Goal: Task Accomplishment & Management: Complete application form

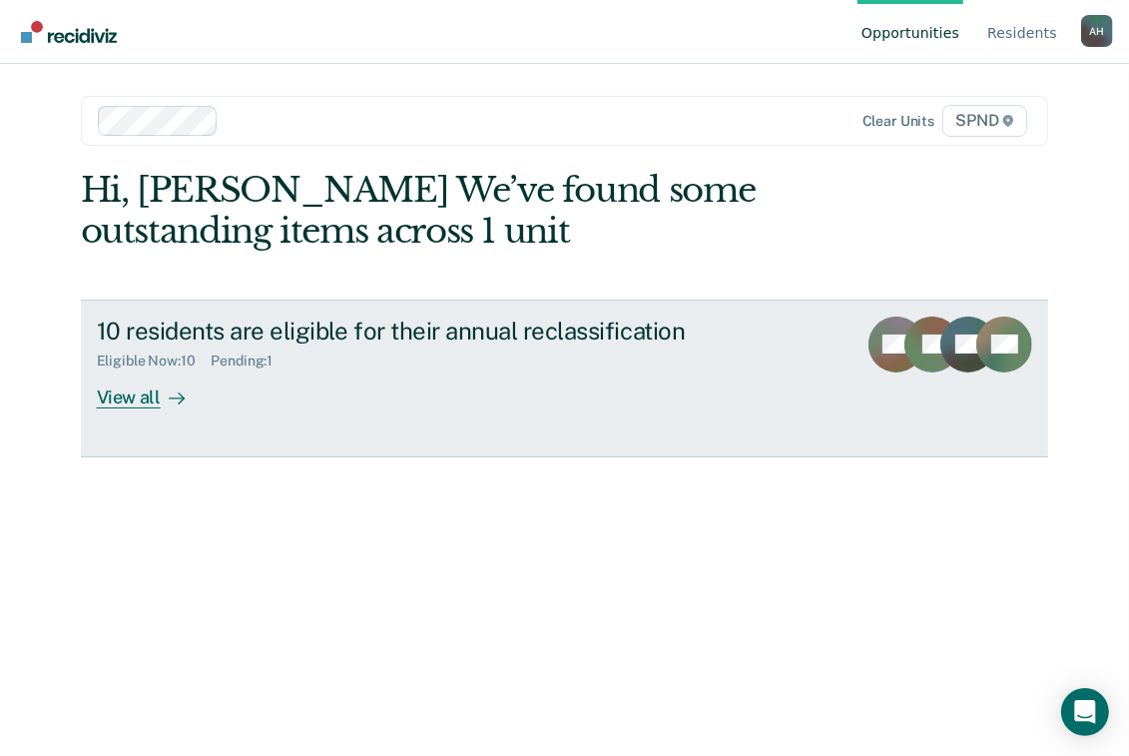
click at [134, 400] on div "View all" at bounding box center [153, 388] width 112 height 39
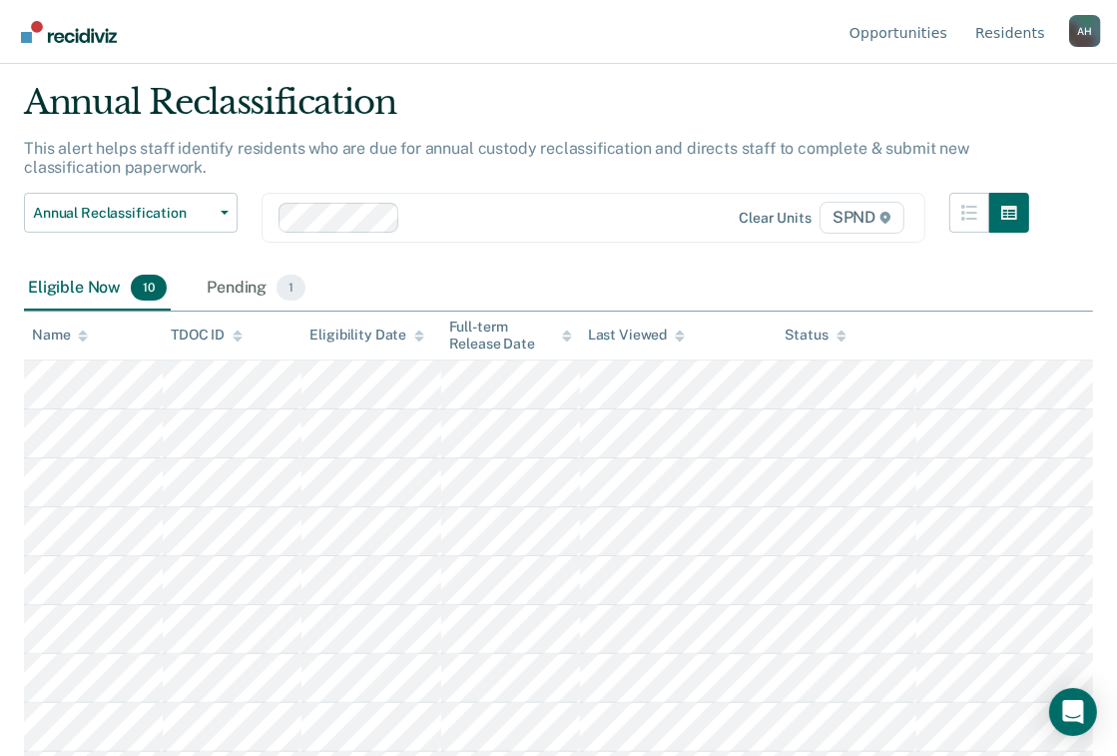
scroll to position [80, 0]
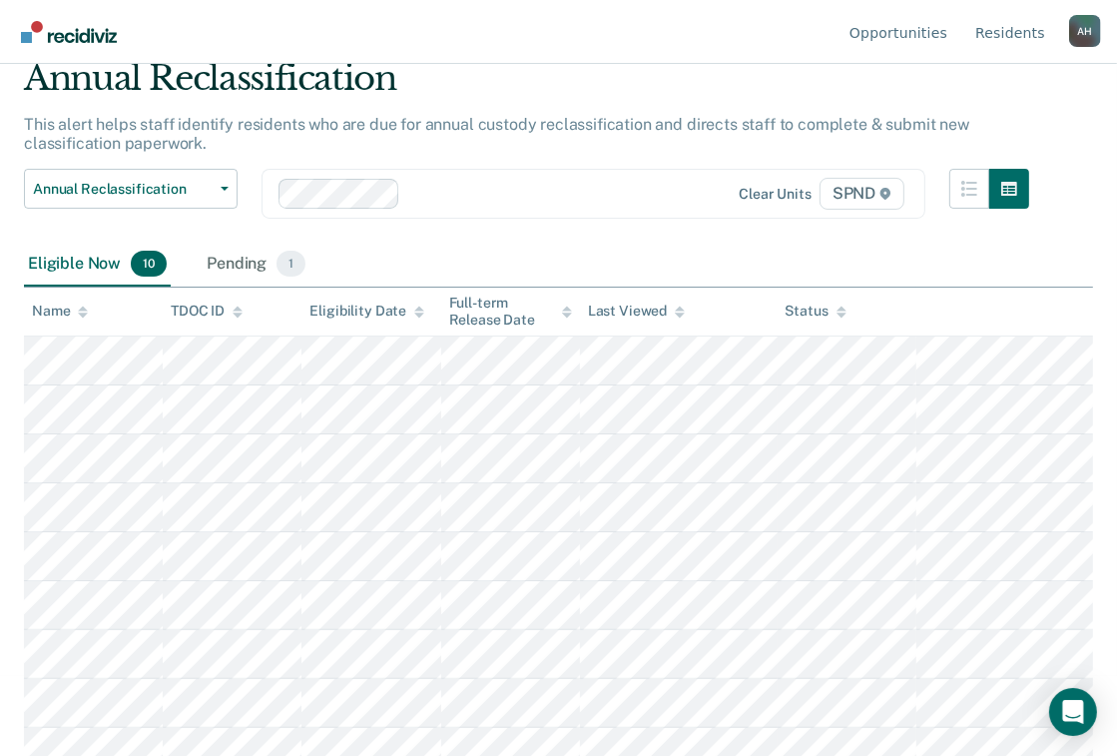
click at [82, 314] on icon at bounding box center [83, 315] width 10 height 5
click at [83, 308] on icon at bounding box center [83, 309] width 10 height 5
click at [84, 306] on icon at bounding box center [83, 312] width 10 height 13
click at [236, 316] on icon at bounding box center [238, 312] width 10 height 13
click at [237, 308] on icon at bounding box center [238, 309] width 10 height 5
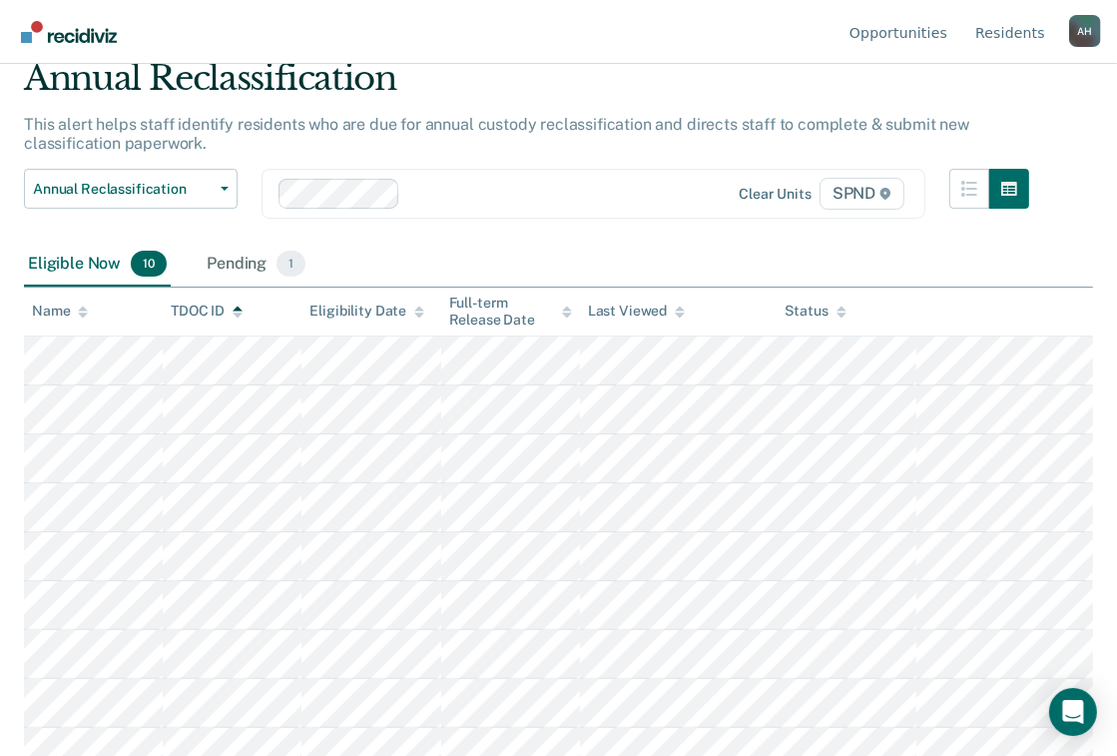
click at [235, 314] on icon at bounding box center [238, 312] width 10 height 13
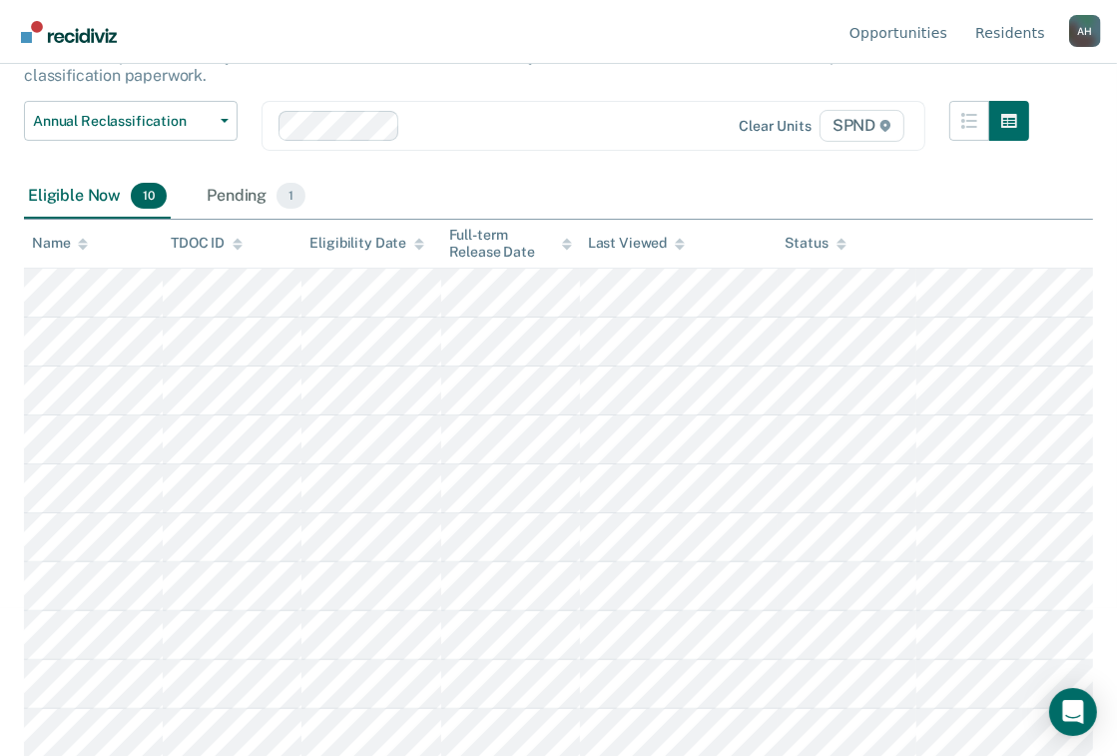
click at [237, 246] on icon at bounding box center [238, 247] width 10 height 5
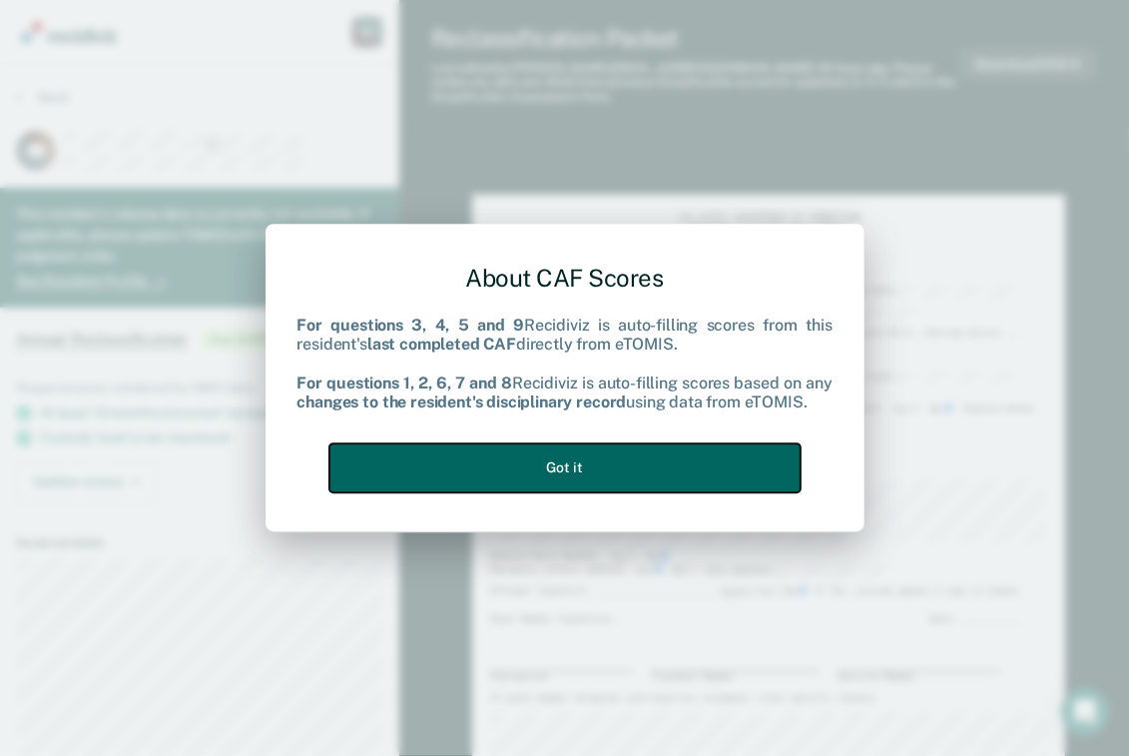
click at [575, 463] on button "Got it" at bounding box center [564, 467] width 471 height 49
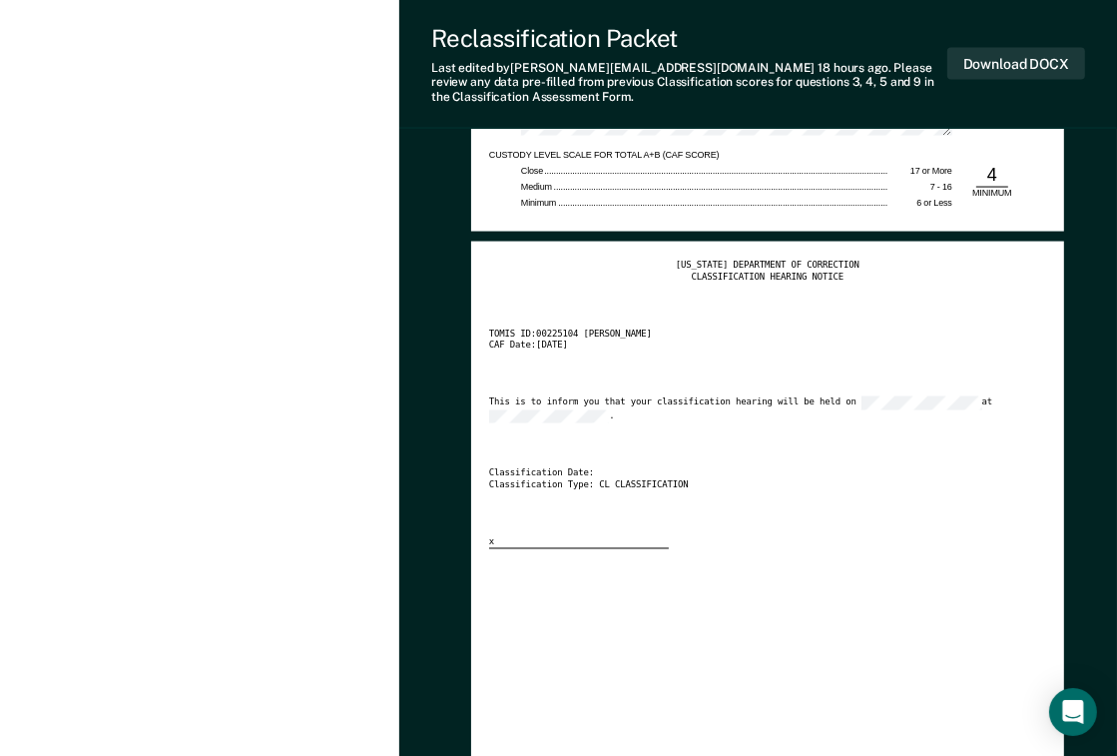
scroll to position [2396, 0]
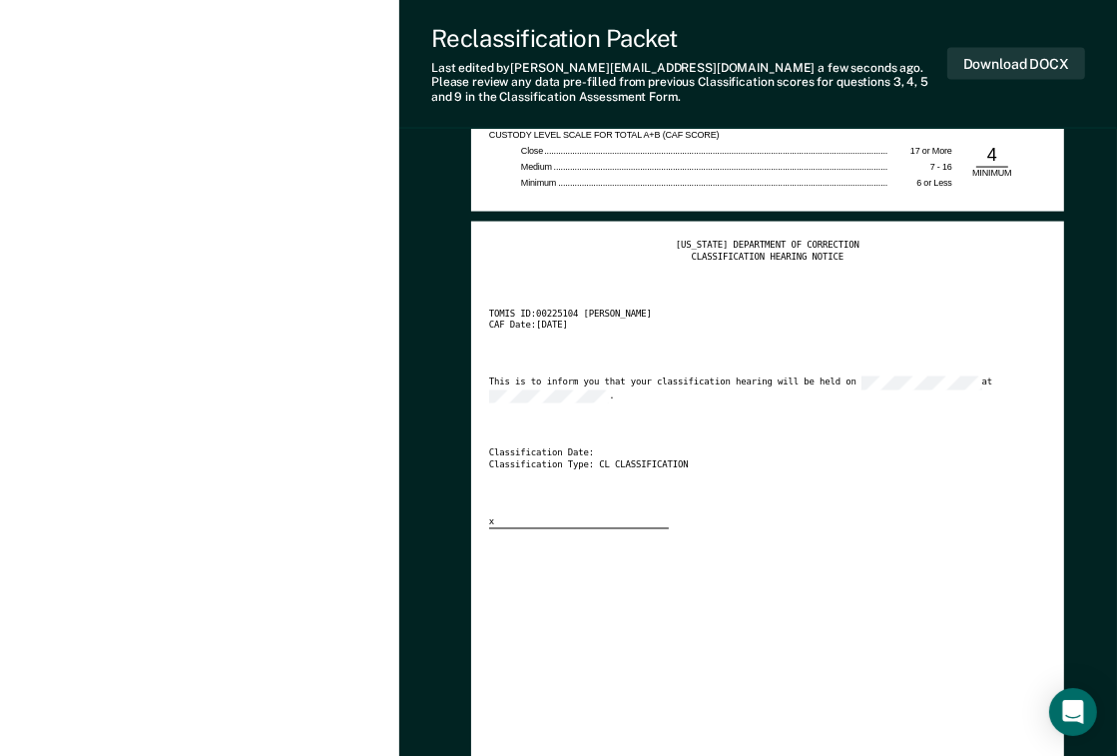
click at [543, 258] on div "CLASSIFICATION HEARING NOTICE" at bounding box center [767, 258] width 557 height 12
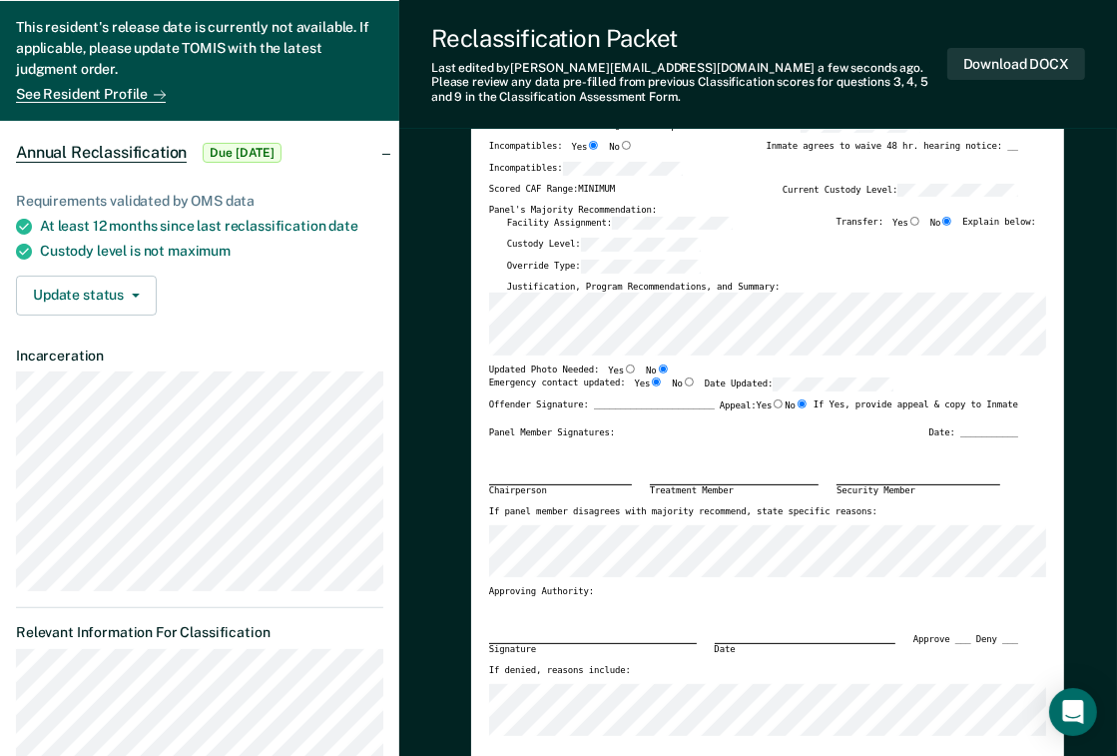
scroll to position [160, 0]
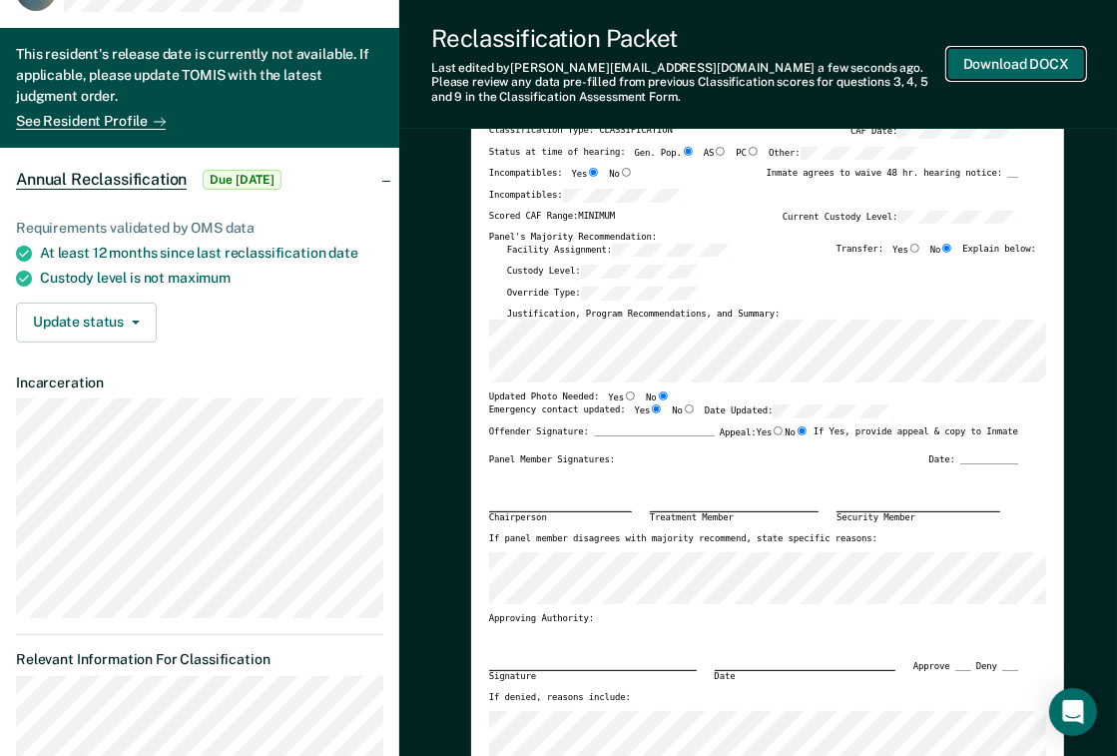
click at [1002, 61] on button "Download DOCX" at bounding box center [1017, 64] width 138 height 33
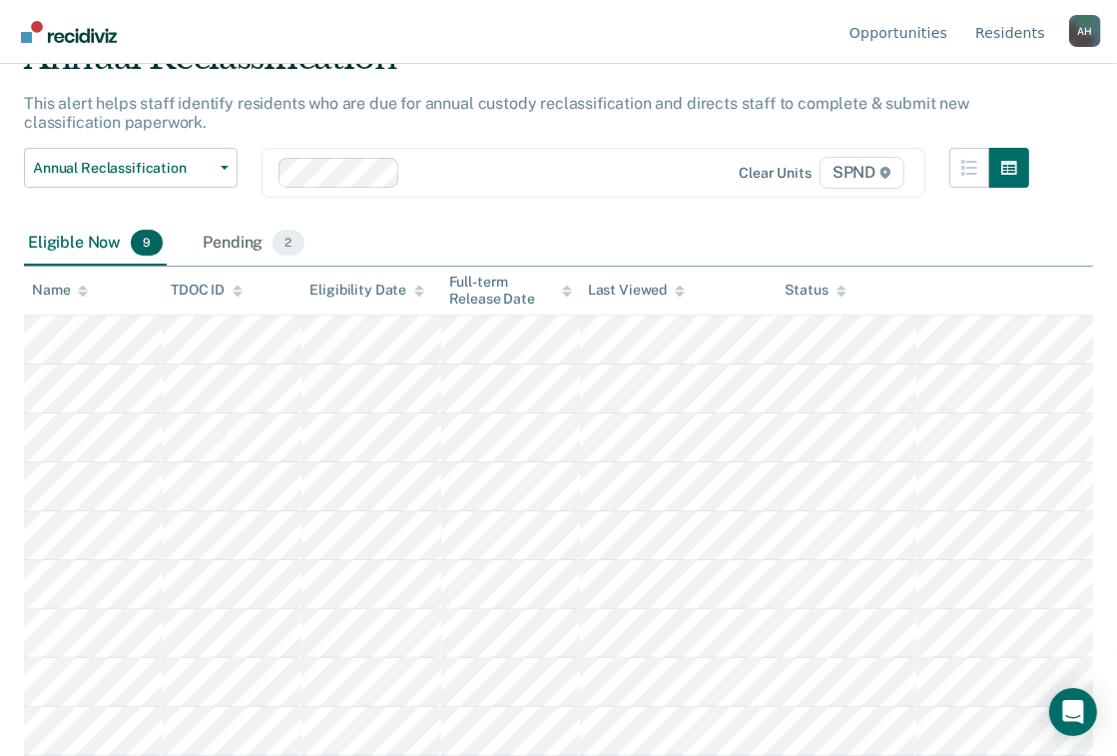
scroll to position [99, 0]
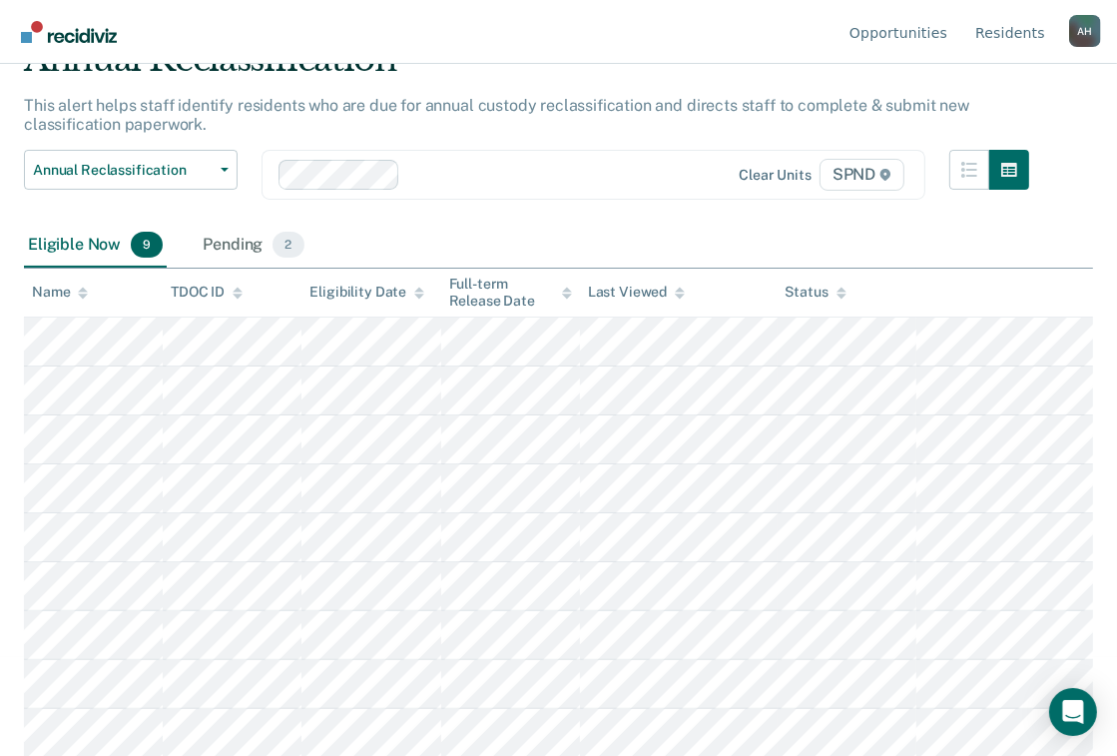
click at [238, 296] on icon at bounding box center [238, 296] width 10 height 5
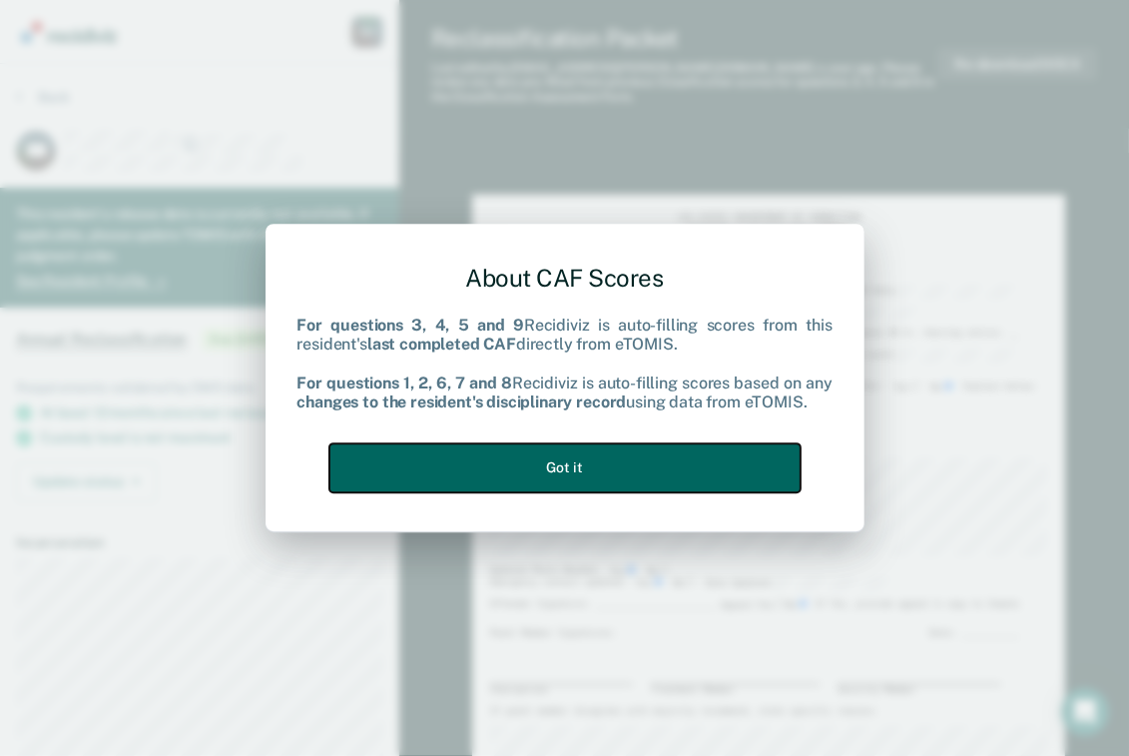
click at [567, 467] on button "Got it" at bounding box center [564, 467] width 471 height 49
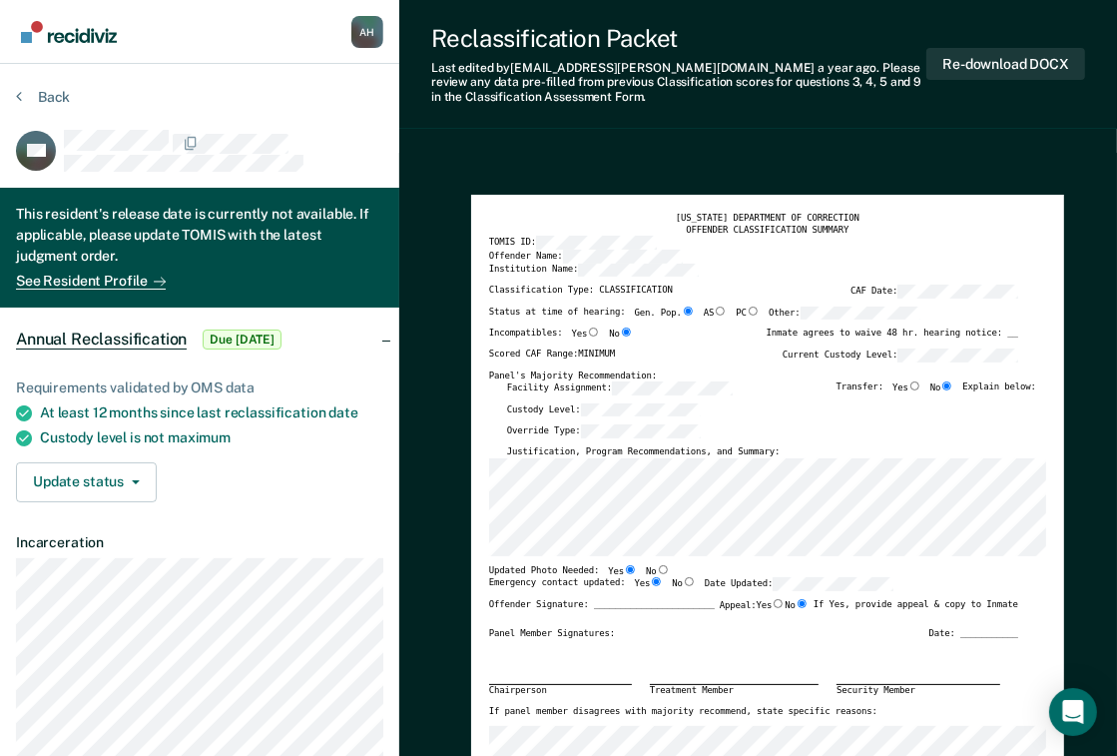
scroll to position [80, 0]
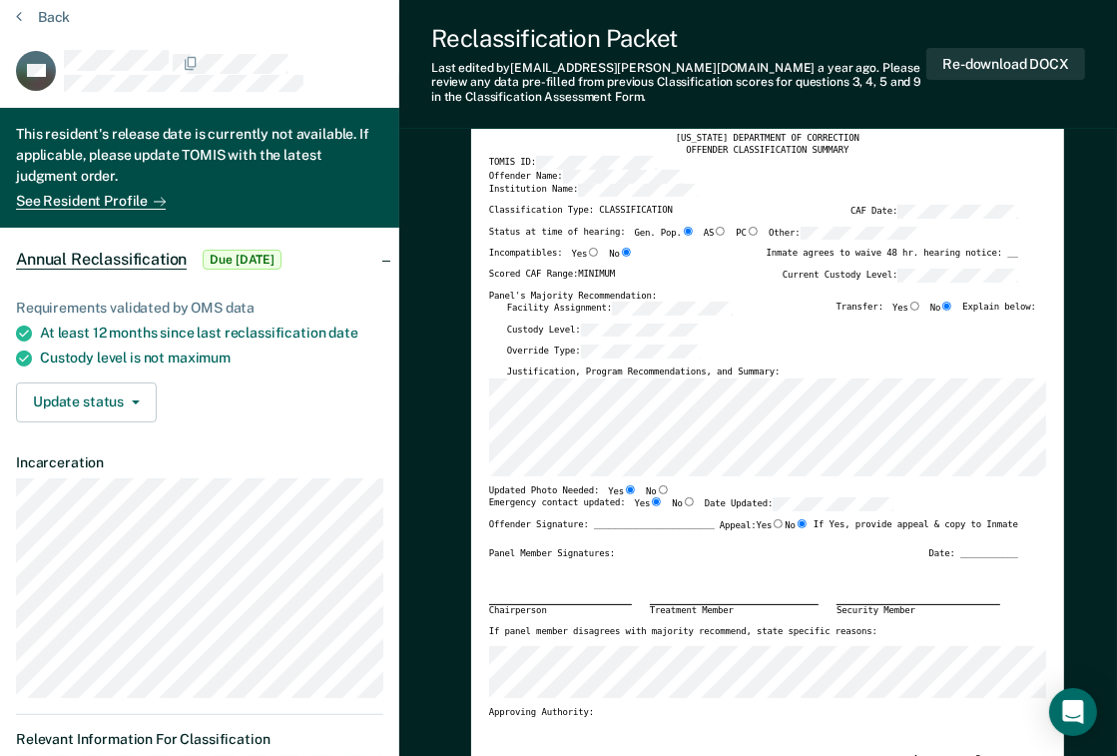
click at [587, 253] on input "Yes" at bounding box center [593, 252] width 13 height 9
type textarea "x"
radio input "true"
radio input "false"
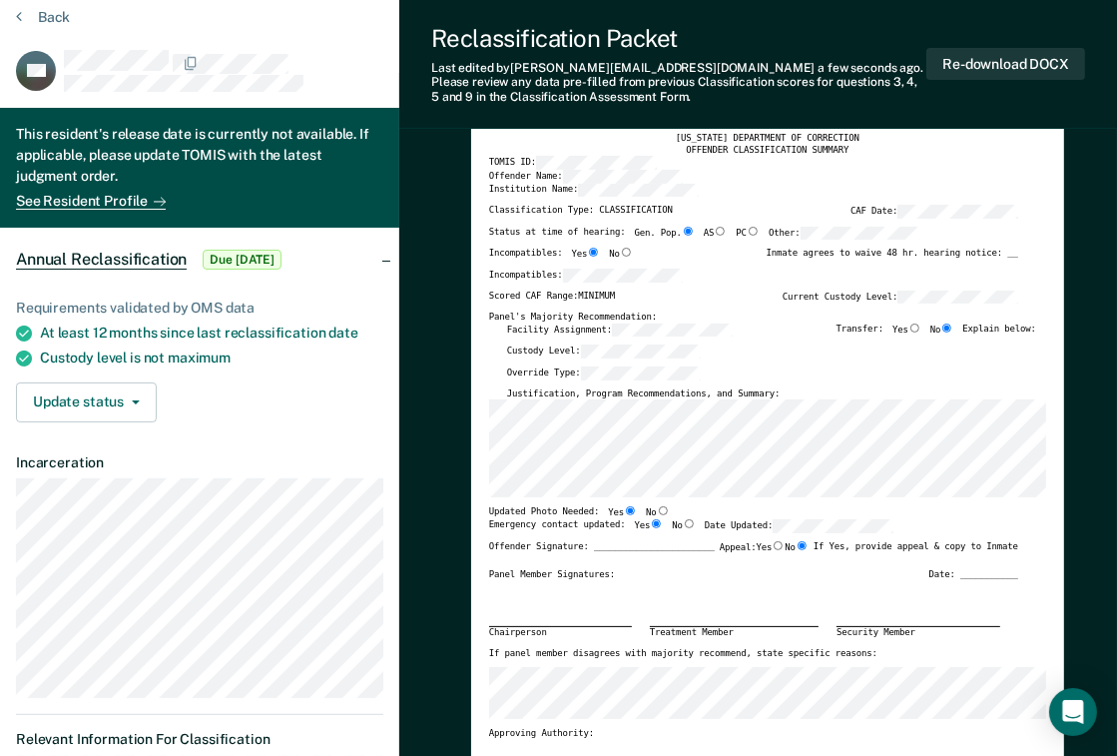
click at [651, 289] on div "Incompatibles:" at bounding box center [753, 280] width 529 height 22
click at [492, 342] on div "[US_STATE] DEPARTMENT OF CORRECTION OFFENDER CLASSIFICATION SUMMARY TOMIS ID: O…" at bounding box center [767, 505] width 557 height 745
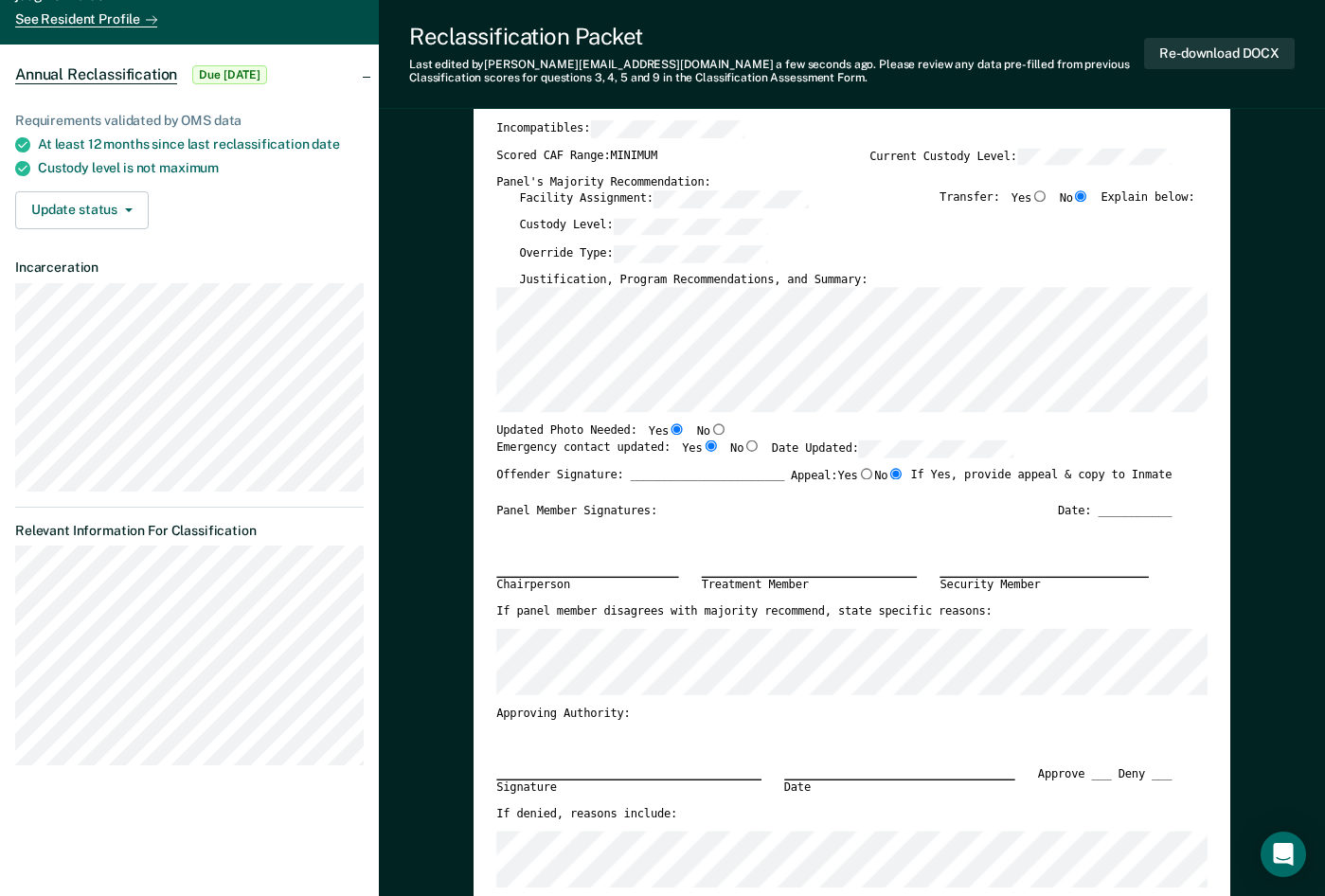
scroll to position [284, 0]
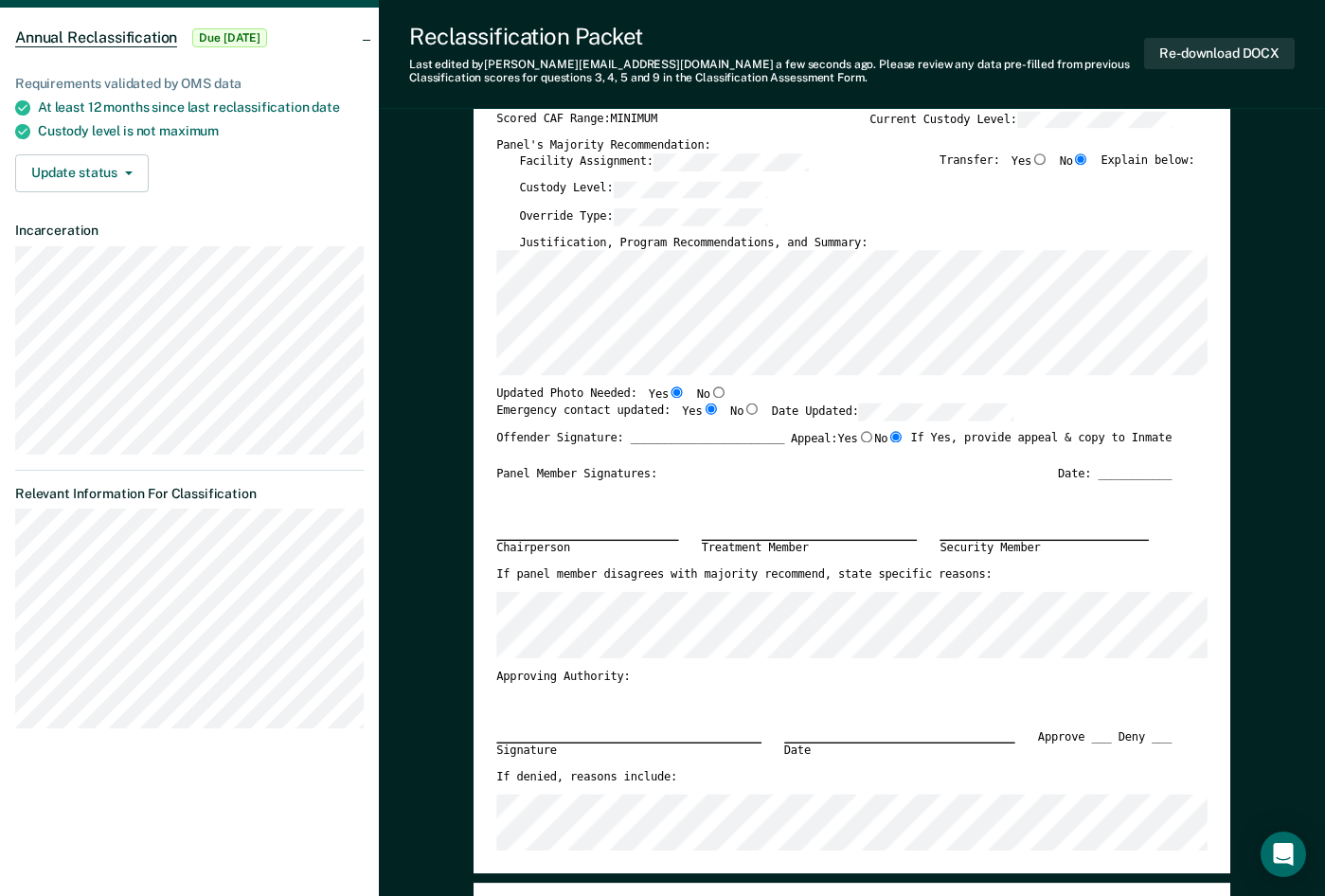
click at [780, 196] on div "Custody Level:" at bounding box center [856, 194] width 675 height 27
click at [710, 391] on input "No" at bounding box center [718, 392] width 16 height 11
type textarea "x"
radio input "false"
radio input "true"
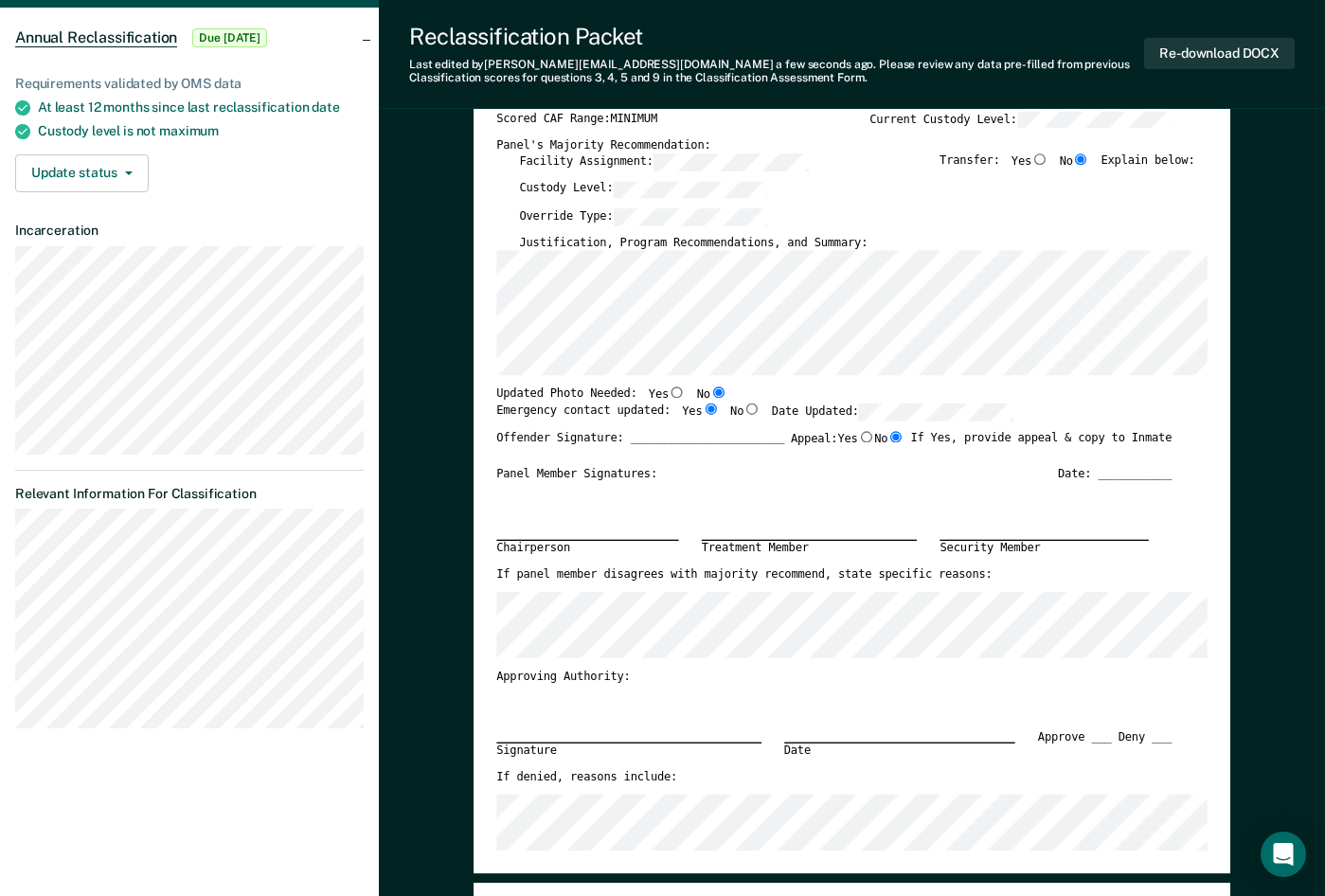
click at [727, 487] on div "Chairperson Treatment Member Security Member" at bounding box center [834, 524] width 675 height 85
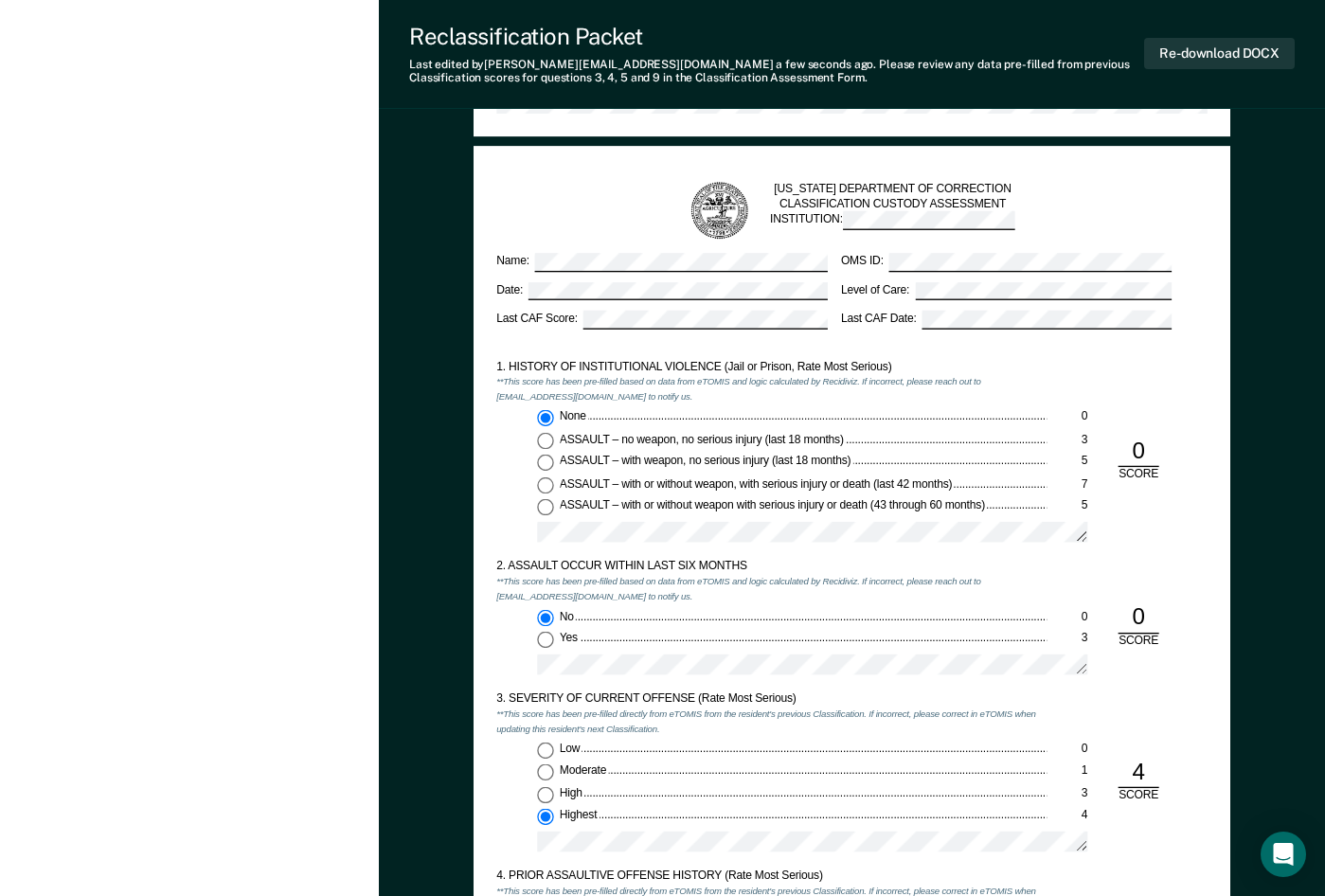
scroll to position [1136, 0]
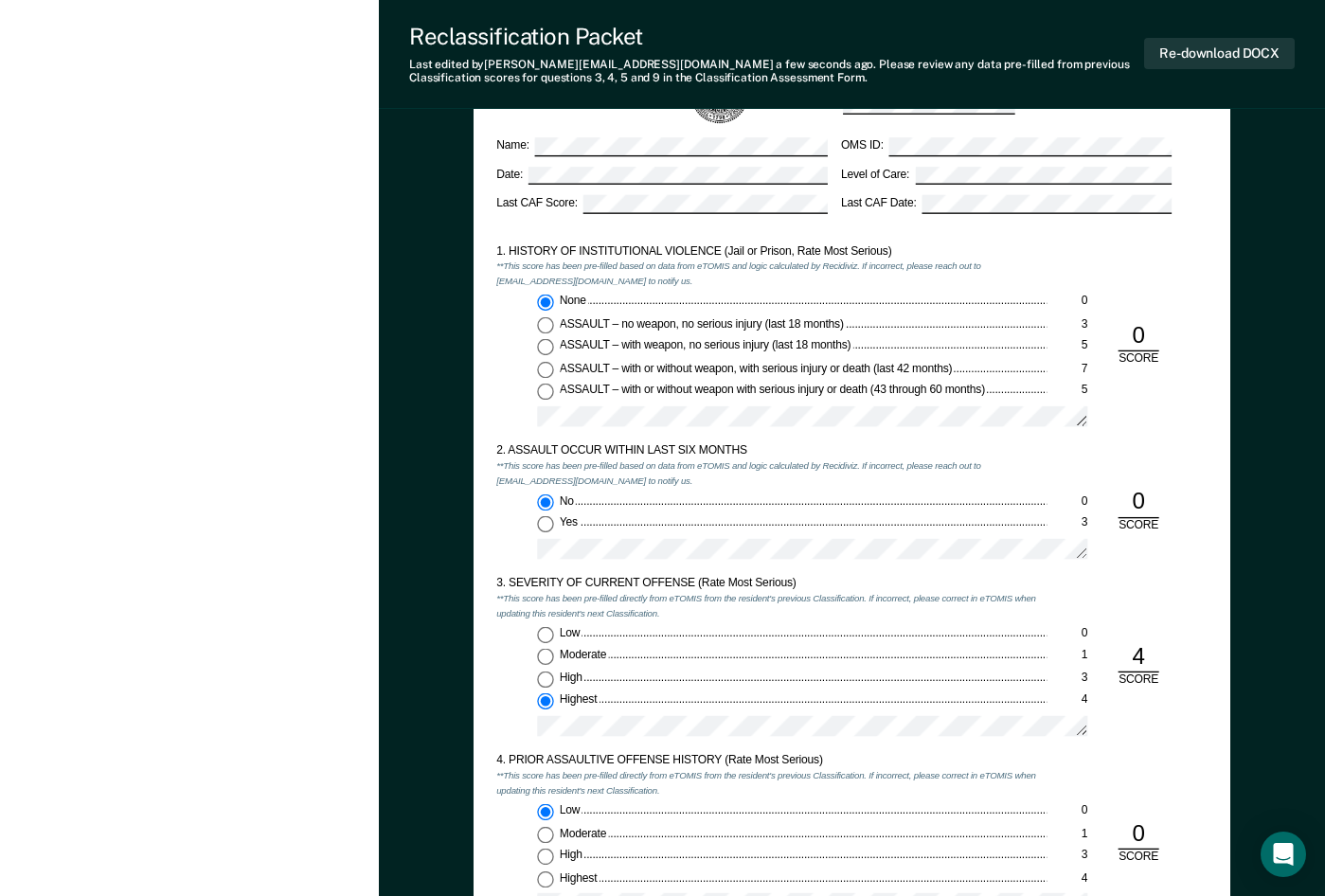
click at [494, 342] on div "[US_STATE] DEPARTMENT OF CORRECTION CLASSIFICATION CUSTODY ASSESSMENT INSTITUTI…" at bounding box center [852, 533] width 757 height 1005
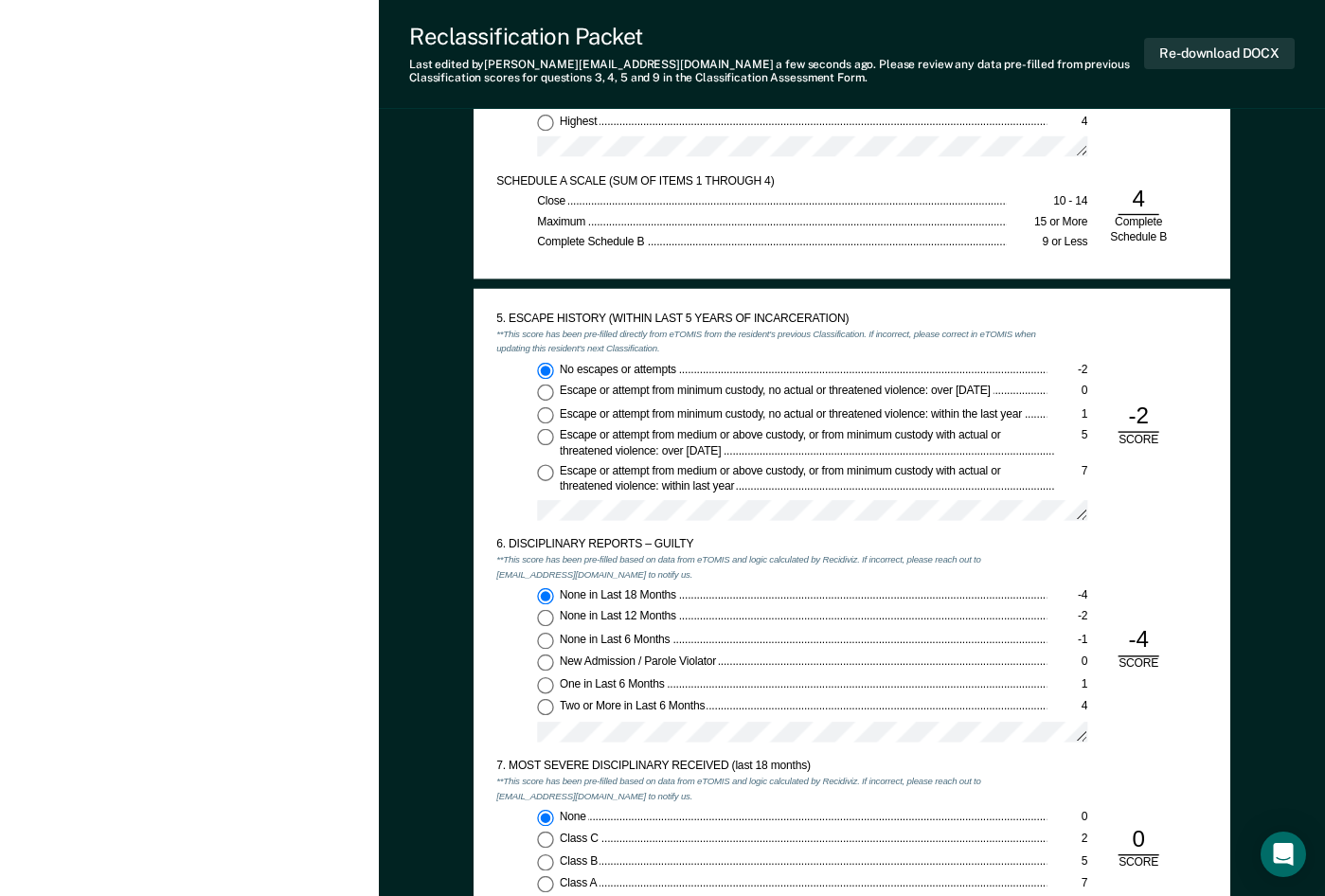
scroll to position [1893, 0]
click at [511, 473] on div "No escapes or attempts -2 Escape or attempt from minimum custody, no actual or …" at bounding box center [771, 445] width 550 height 170
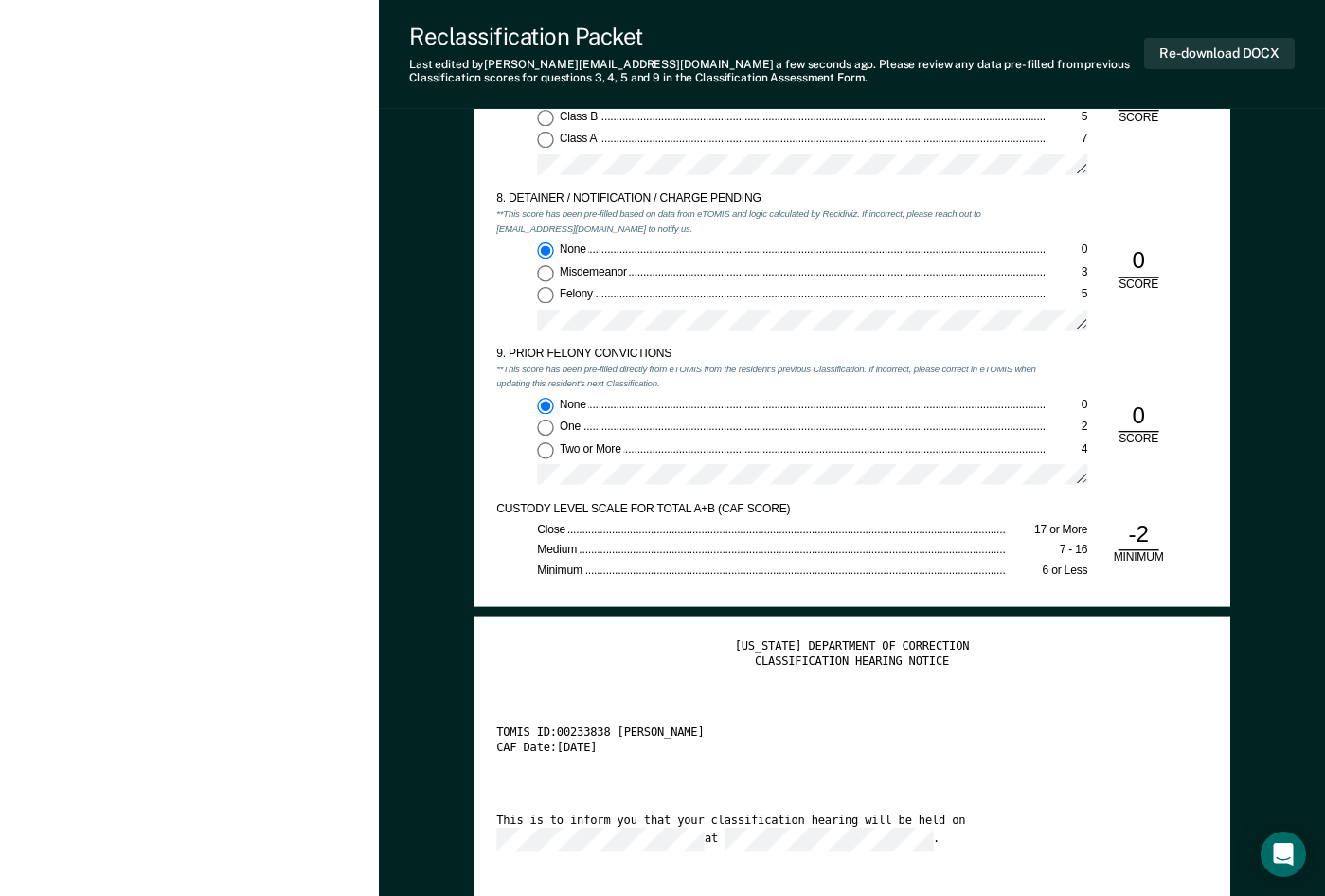
scroll to position [2651, 0]
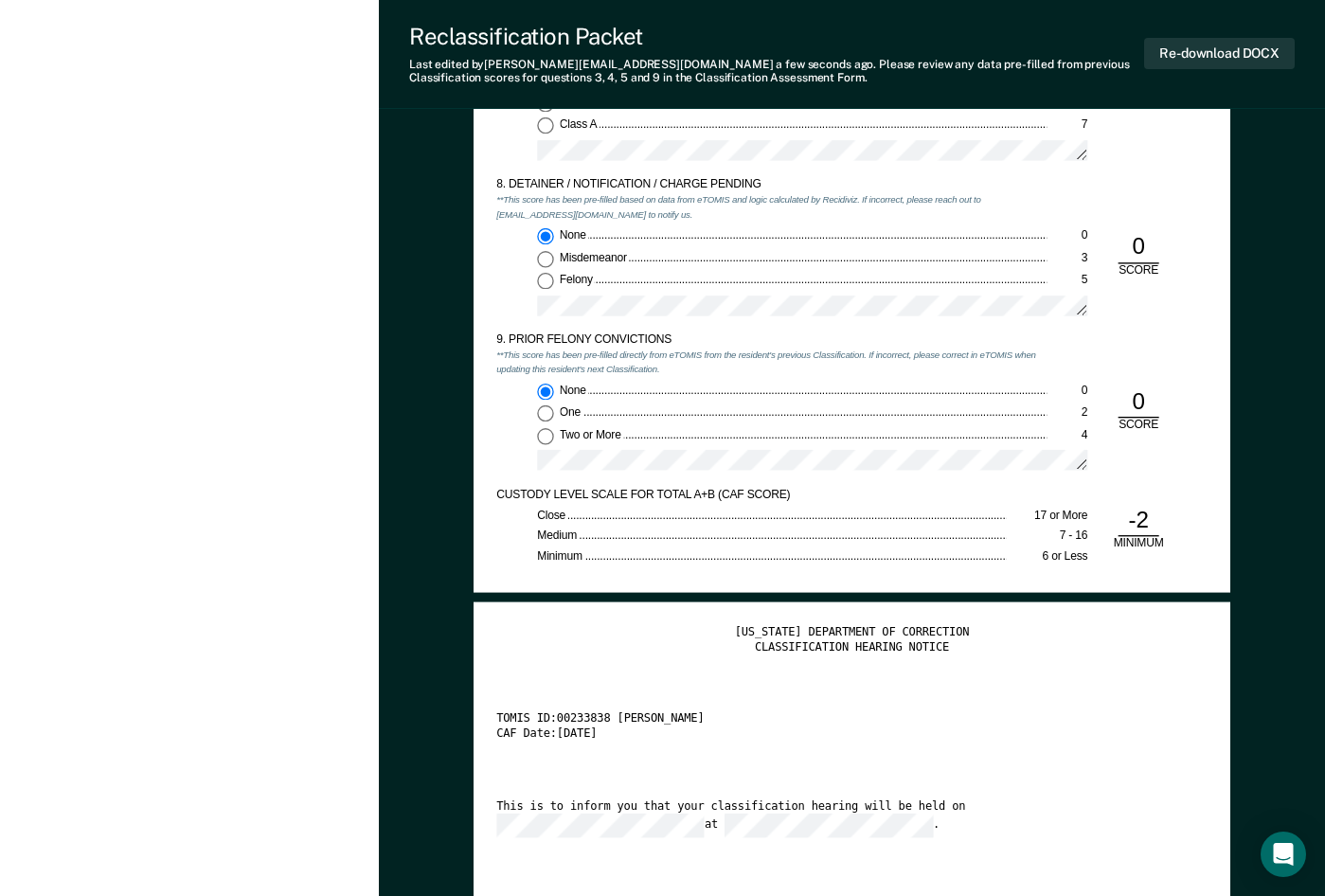
click at [619, 625] on div "[US_STATE] DEPARTMENT OF CORRECTION" at bounding box center [852, 632] width 711 height 15
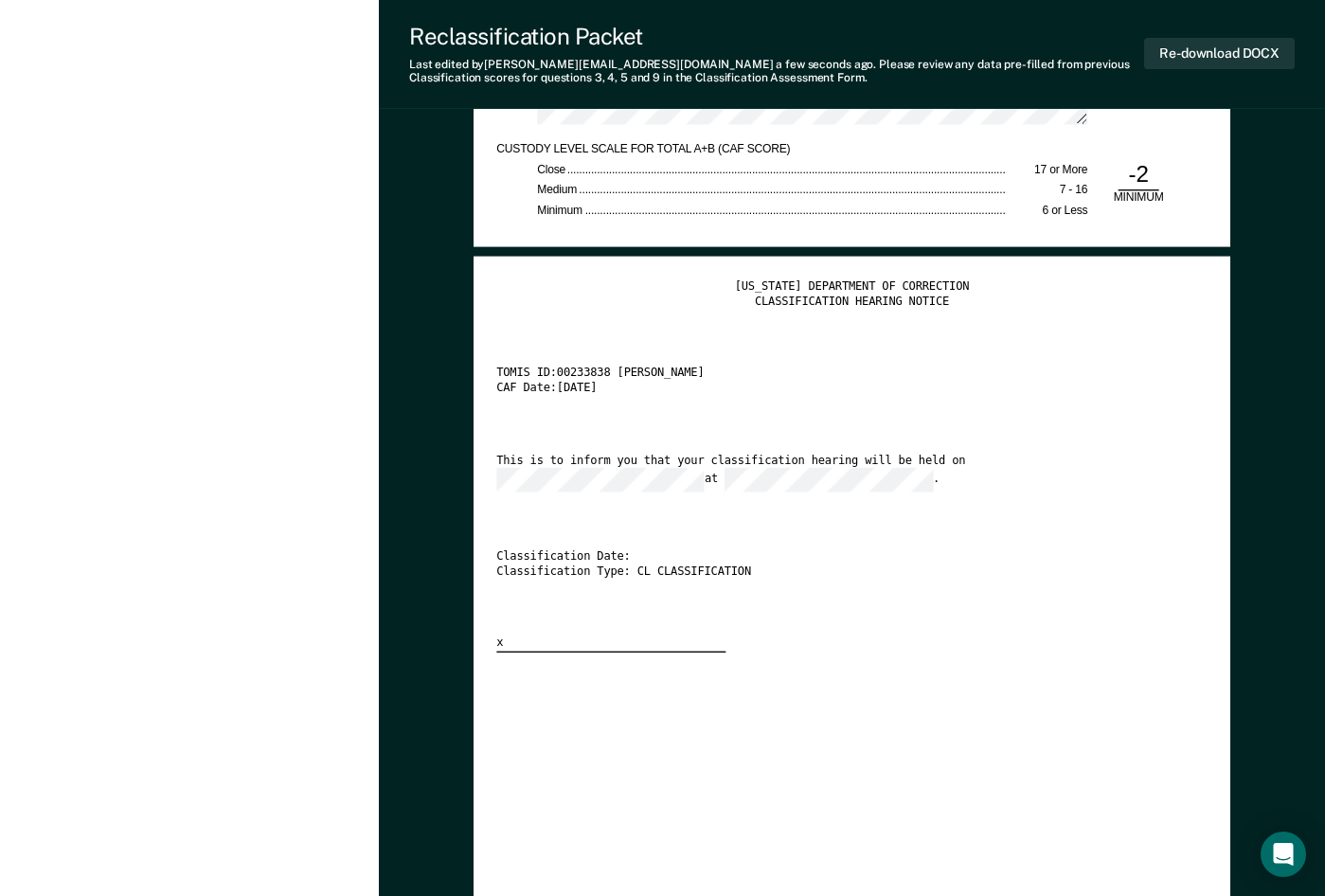
scroll to position [3029, 0]
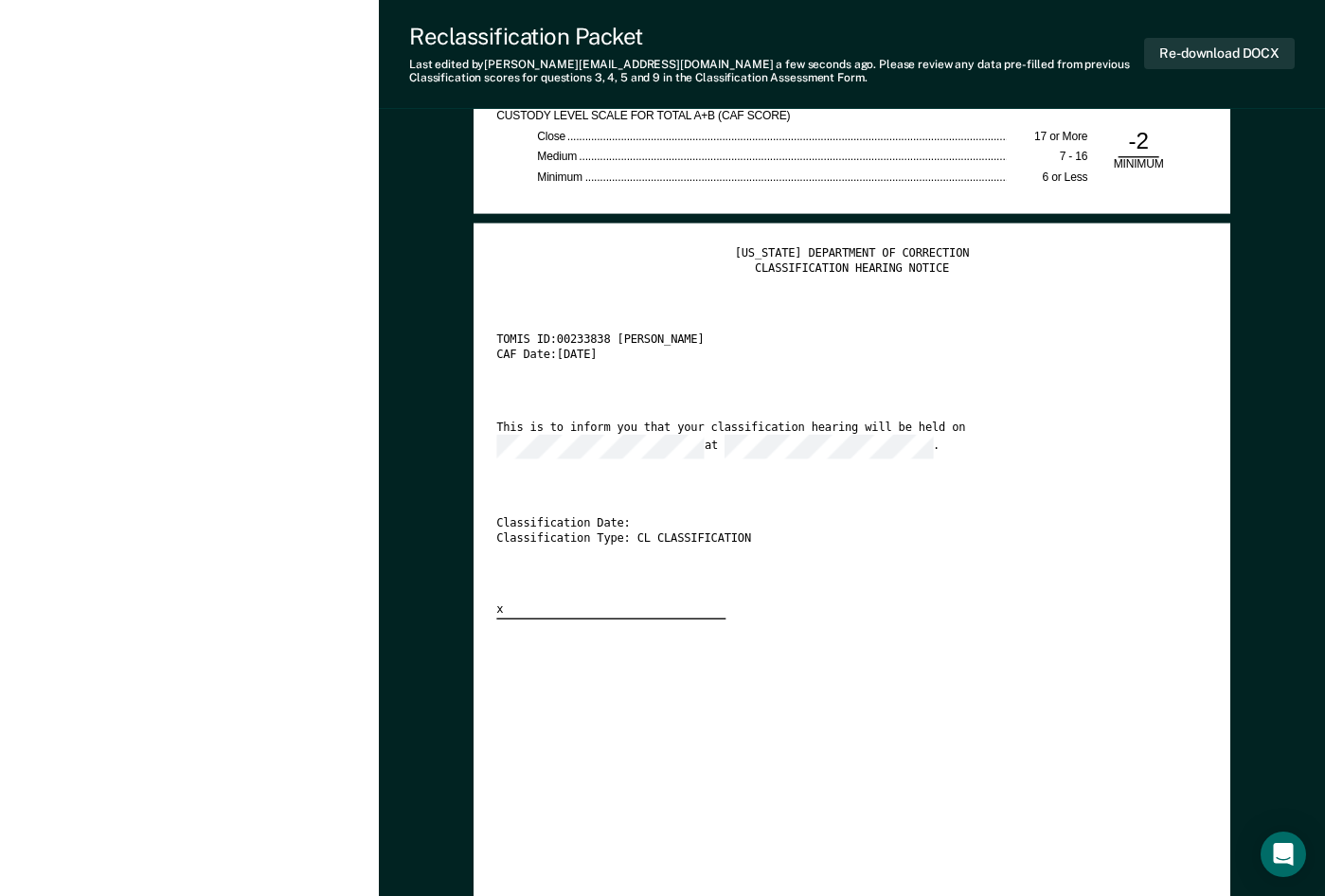
click at [958, 486] on div "[US_STATE] DEPARTMENT OF CORRECTION CLASSIFICATION HEARING NOTICE TOMIS ID: 002…" at bounding box center [852, 432] width 711 height 373
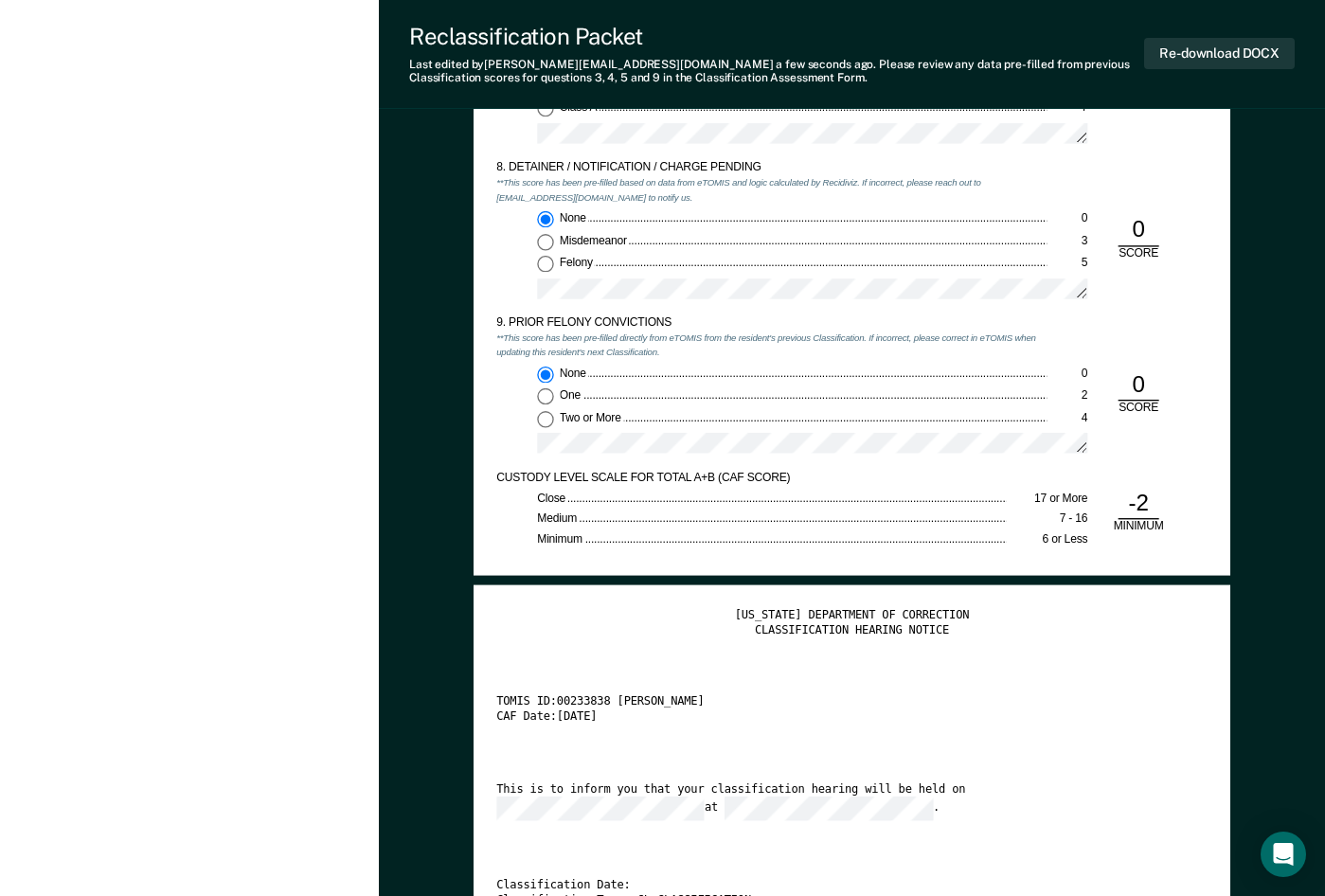
scroll to position [2651, 0]
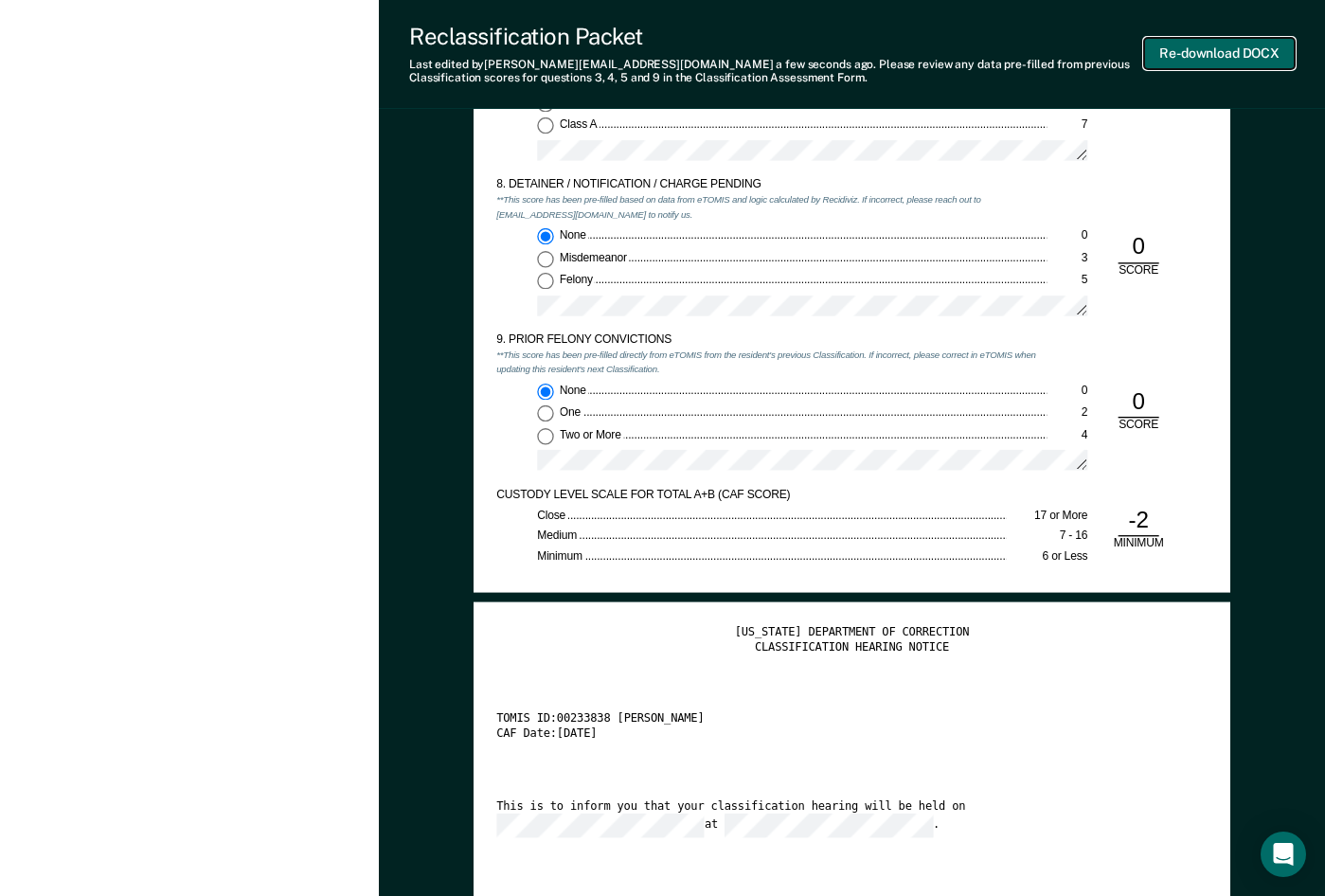
click at [1070, 53] on button "Re-download DOCX" at bounding box center [1219, 53] width 151 height 31
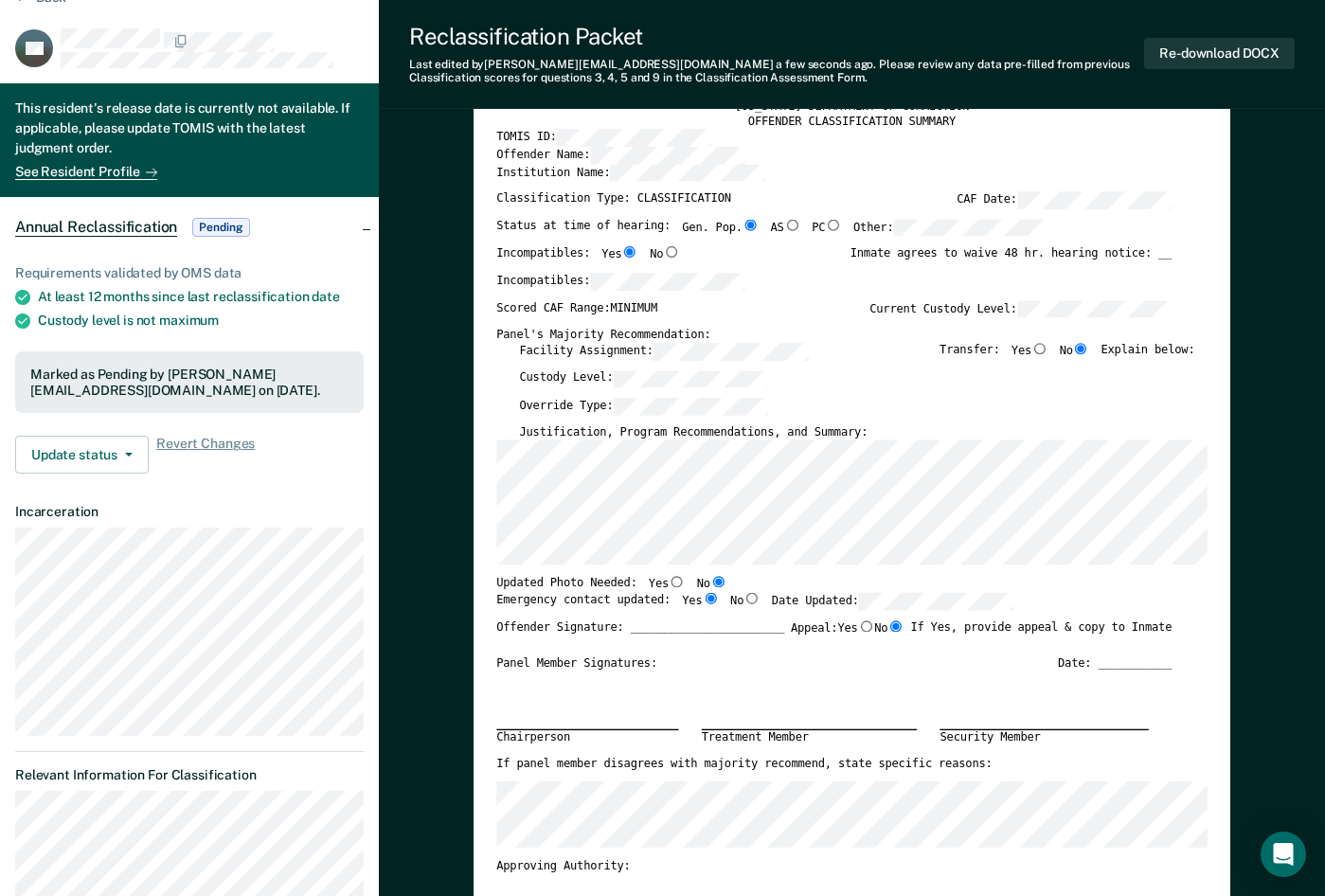
scroll to position [0, 0]
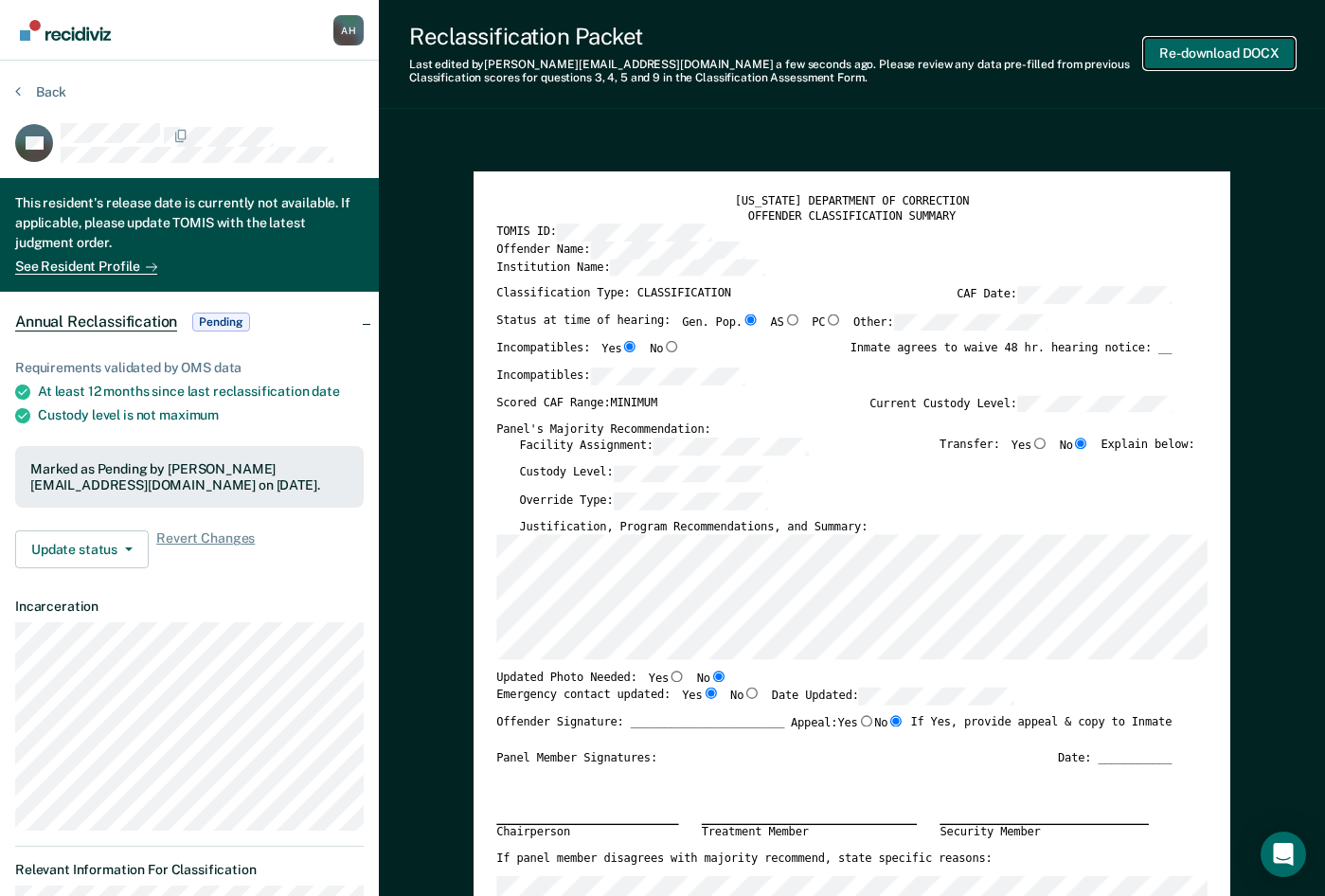
click at [1070, 52] on button "Re-download DOCX" at bounding box center [1219, 53] width 151 height 31
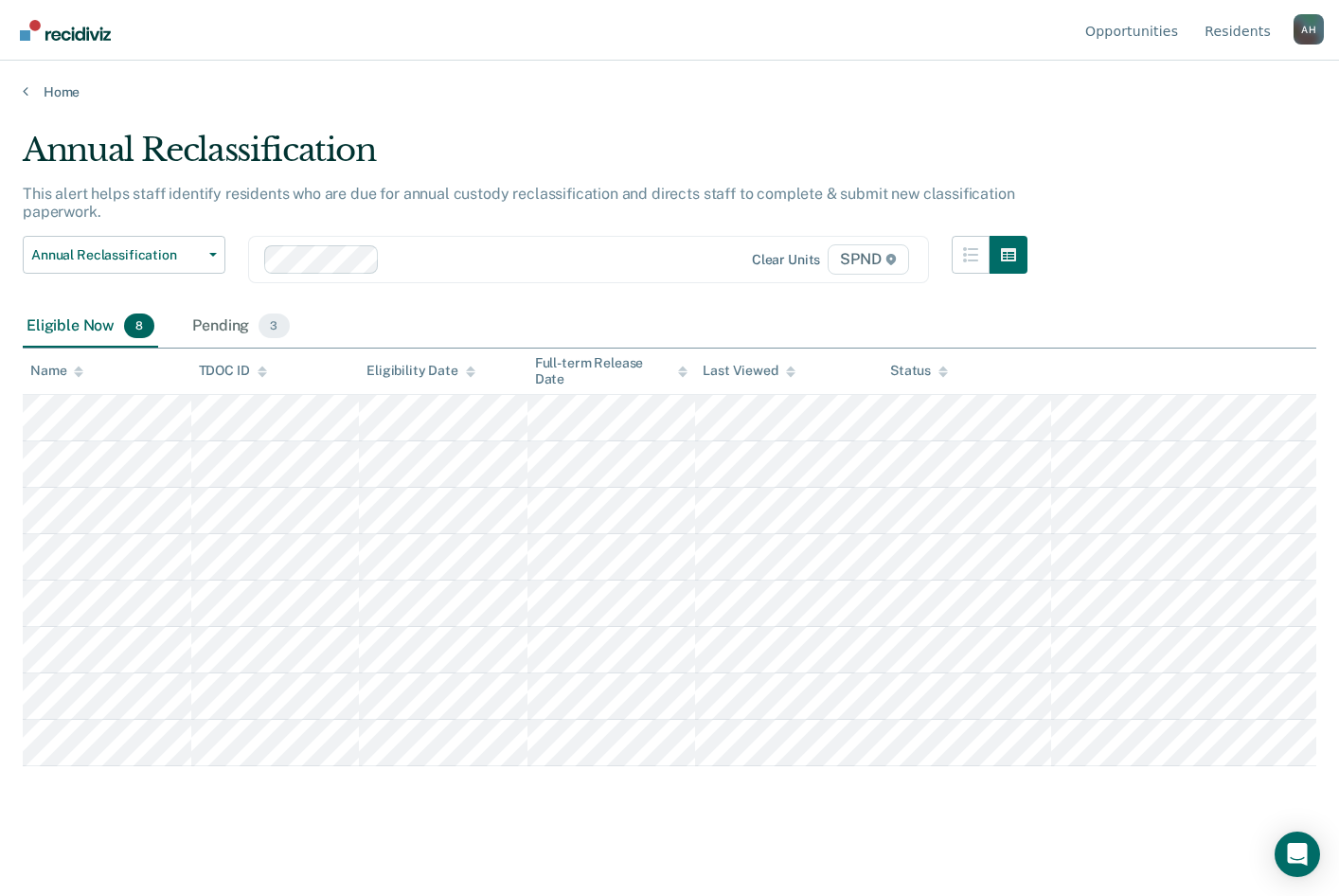
click at [261, 375] on icon at bounding box center [263, 374] width 9 height 5
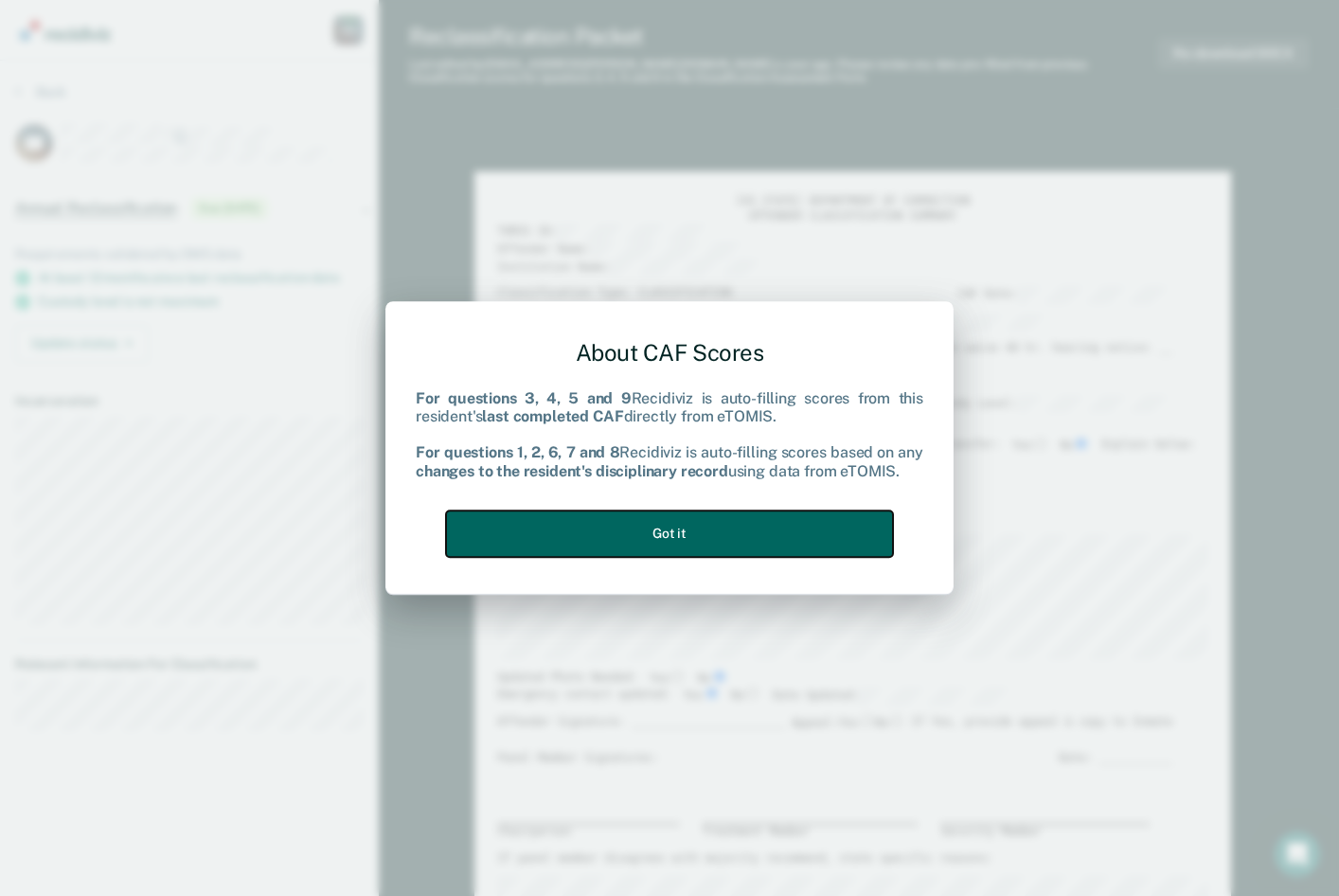
click at [720, 533] on button "Got it" at bounding box center [669, 533] width 447 height 46
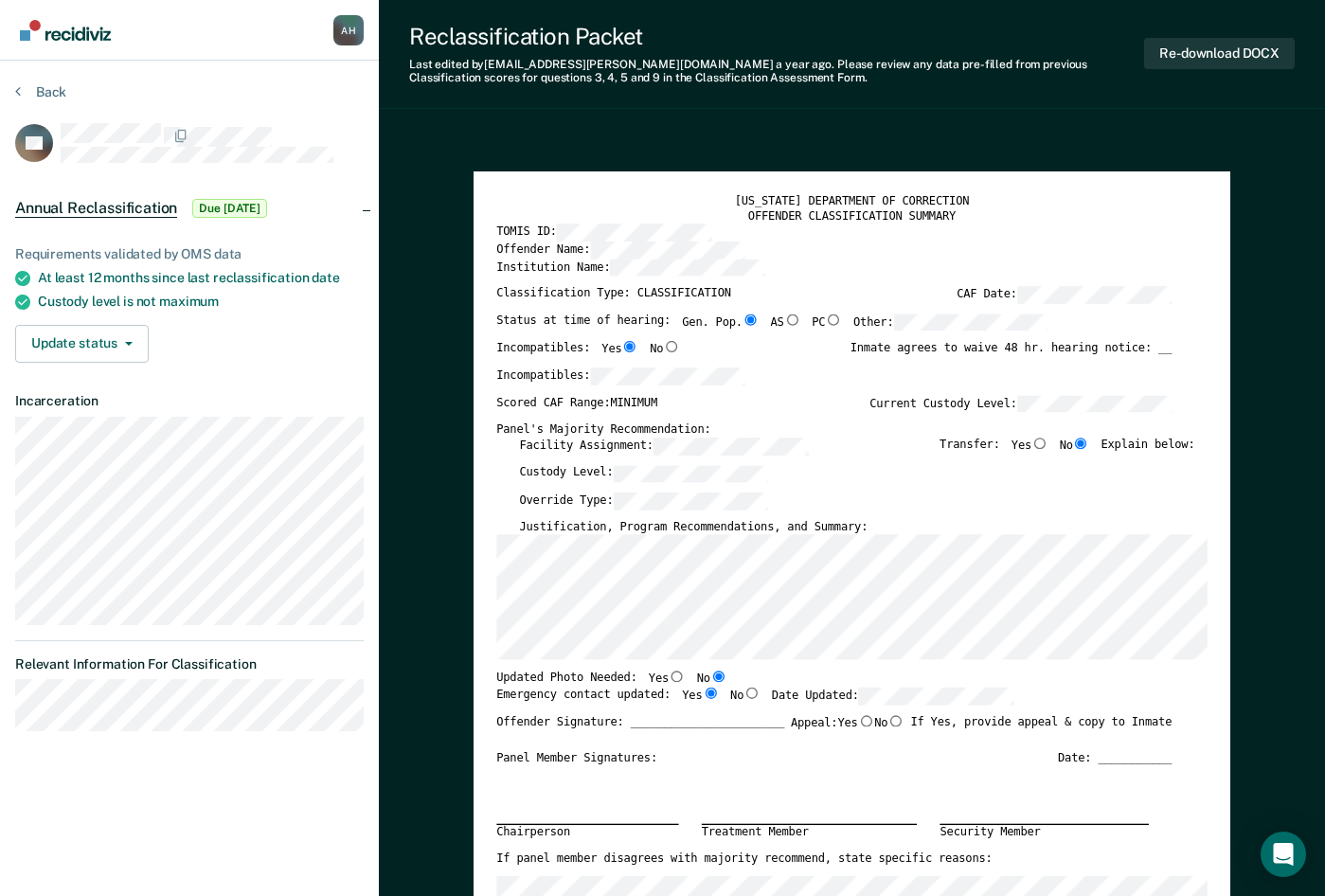
click at [771, 393] on div "Incompatibles:" at bounding box center [834, 380] width 675 height 27
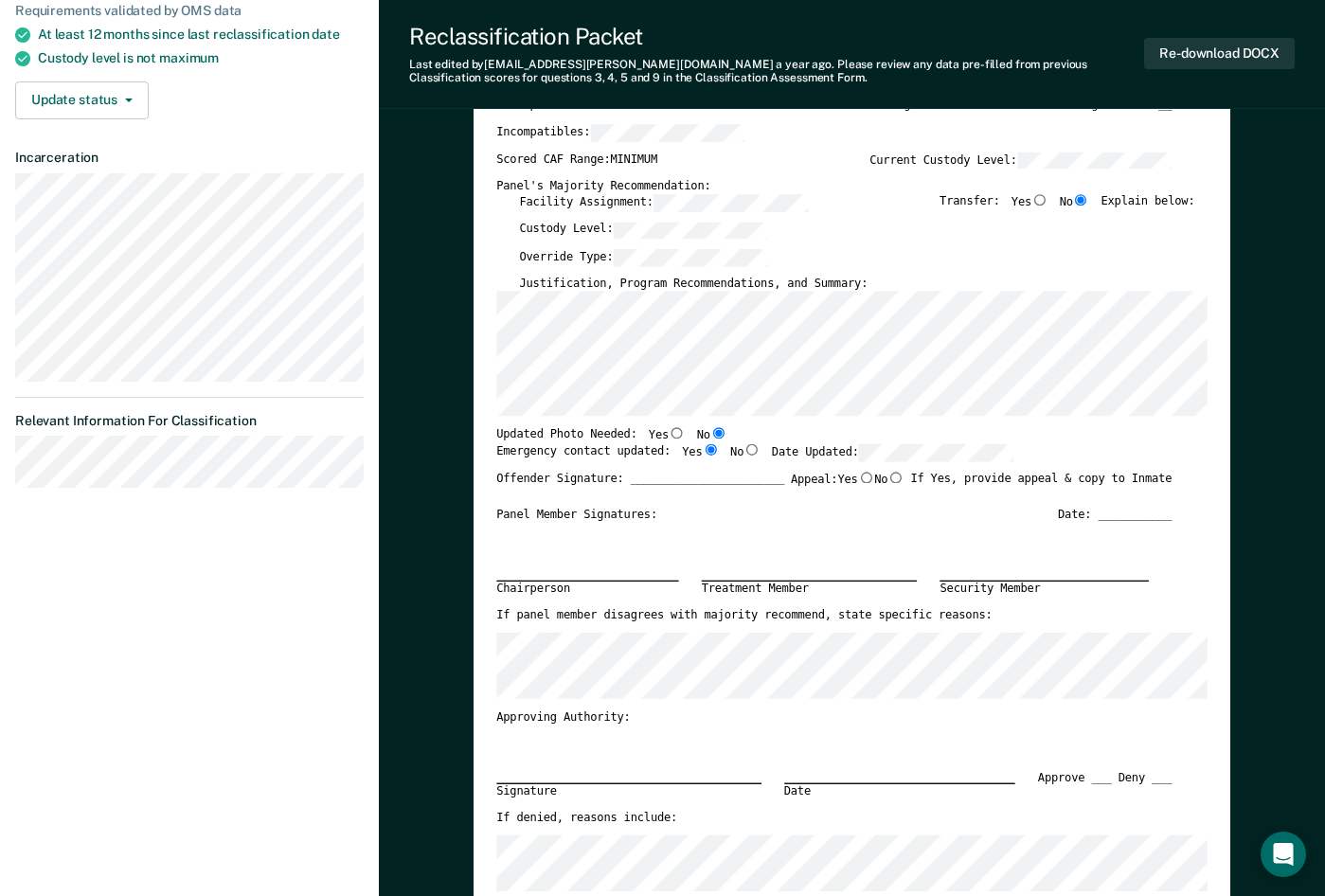
scroll to position [284, 0]
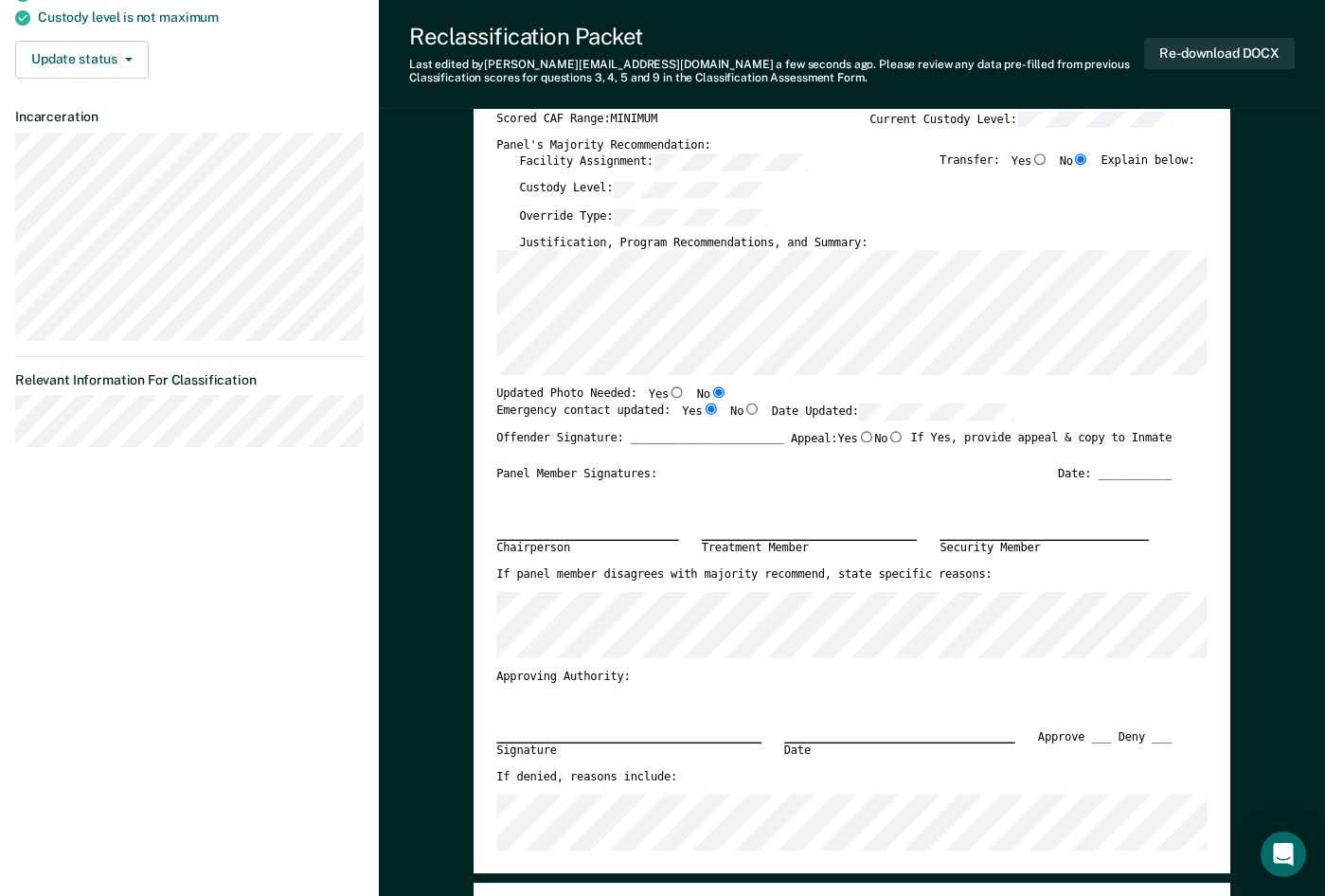
click at [669, 391] on input "Yes" at bounding box center [676, 392] width 16 height 11
type textarea "x"
radio input "true"
radio input "false"
click at [894, 437] on input "No" at bounding box center [895, 435] width 16 height 11
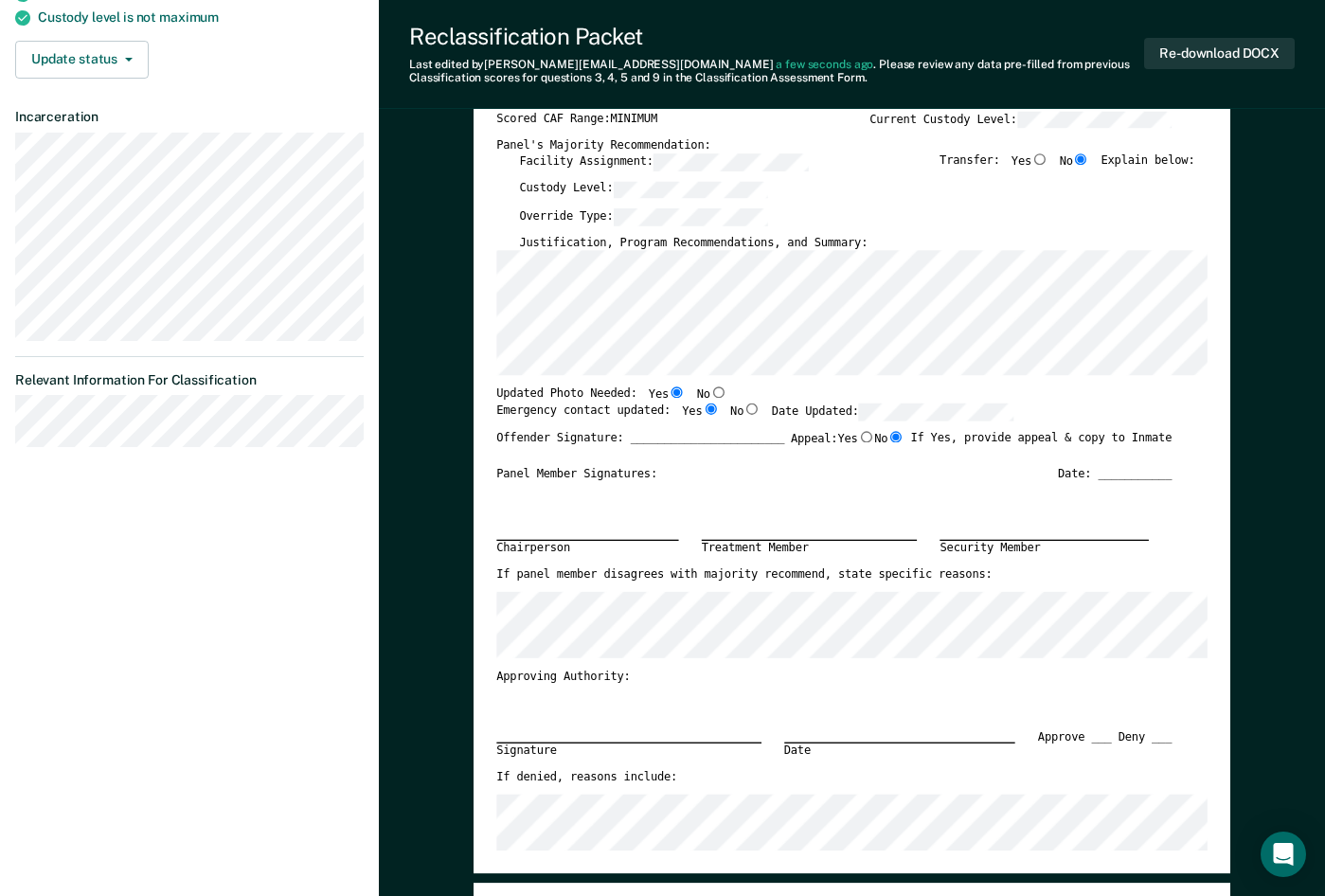
type textarea "x"
radio input "true"
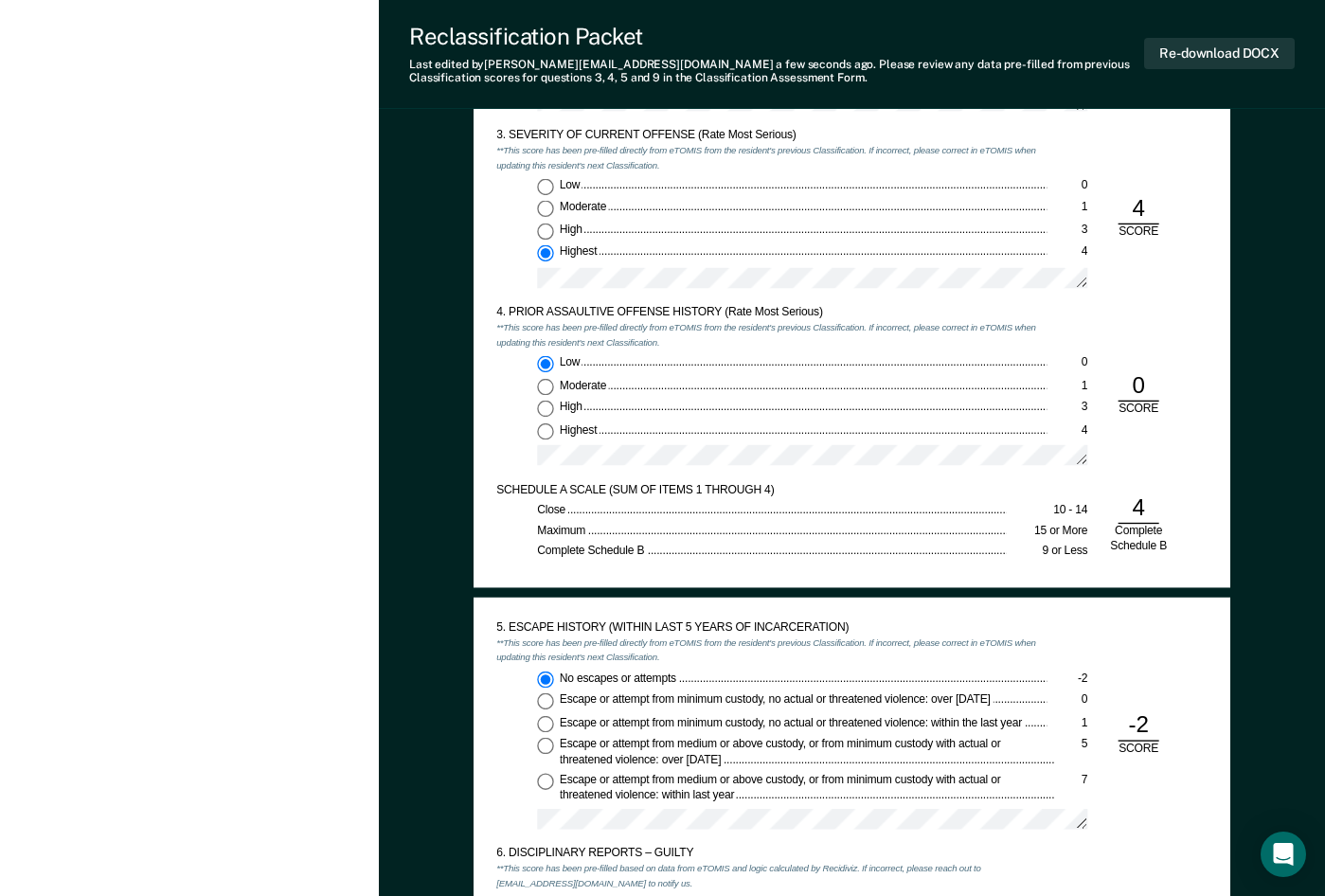
scroll to position [1609, 0]
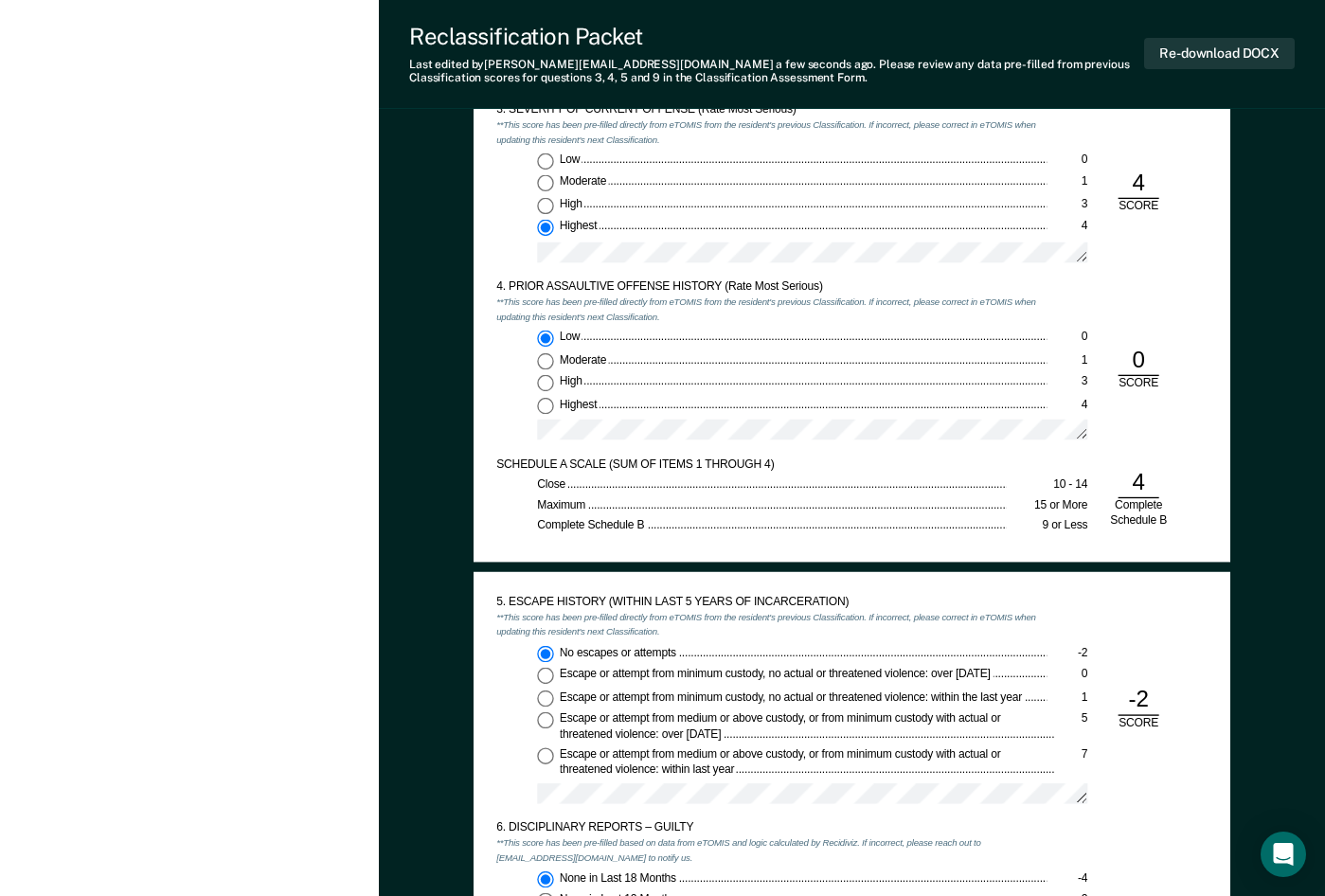
click at [482, 419] on div "[US_STATE] DEPARTMENT OF CORRECTION CLASSIFICATION CUSTODY ASSESSMENT INSTITUTI…" at bounding box center [852, 60] width 757 height 1005
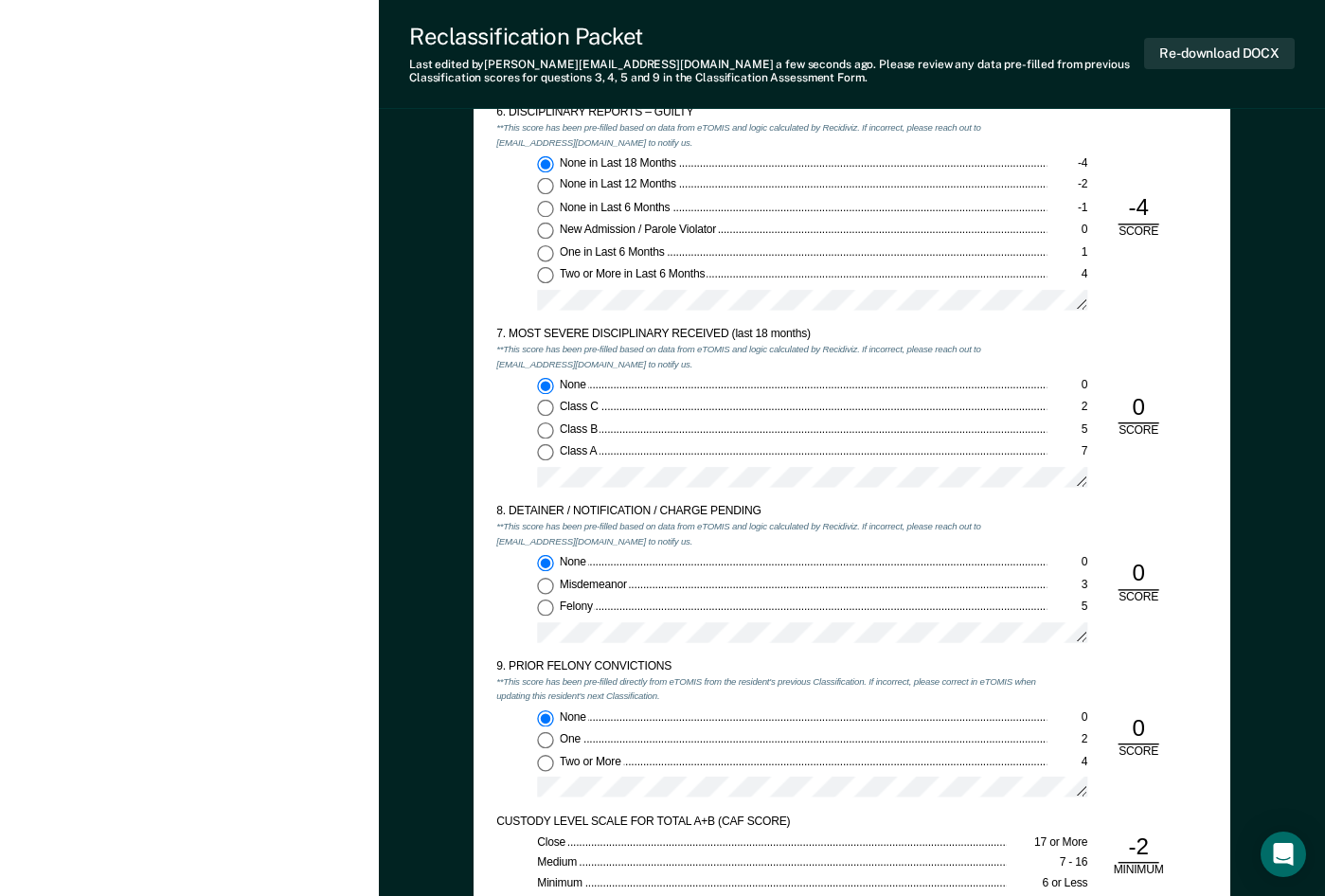
scroll to position [2367, 0]
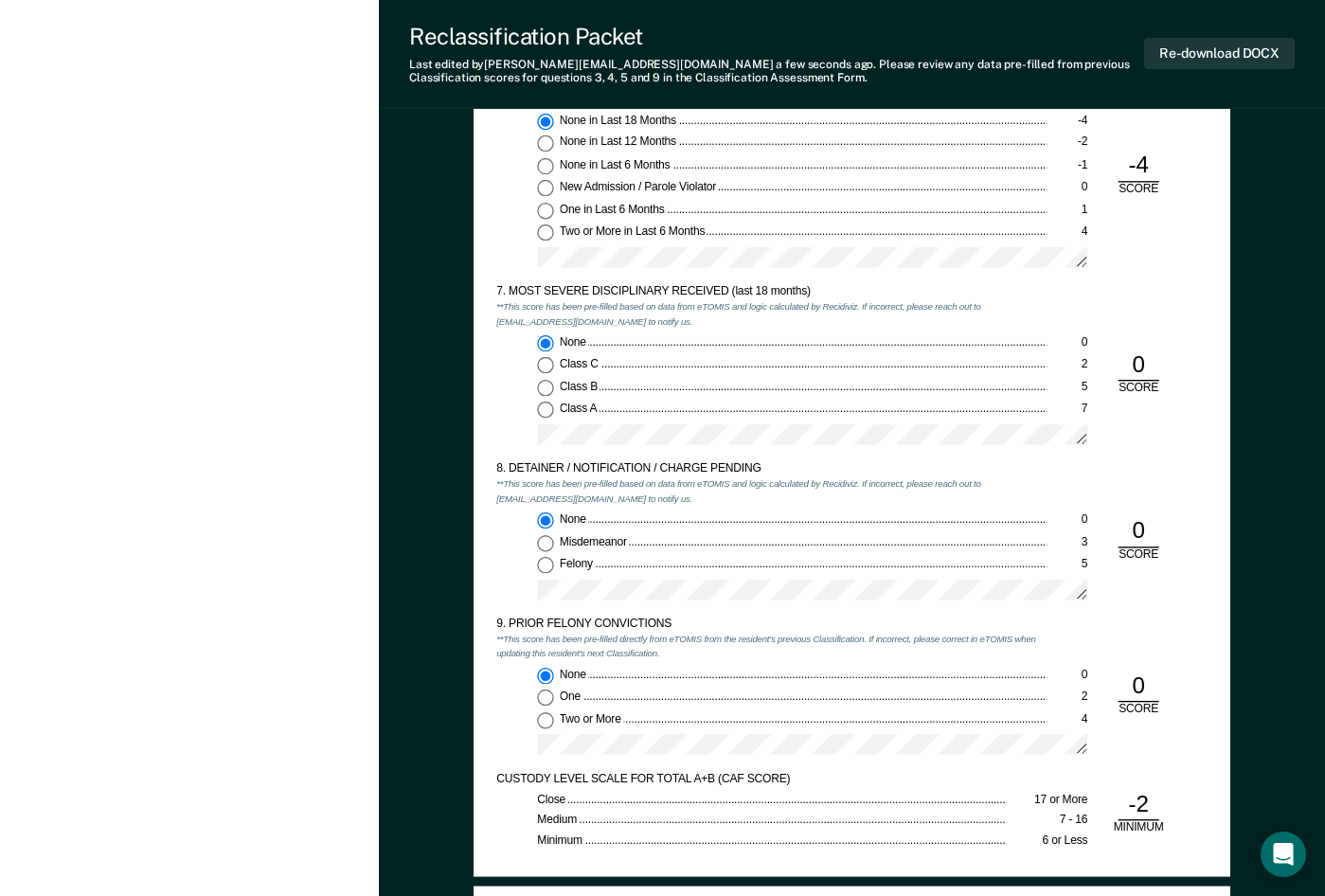
click at [502, 397] on div "None 0 Class C 2 Class B 5 Class A 7" at bounding box center [771, 395] width 550 height 121
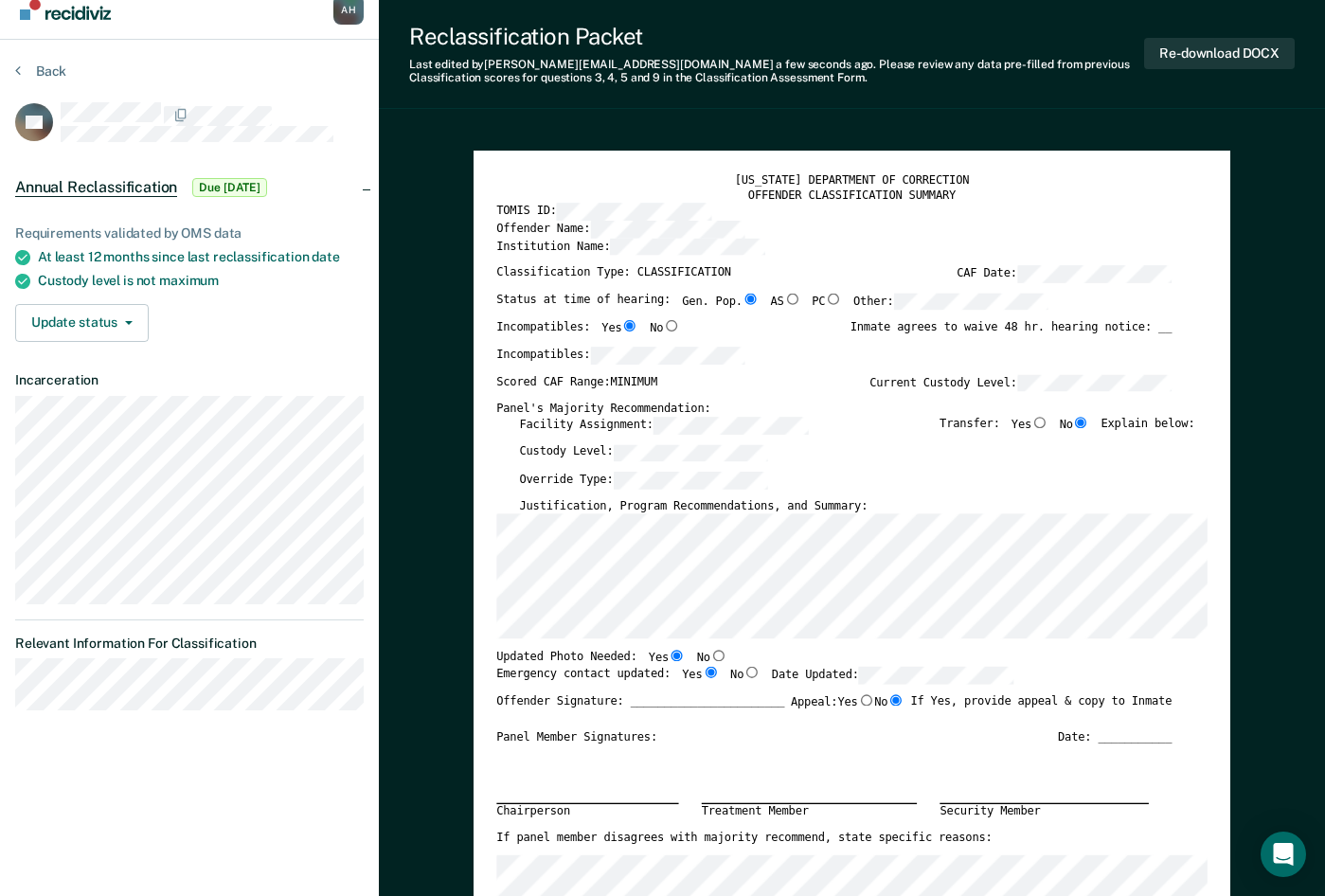
scroll to position [0, 0]
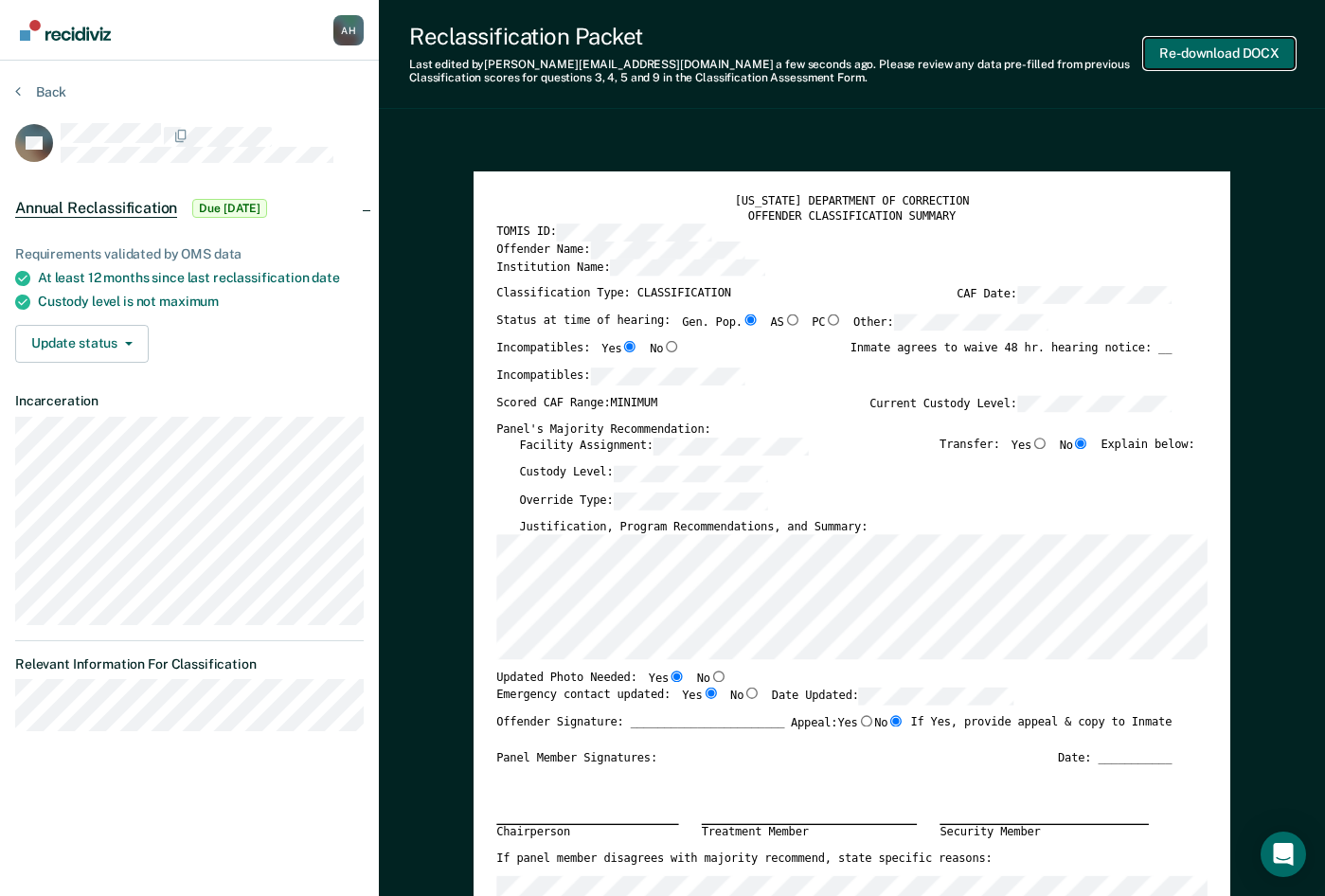
click at [1070, 51] on button "Re-download DOCX" at bounding box center [1219, 53] width 151 height 31
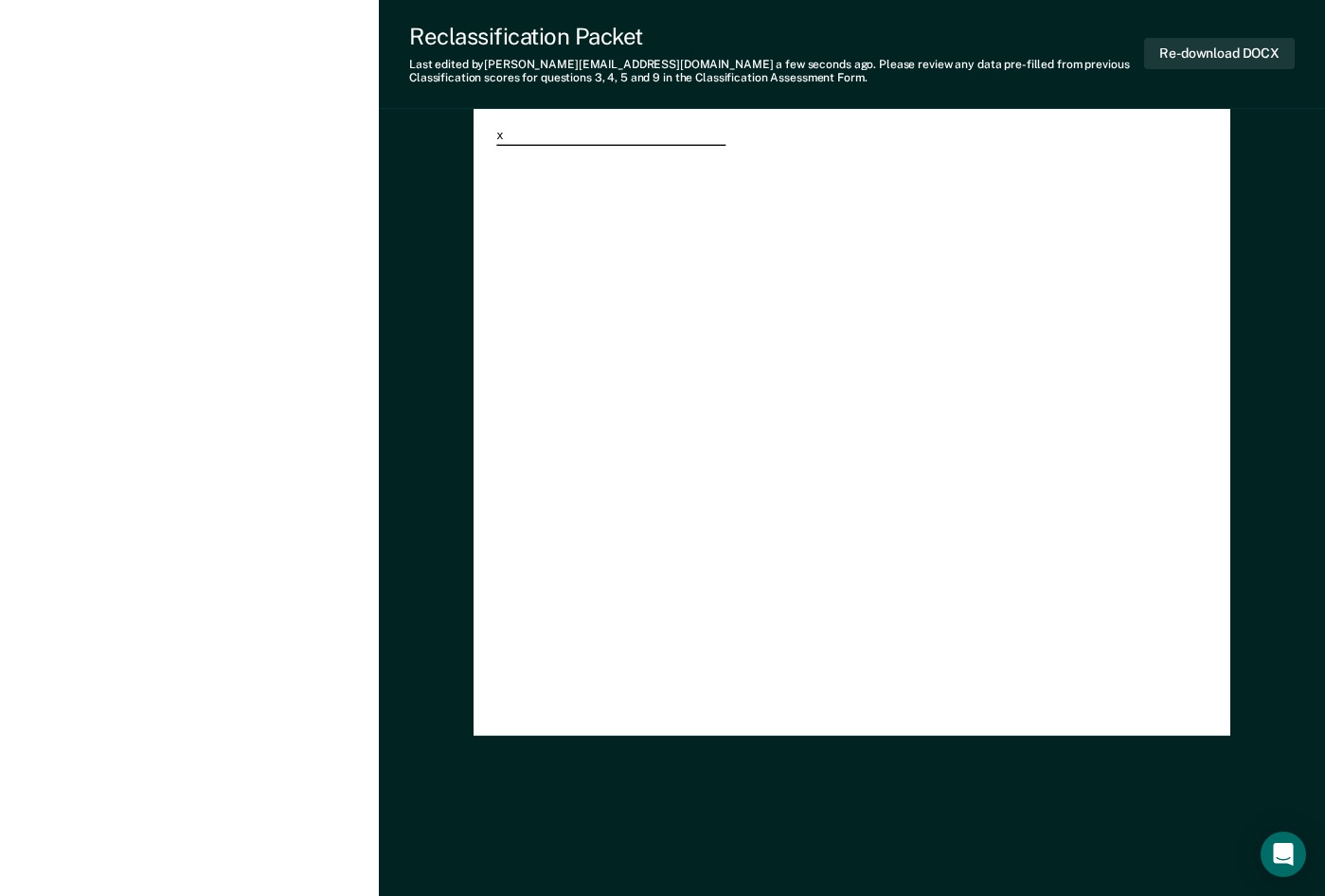
scroll to position [3504, 0]
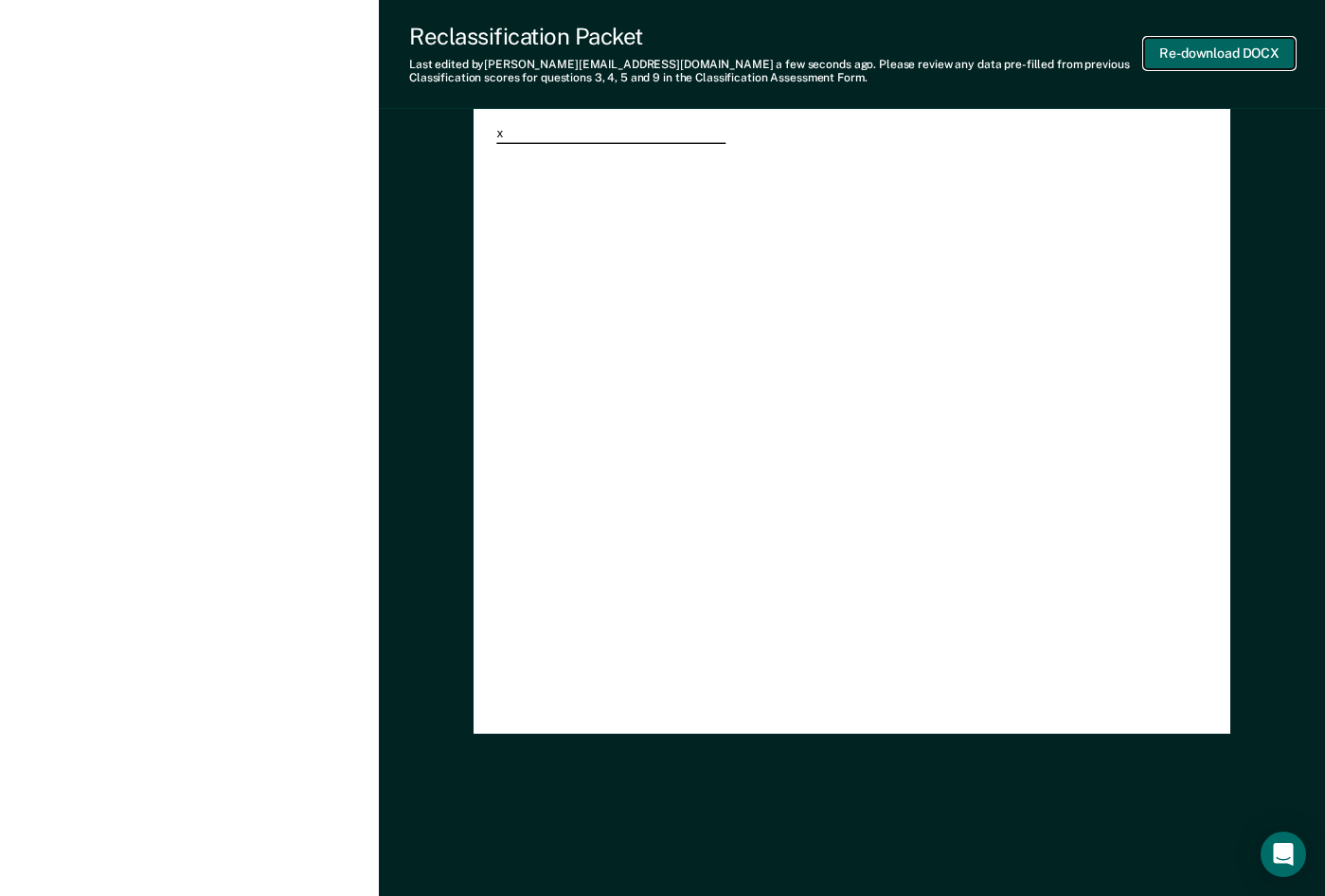
click at [1070, 52] on button "Re-download DOCX" at bounding box center [1219, 53] width 151 height 31
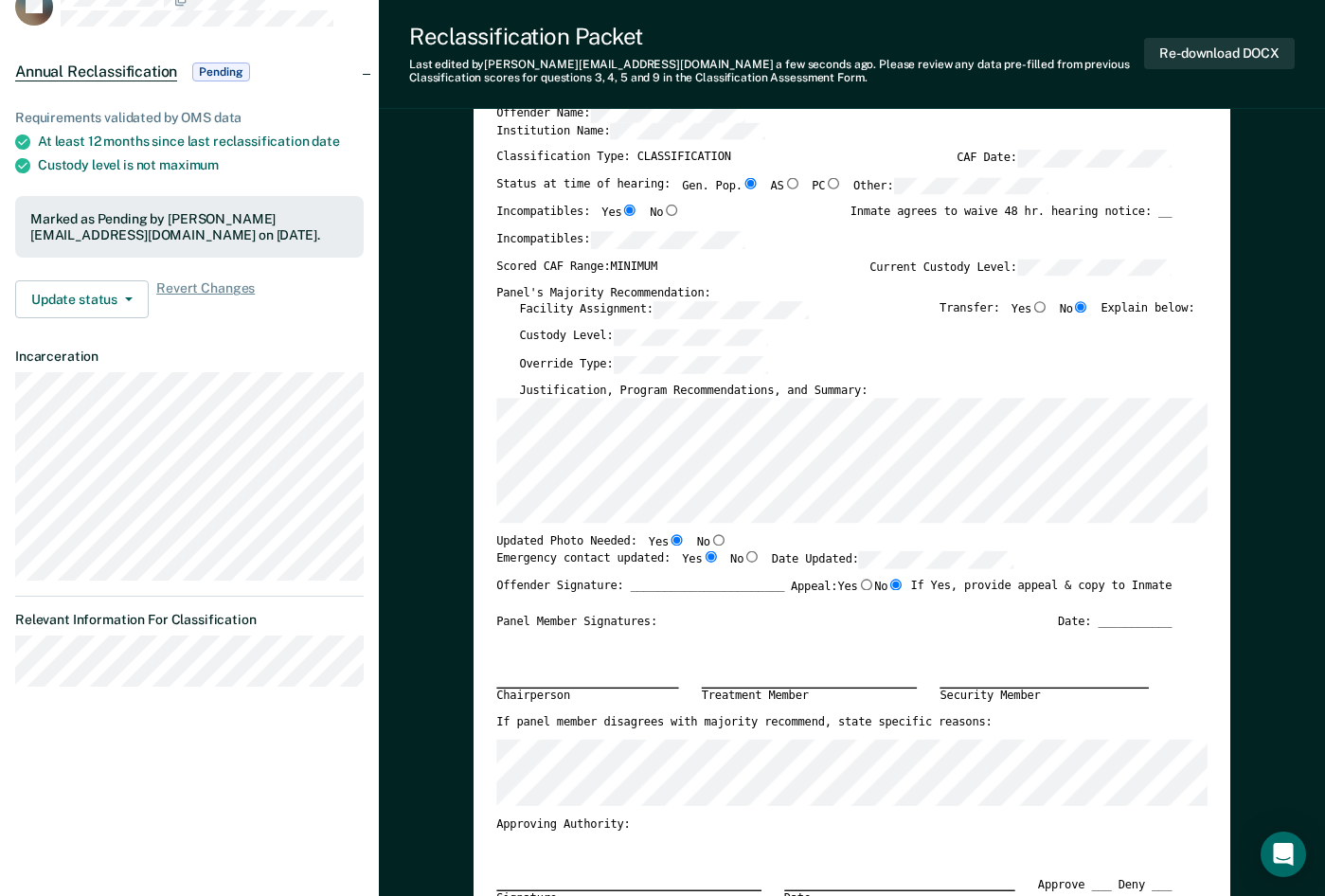
scroll to position [0, 0]
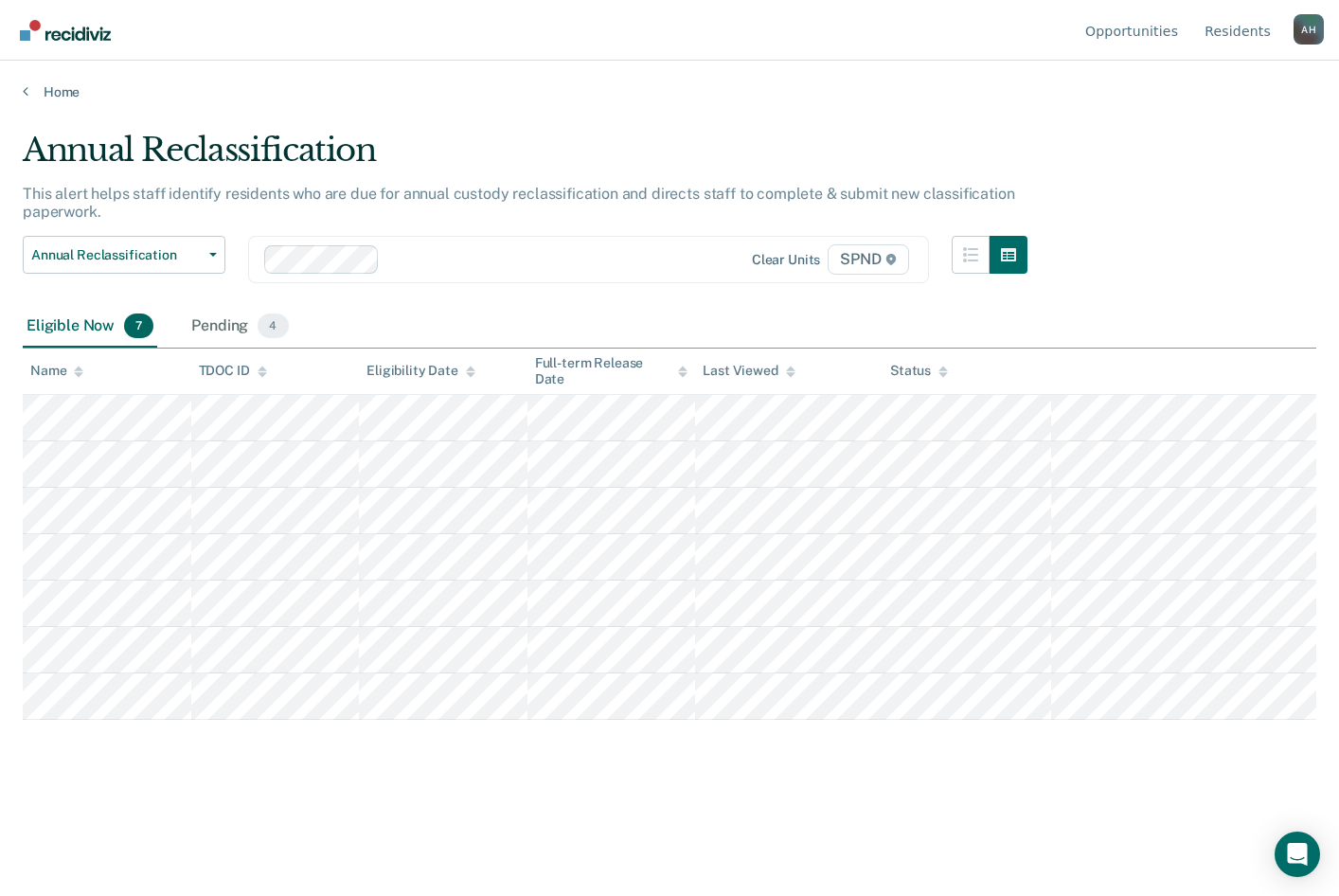
click at [261, 375] on icon at bounding box center [263, 371] width 9 height 12
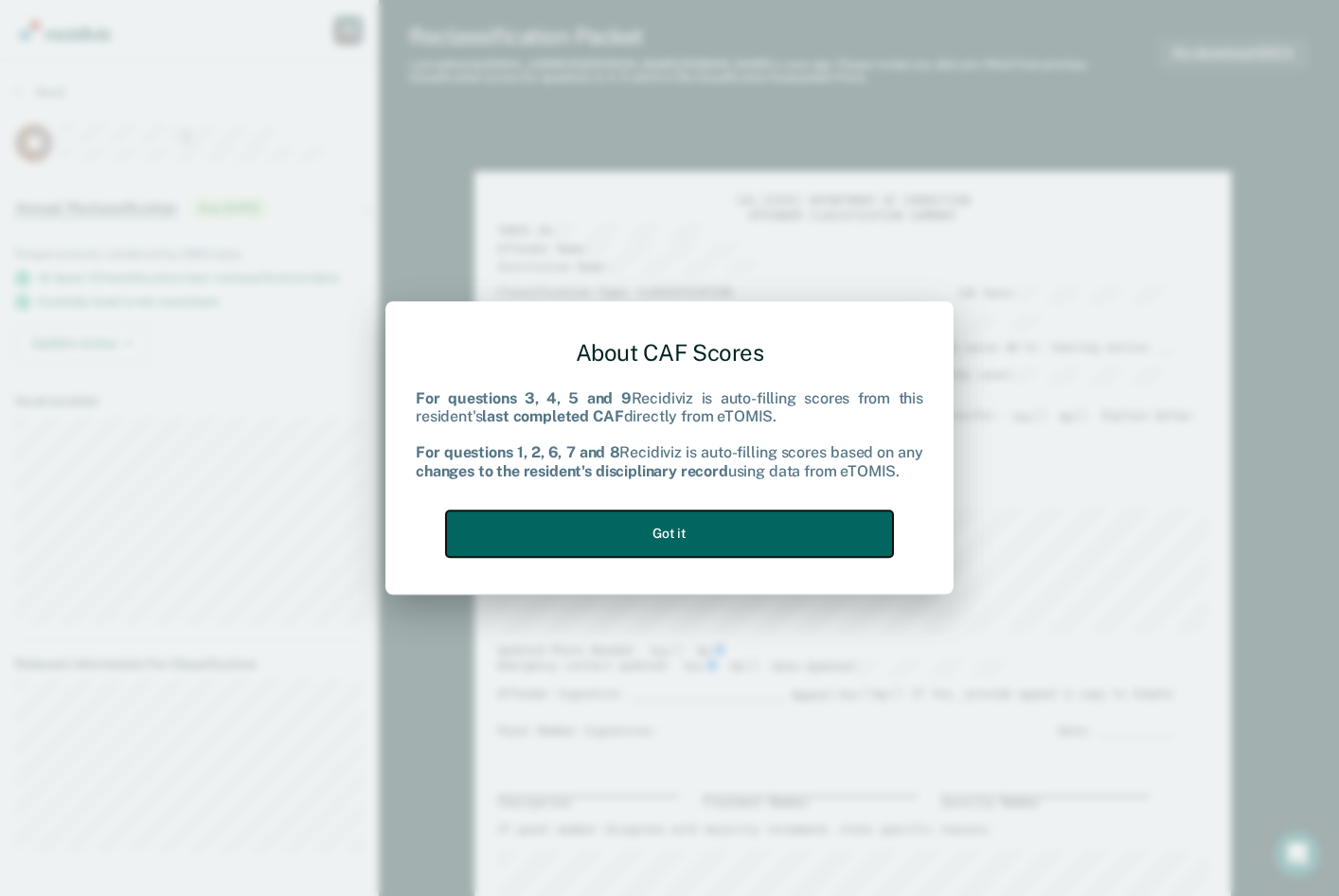
click at [727, 539] on button "Got it" at bounding box center [669, 533] width 447 height 46
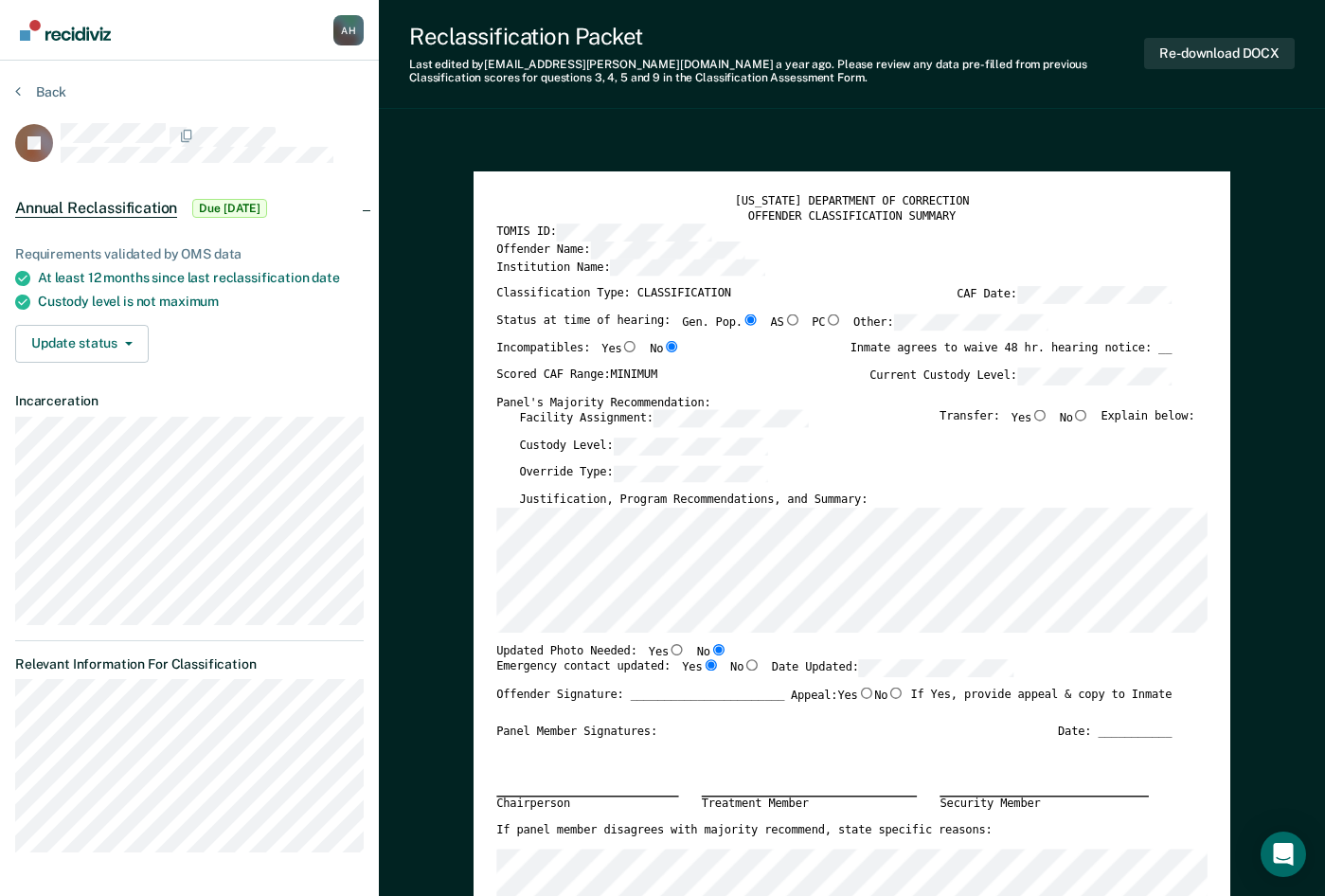
click at [781, 247] on div "Offender Name:" at bounding box center [834, 250] width 675 height 17
click at [1070, 416] on input "No" at bounding box center [1080, 415] width 16 height 11
type textarea "x"
radio input "true"
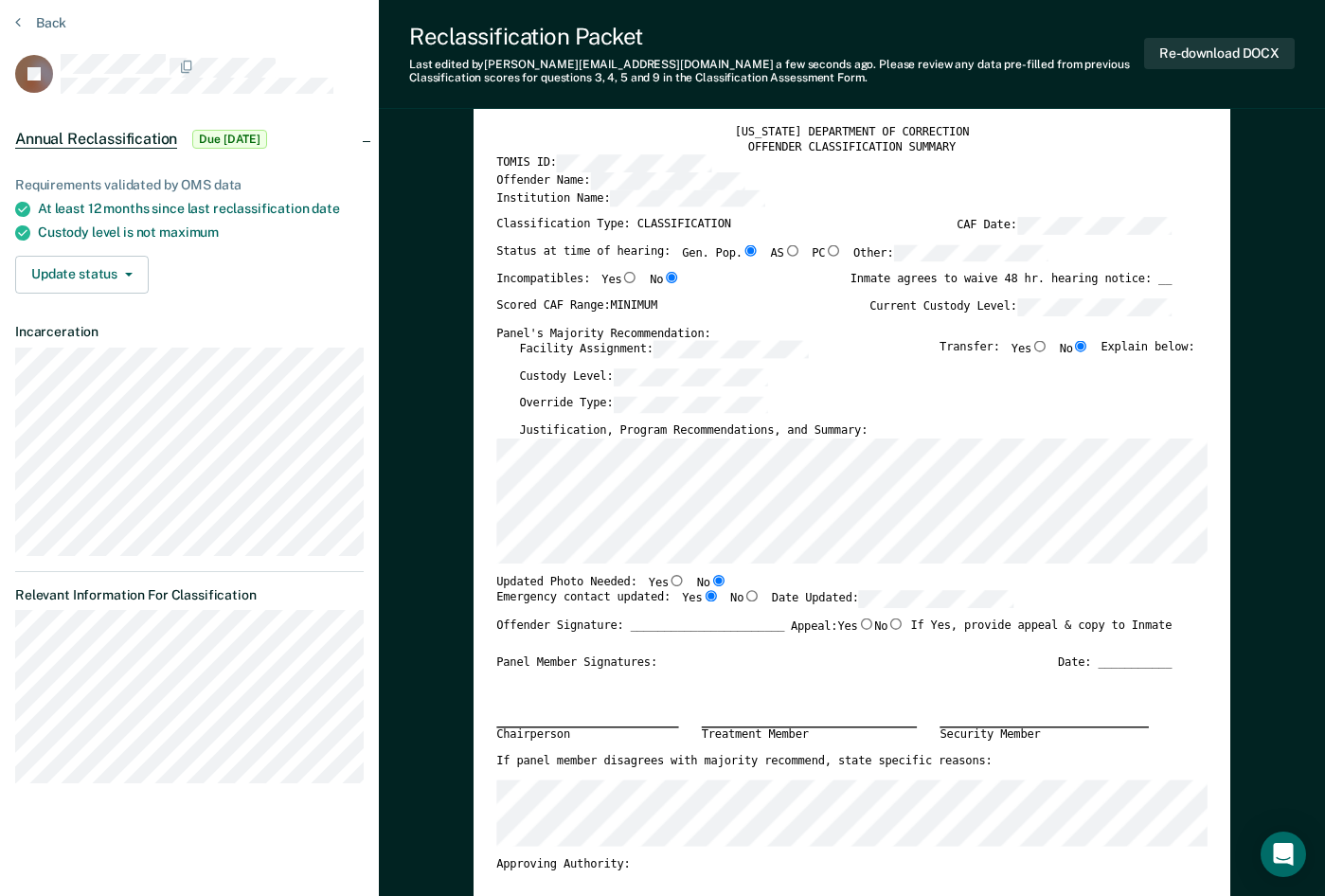
scroll to position [190, 0]
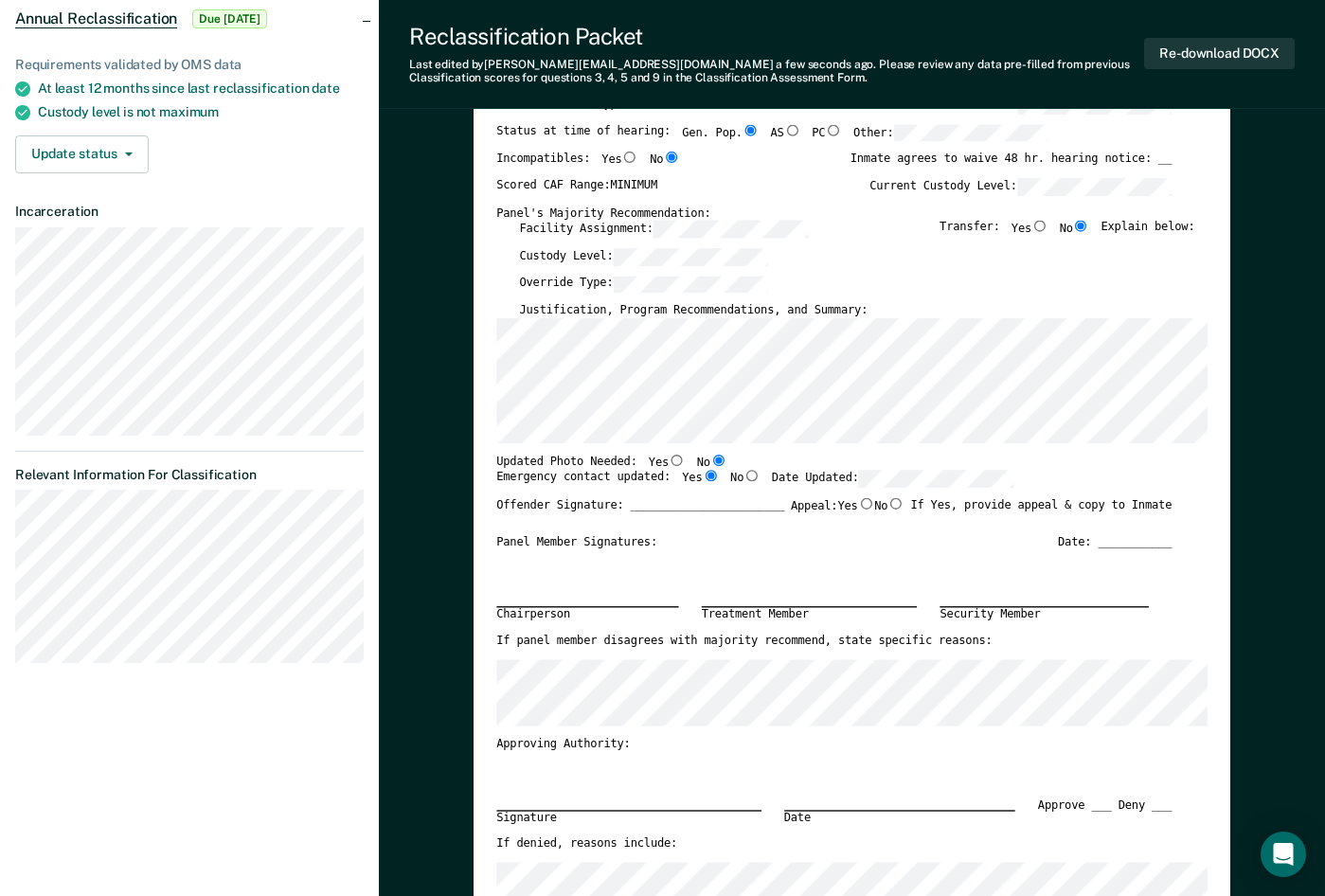
click at [669, 459] on input "Yes" at bounding box center [676, 459] width 16 height 11
type textarea "x"
radio input "true"
radio input "false"
click at [888, 505] on input "No" at bounding box center [895, 503] width 16 height 11
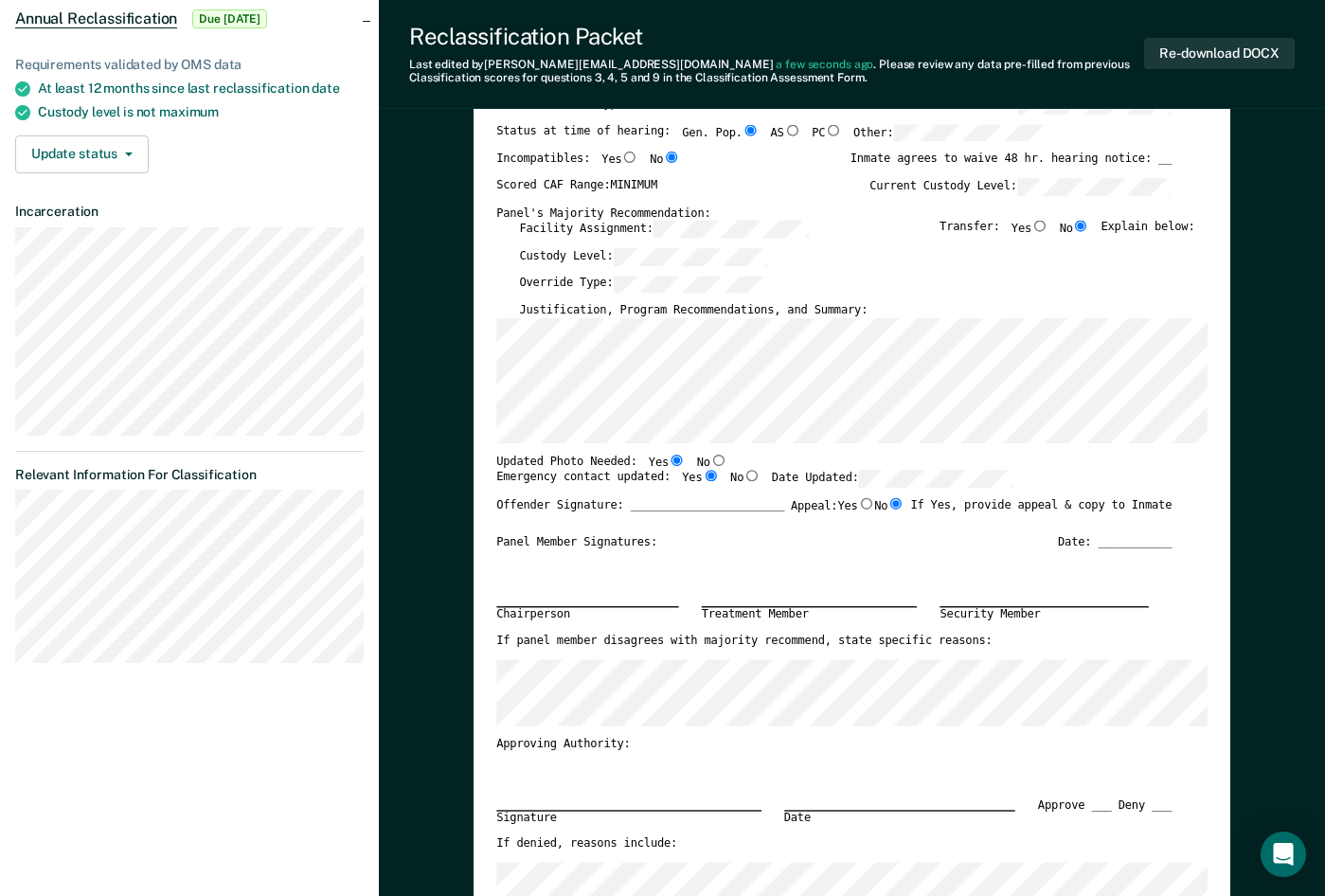
type textarea "x"
radio input "true"
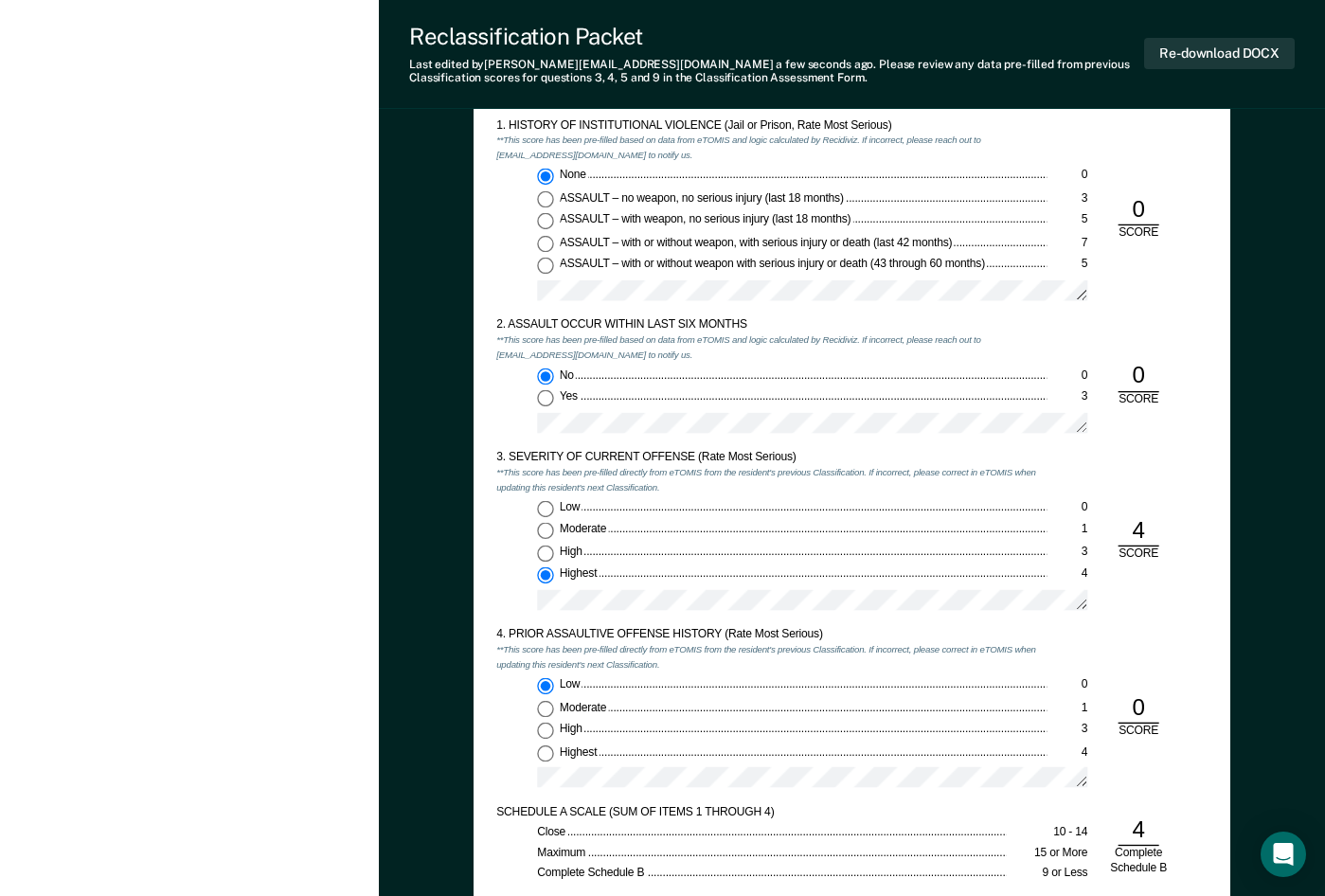
scroll to position [1231, 0]
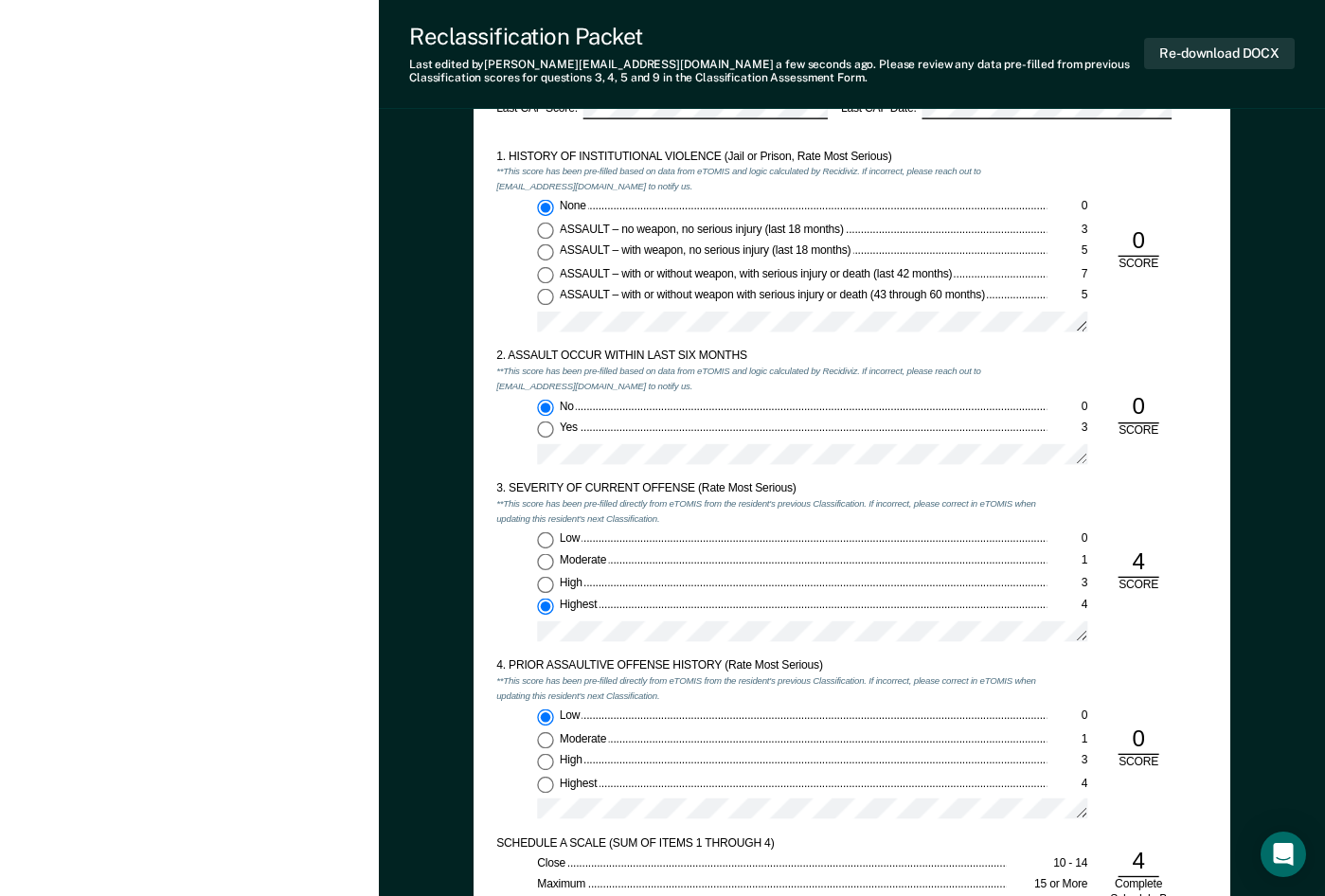
click at [506, 243] on div "None 0 ASSAULT – no weapon, no serious injury (last 18 months) 3 ASSAULT – with…" at bounding box center [771, 271] width 550 height 143
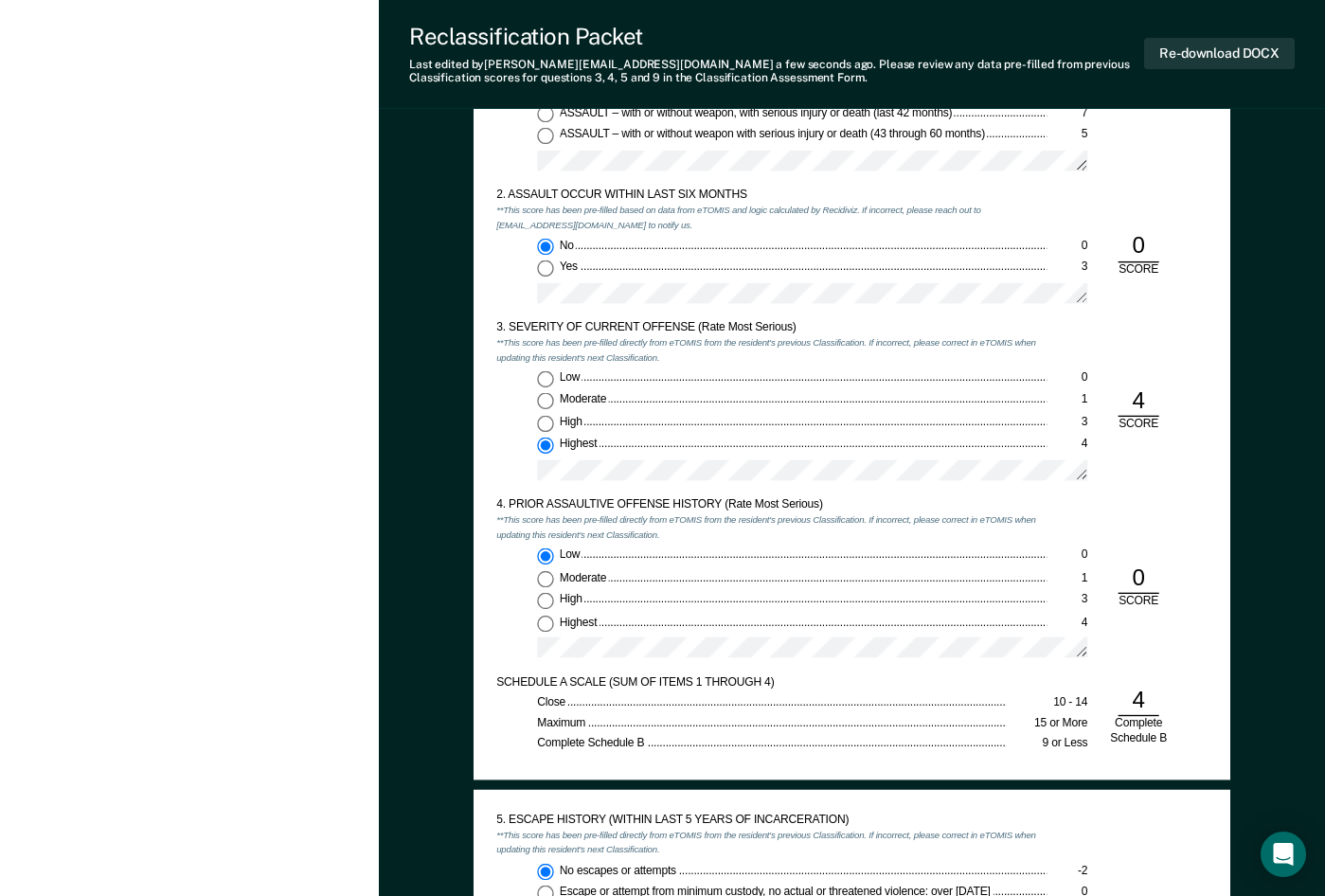
scroll to position [1515, 0]
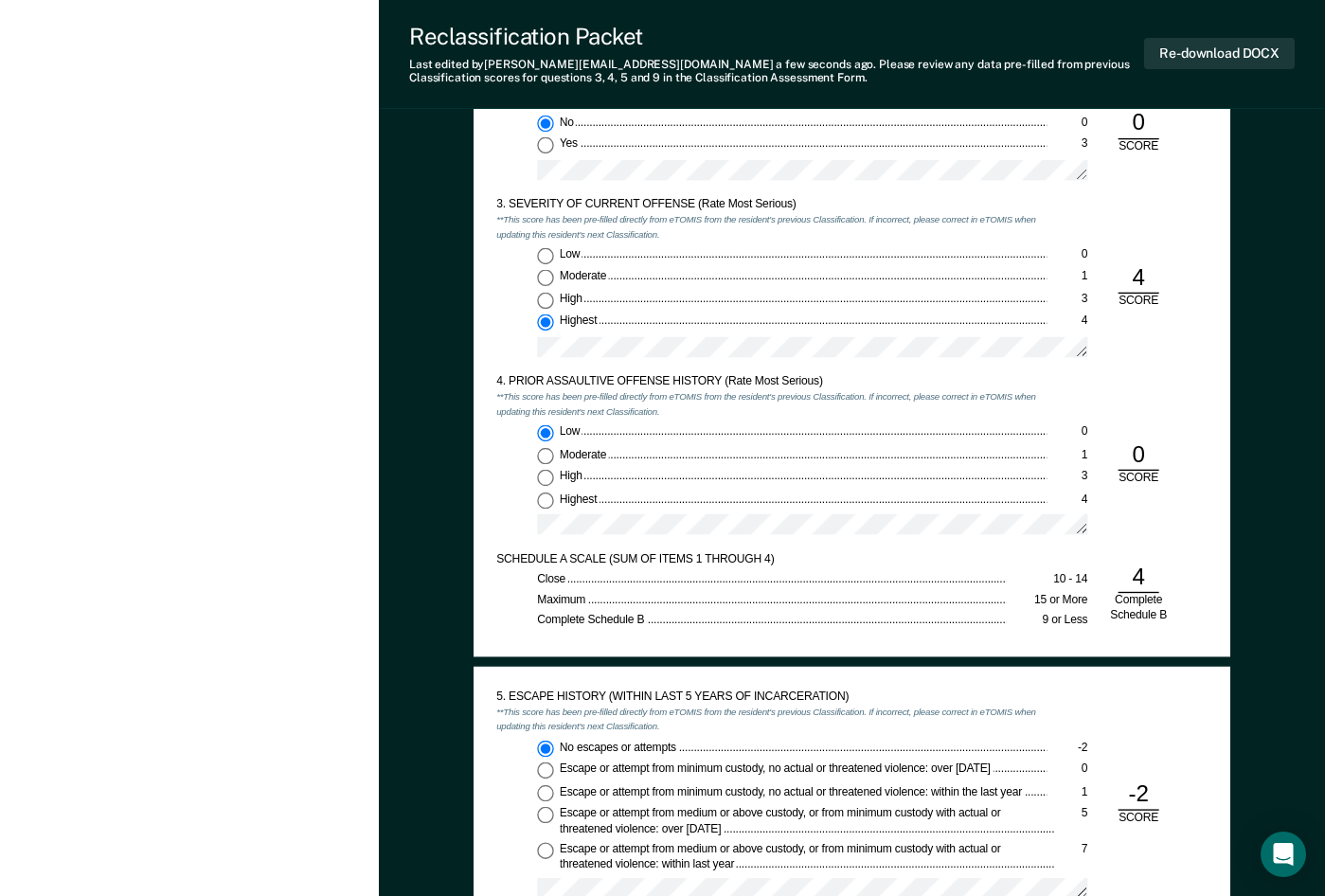
click at [473, 337] on div "[US_STATE] DEPARTMENT OF CORRECTION OFFENDER CLASSIFICATION SUMMARY TOMIS ID: O…" at bounding box center [852, 686] width 757 height 4077
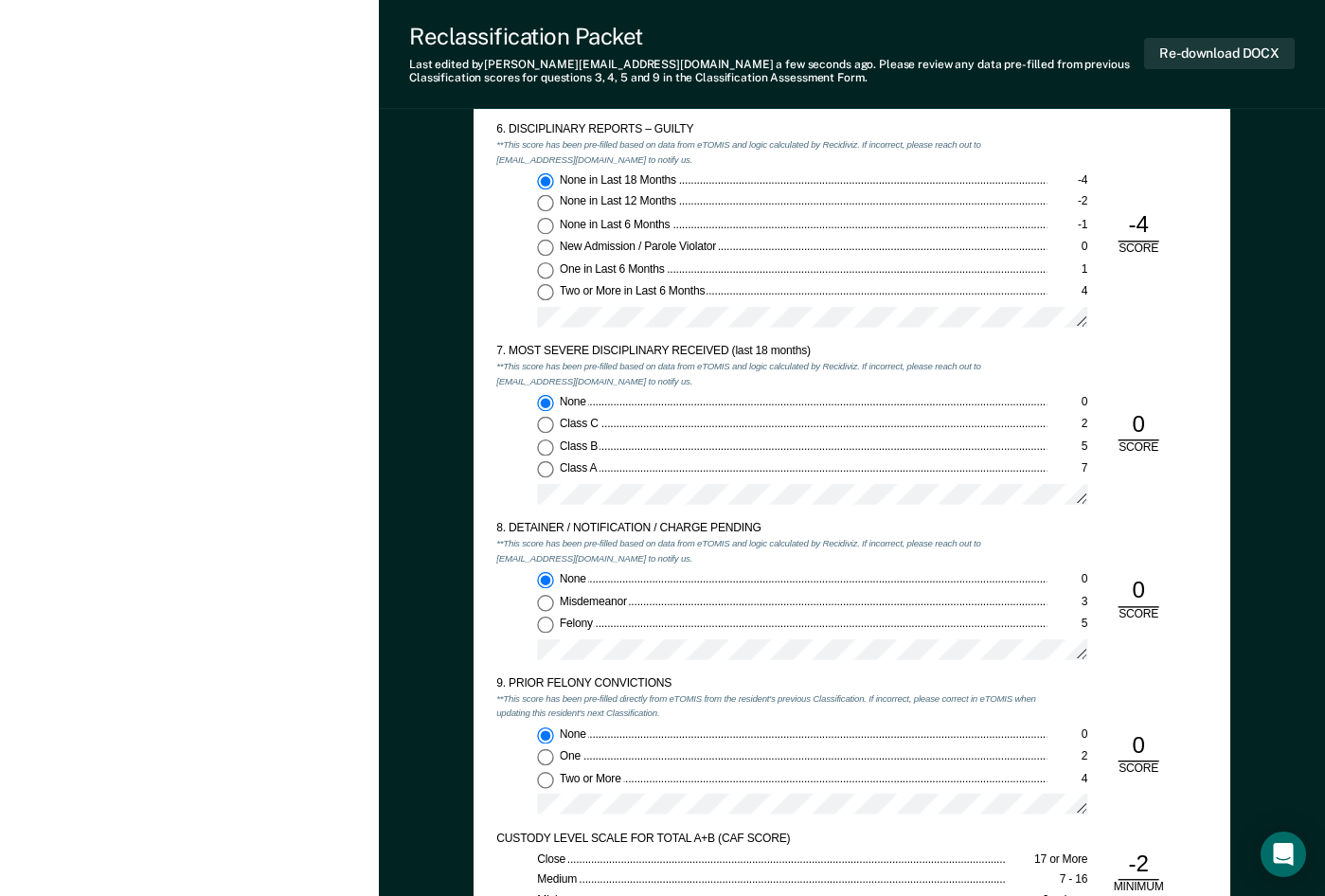
scroll to position [2367, 0]
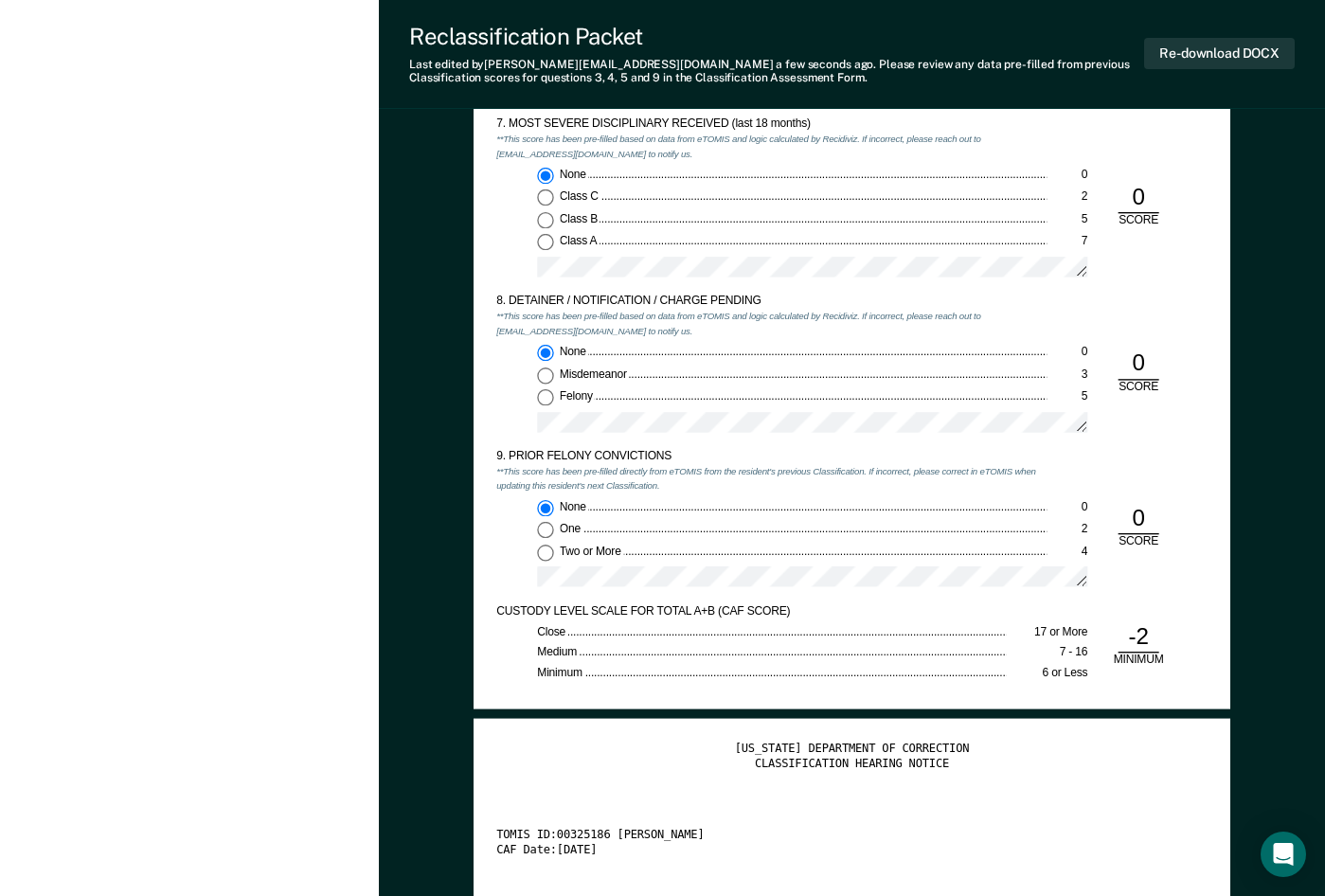
scroll to position [2556, 0]
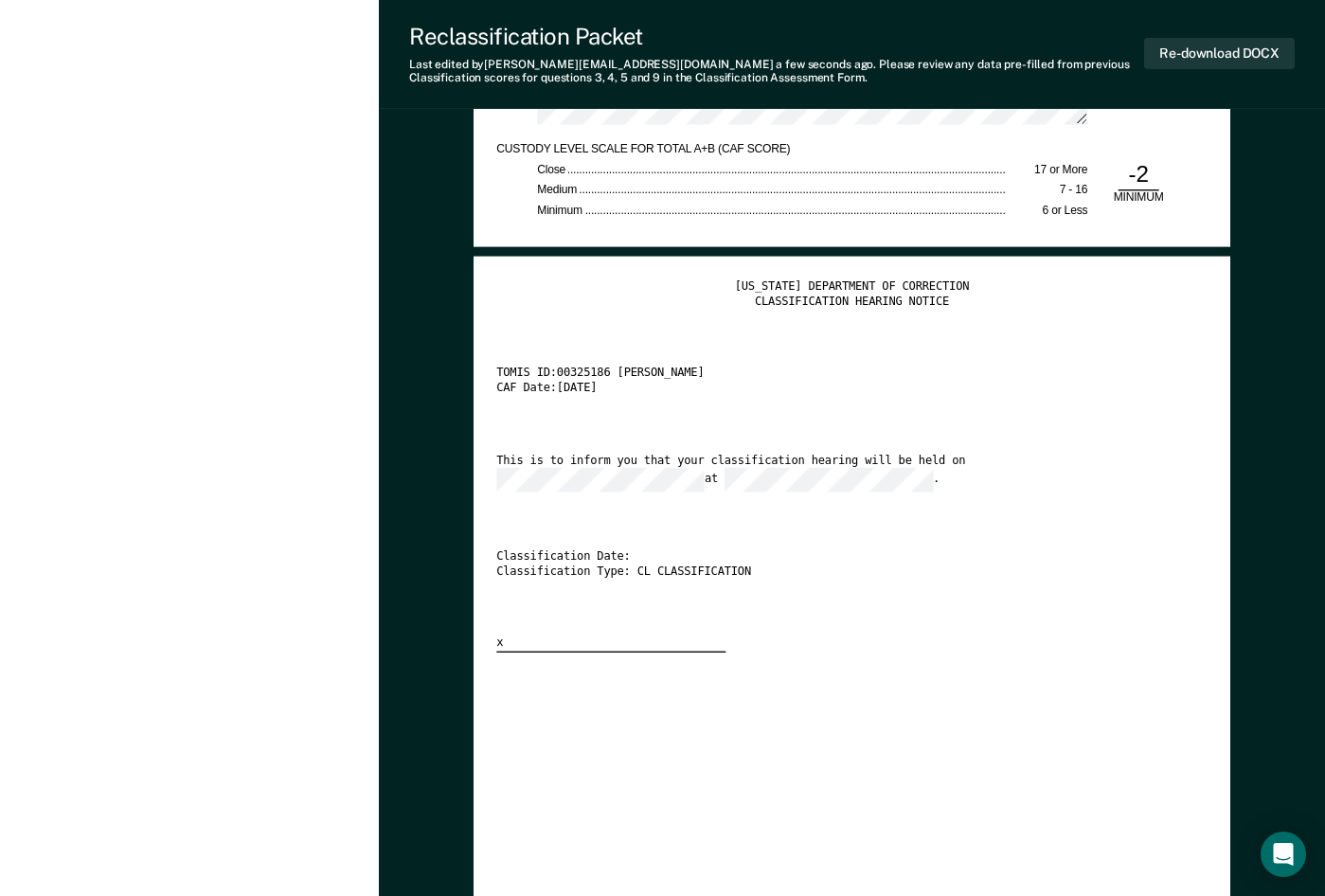
scroll to position [3029, 0]
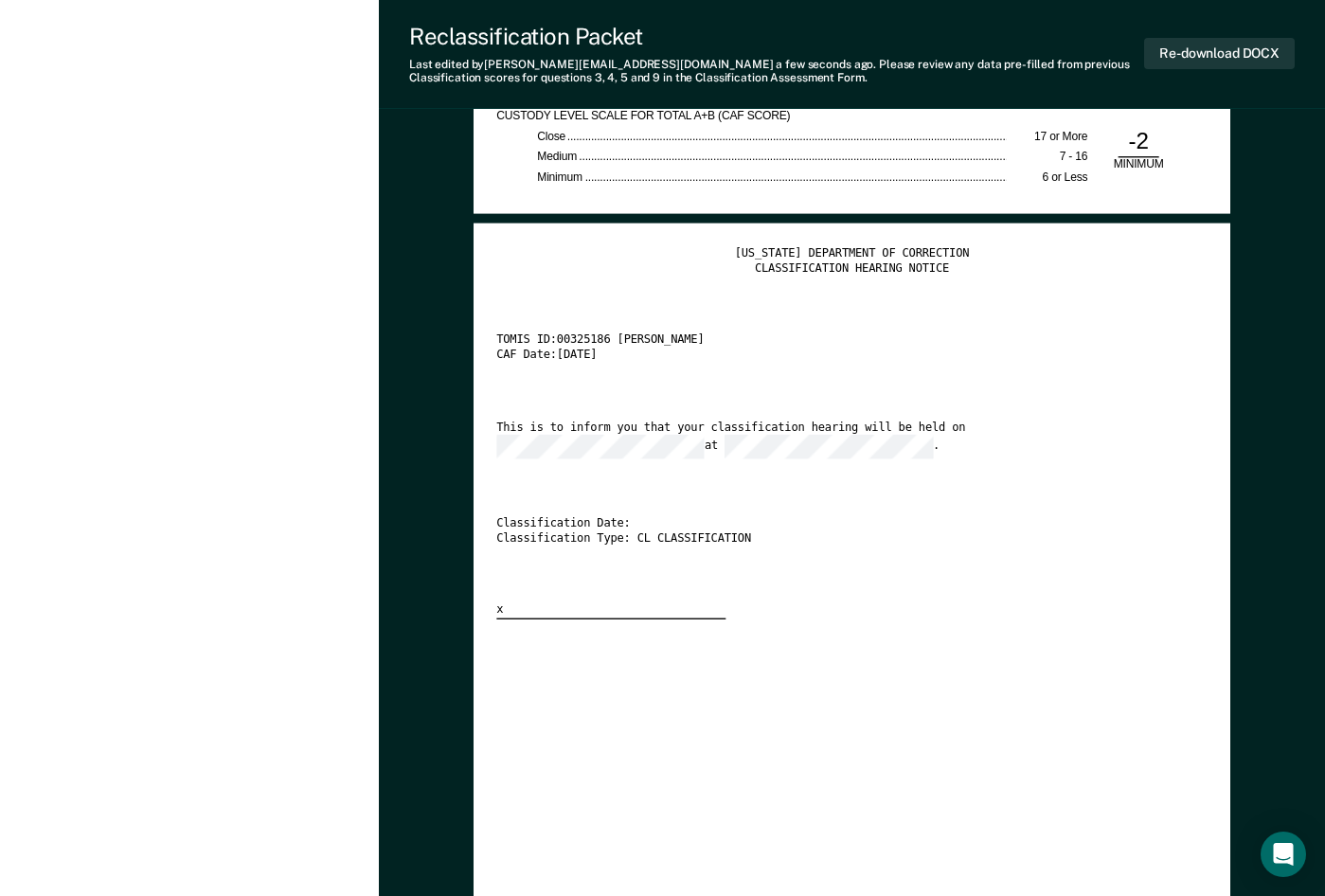
click at [964, 439] on div "This is to inform you that your classification hearing will be held on at ." at bounding box center [834, 439] width 675 height 38
click at [1070, 53] on button "Re-download DOCX" at bounding box center [1219, 53] width 151 height 31
click at [1070, 48] on button "Re-download DOCX" at bounding box center [1219, 53] width 151 height 31
click at [977, 588] on div "[US_STATE] DEPARTMENT OF CORRECTION CLASSIFICATION HEARING NOTICE TOMIS ID: 003…" at bounding box center [852, 432] width 711 height 373
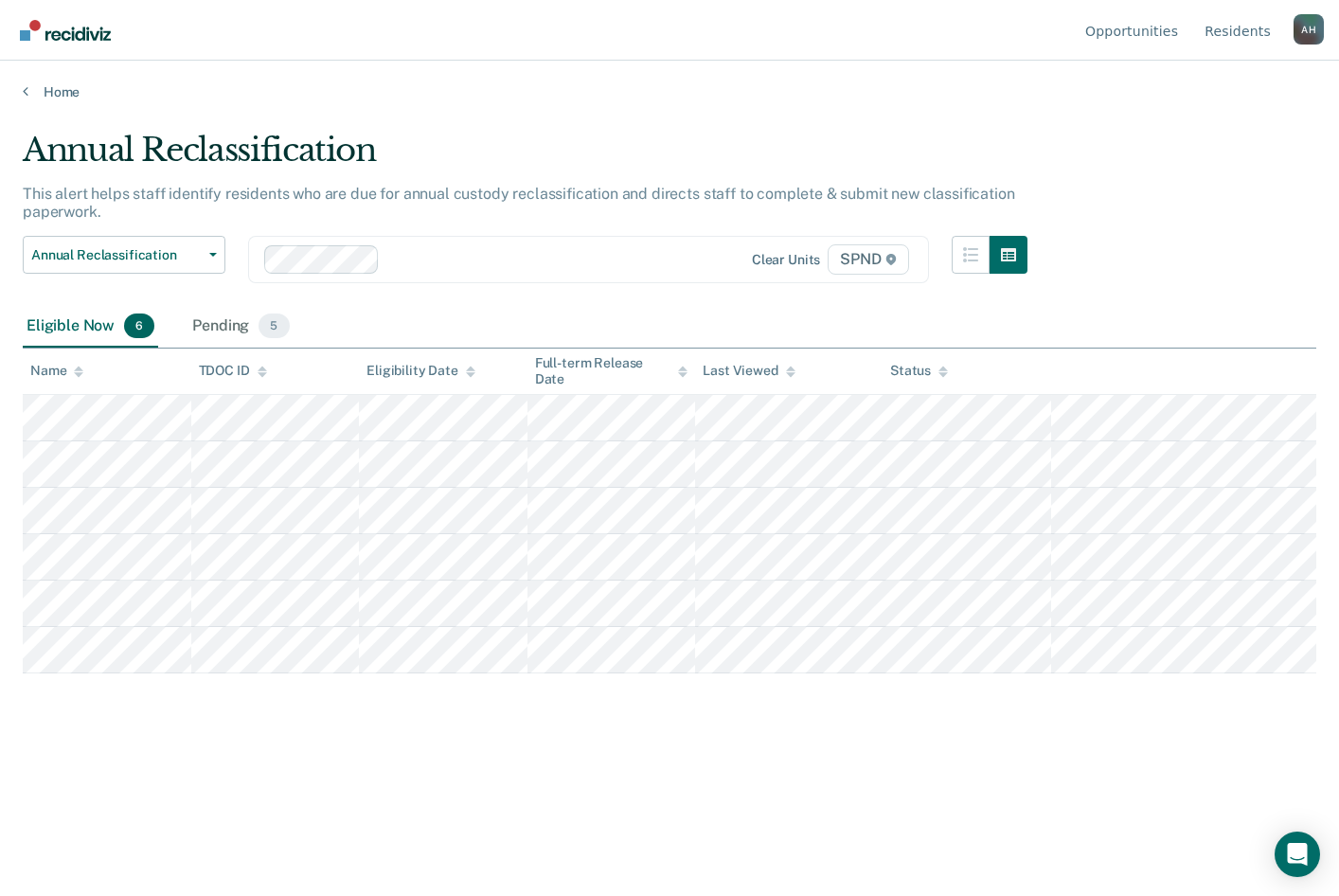
click at [264, 374] on icon at bounding box center [263, 374] width 9 height 5
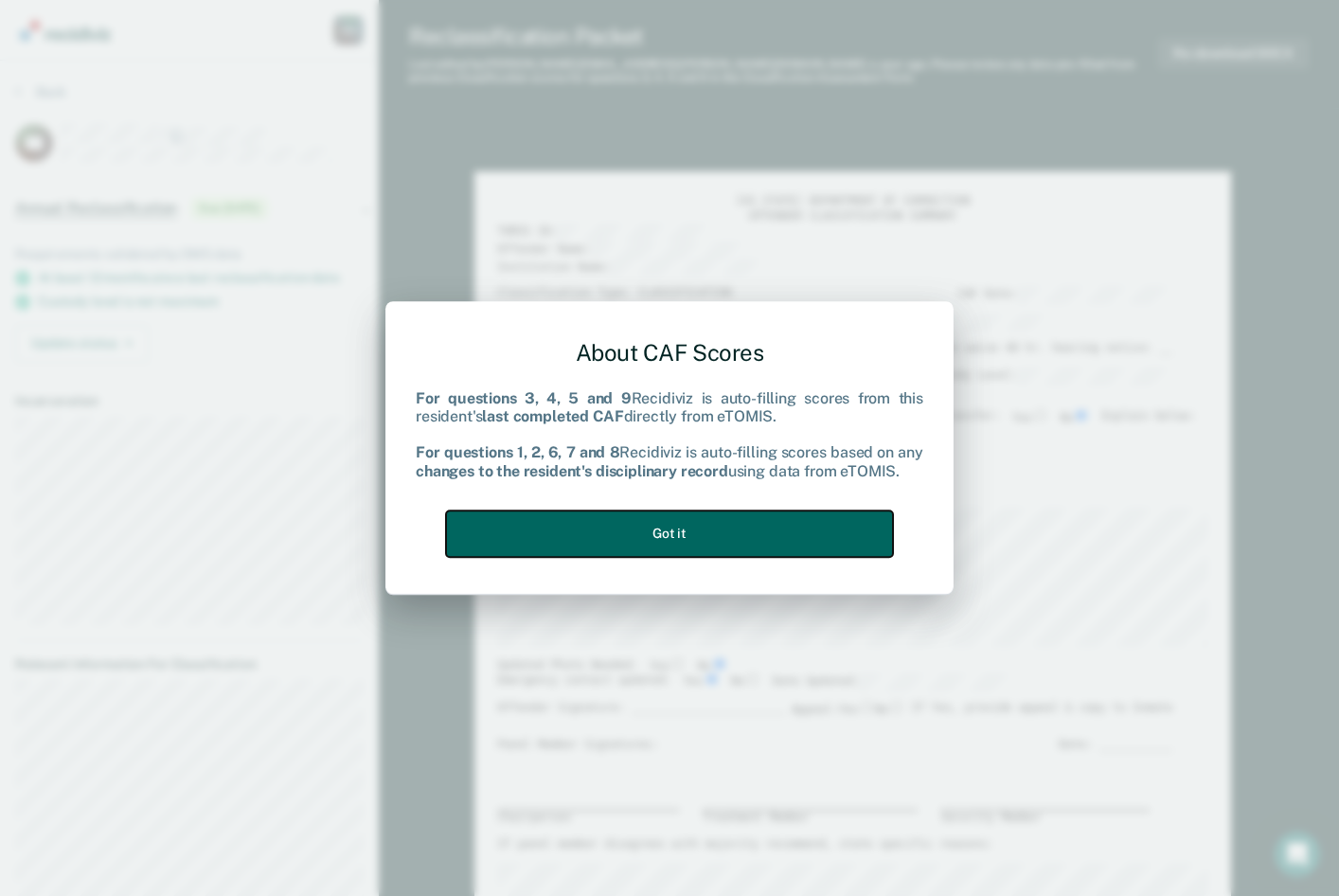
click at [731, 523] on button "Got it" at bounding box center [669, 533] width 447 height 46
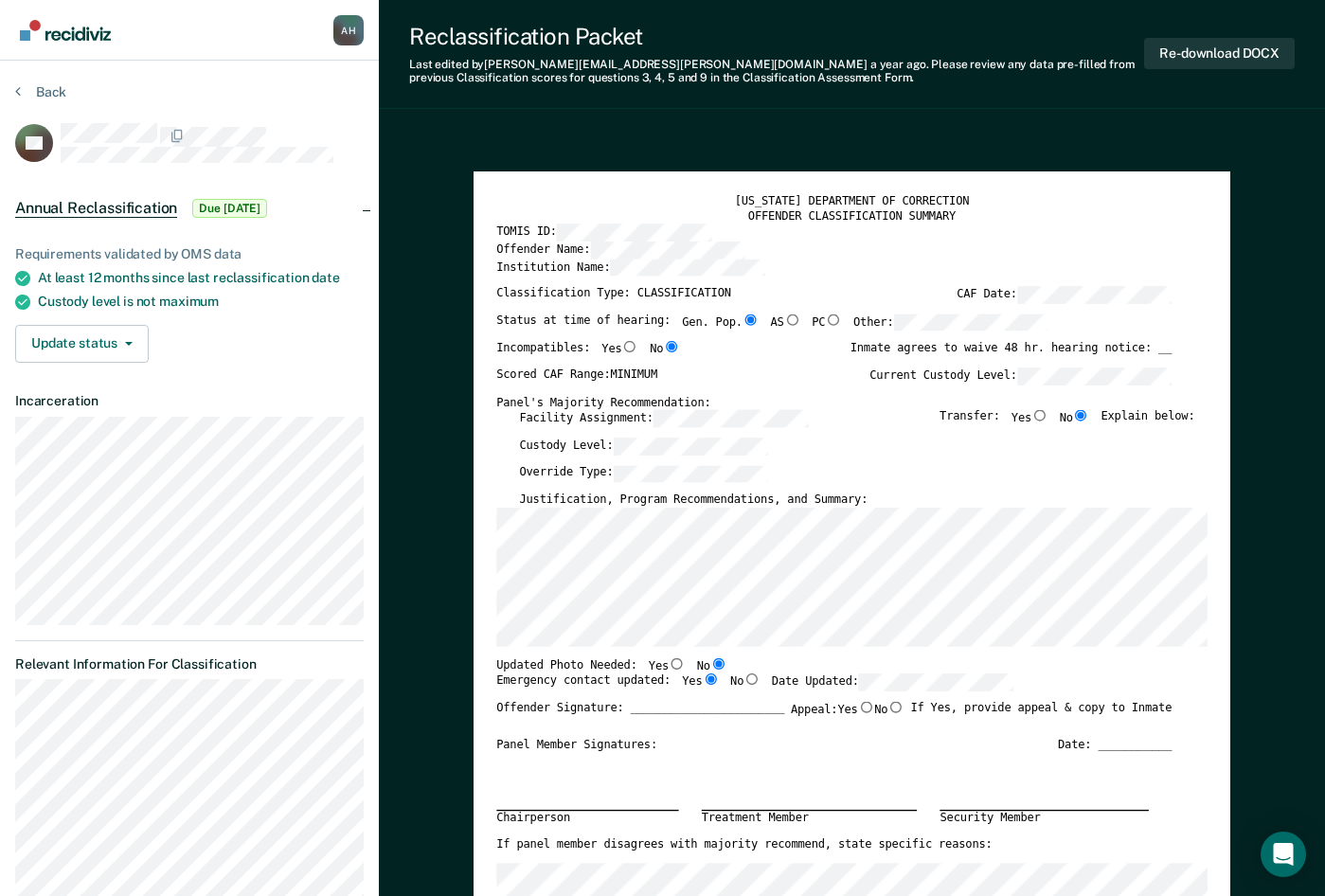
click at [756, 365] on div "Incompatibles: Yes No Inmate agrees to waive 48 hr. hearing notice: __" at bounding box center [834, 354] width 675 height 27
click at [621, 343] on input "Yes" at bounding box center [629, 346] width 16 height 11
type textarea "x"
radio input "true"
radio input "false"
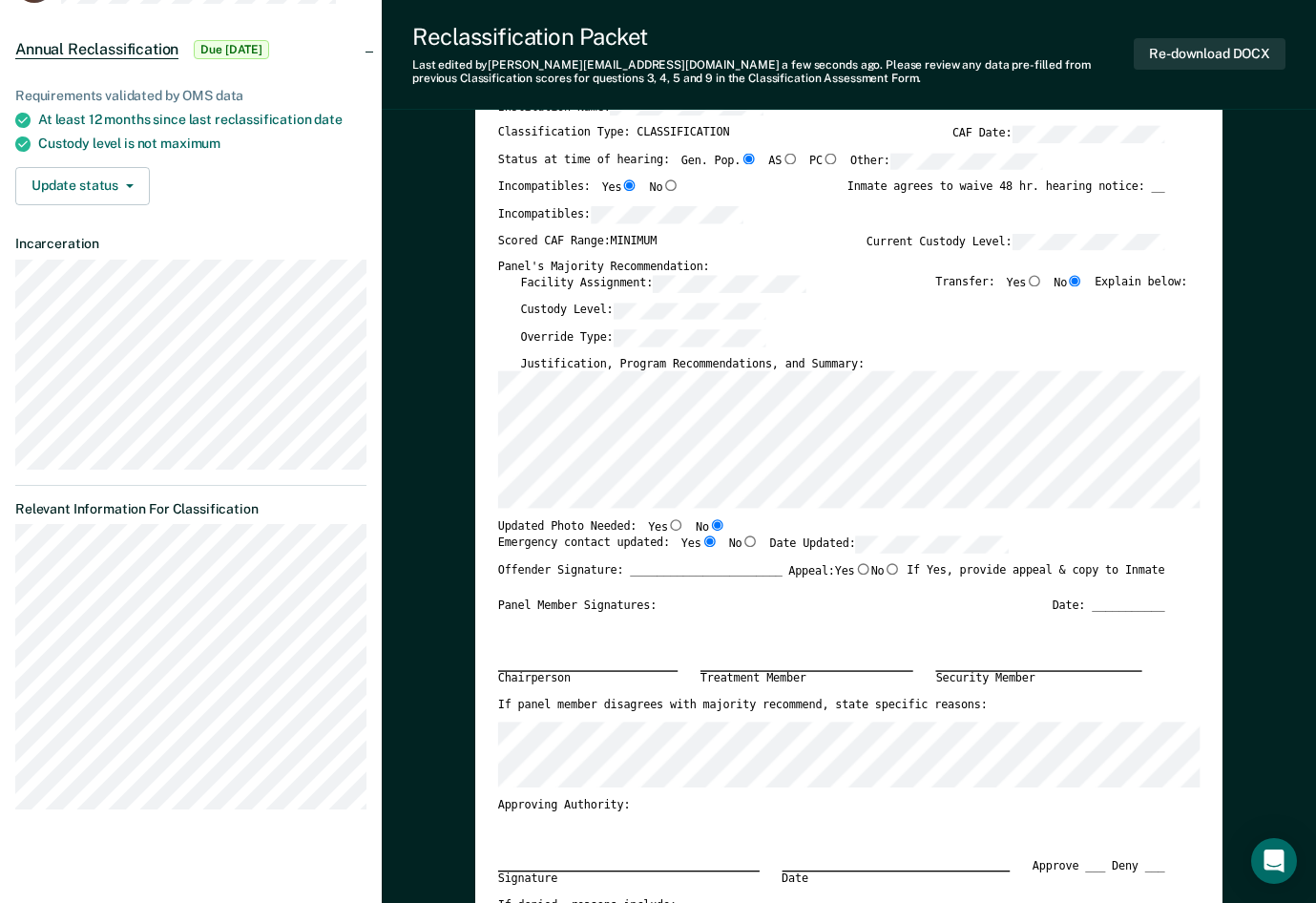
scroll to position [287, 0]
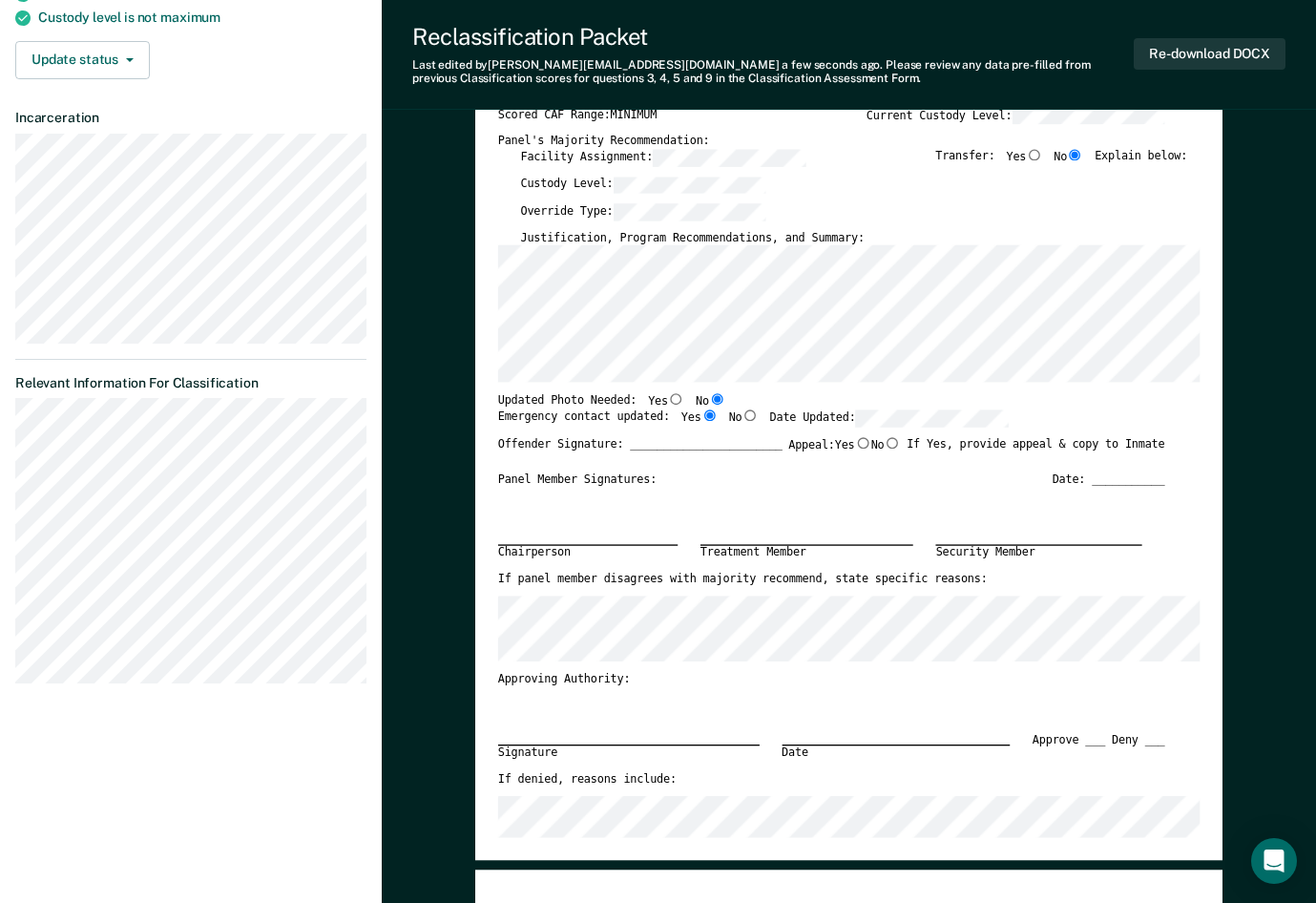
click at [857, 233] on div "Justification, Program Recommendations, and Summary:" at bounding box center [853, 237] width 667 height 14
click at [860, 242] on div "Justification, Program Recommendations, and Summary:" at bounding box center [853, 237] width 667 height 14
click at [848, 203] on div "Custody Level:" at bounding box center [853, 189] width 667 height 27
click at [887, 443] on input "No" at bounding box center [892, 441] width 16 height 11
type textarea "x"
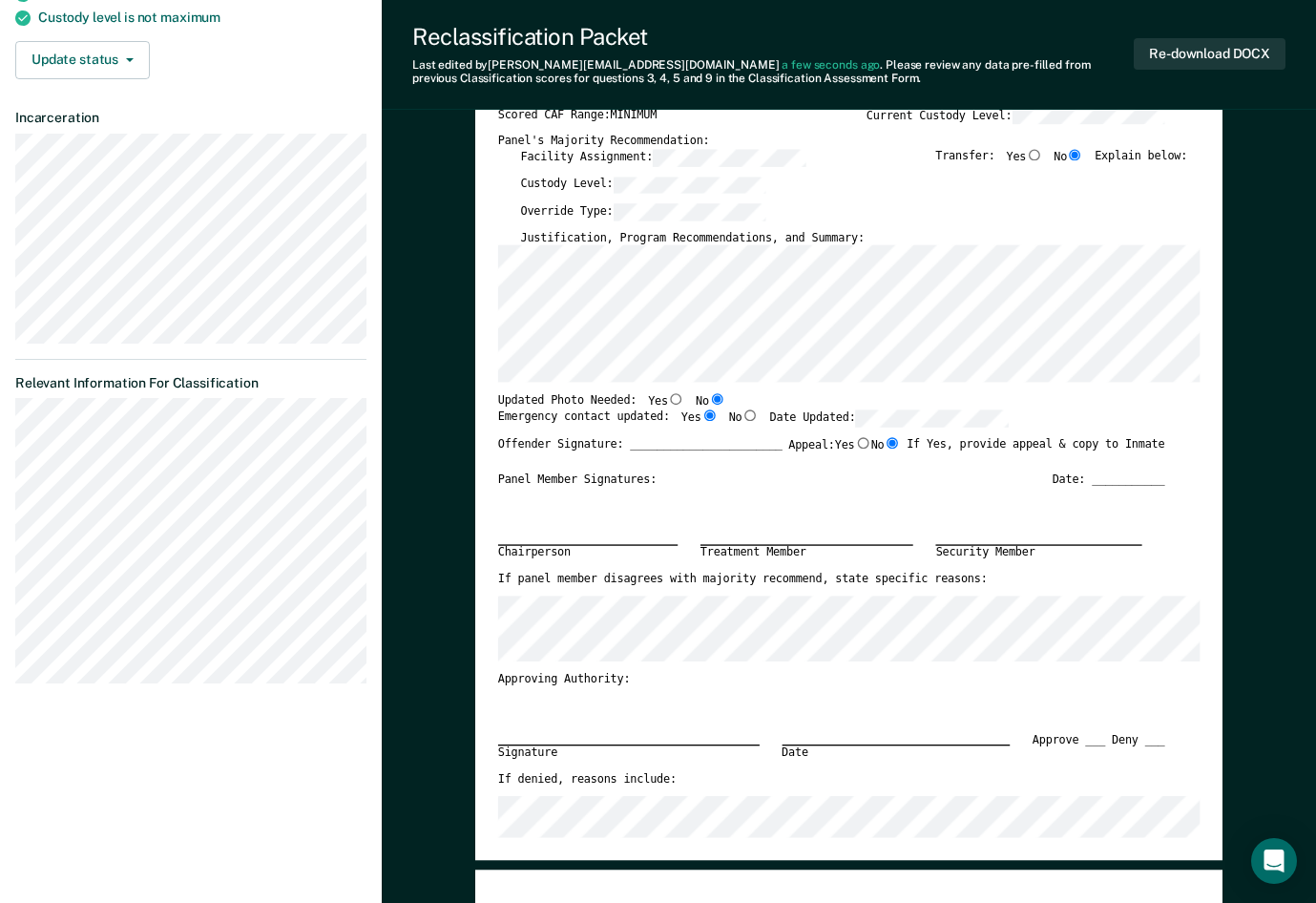
radio input "true"
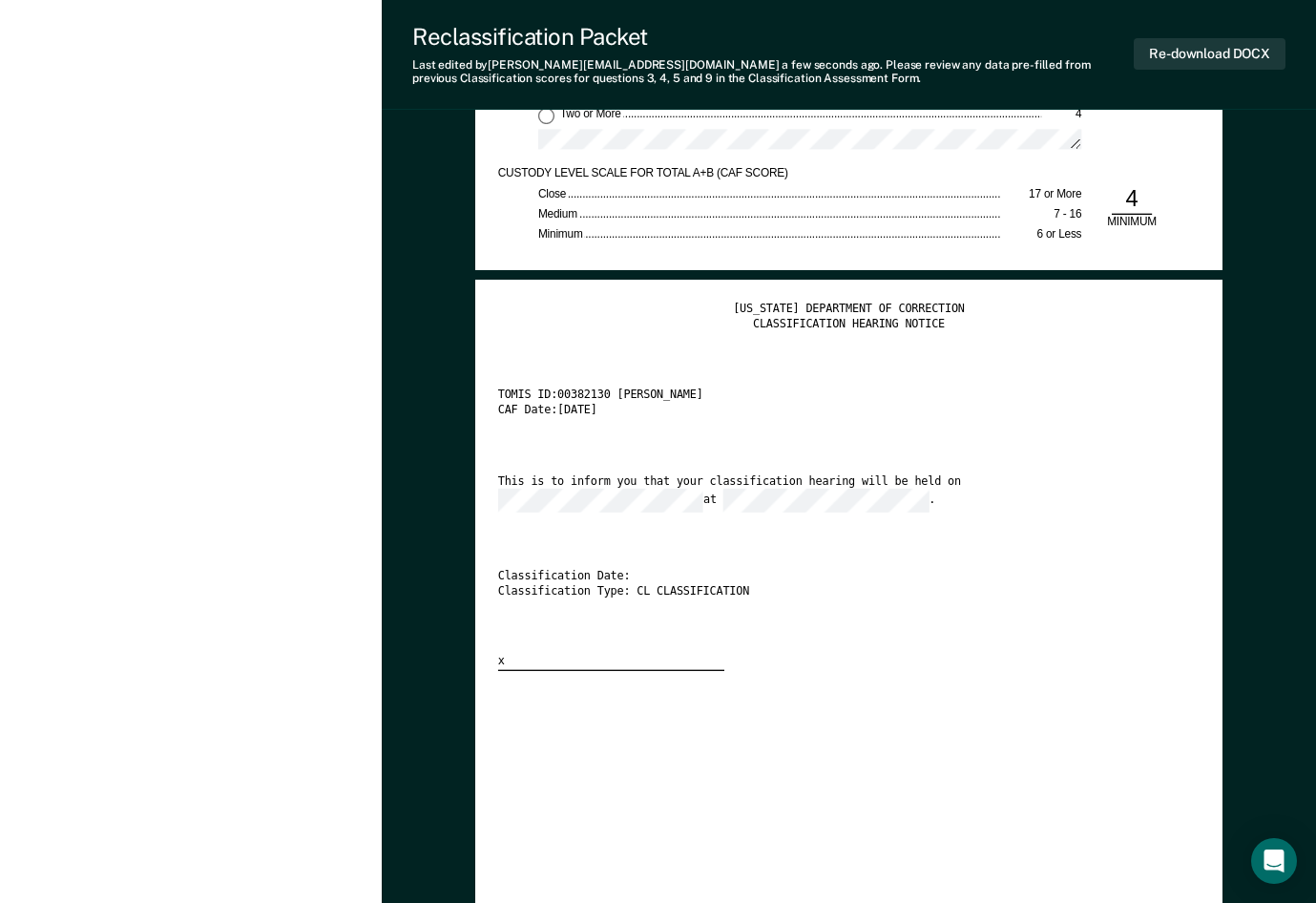
scroll to position [2957, 0]
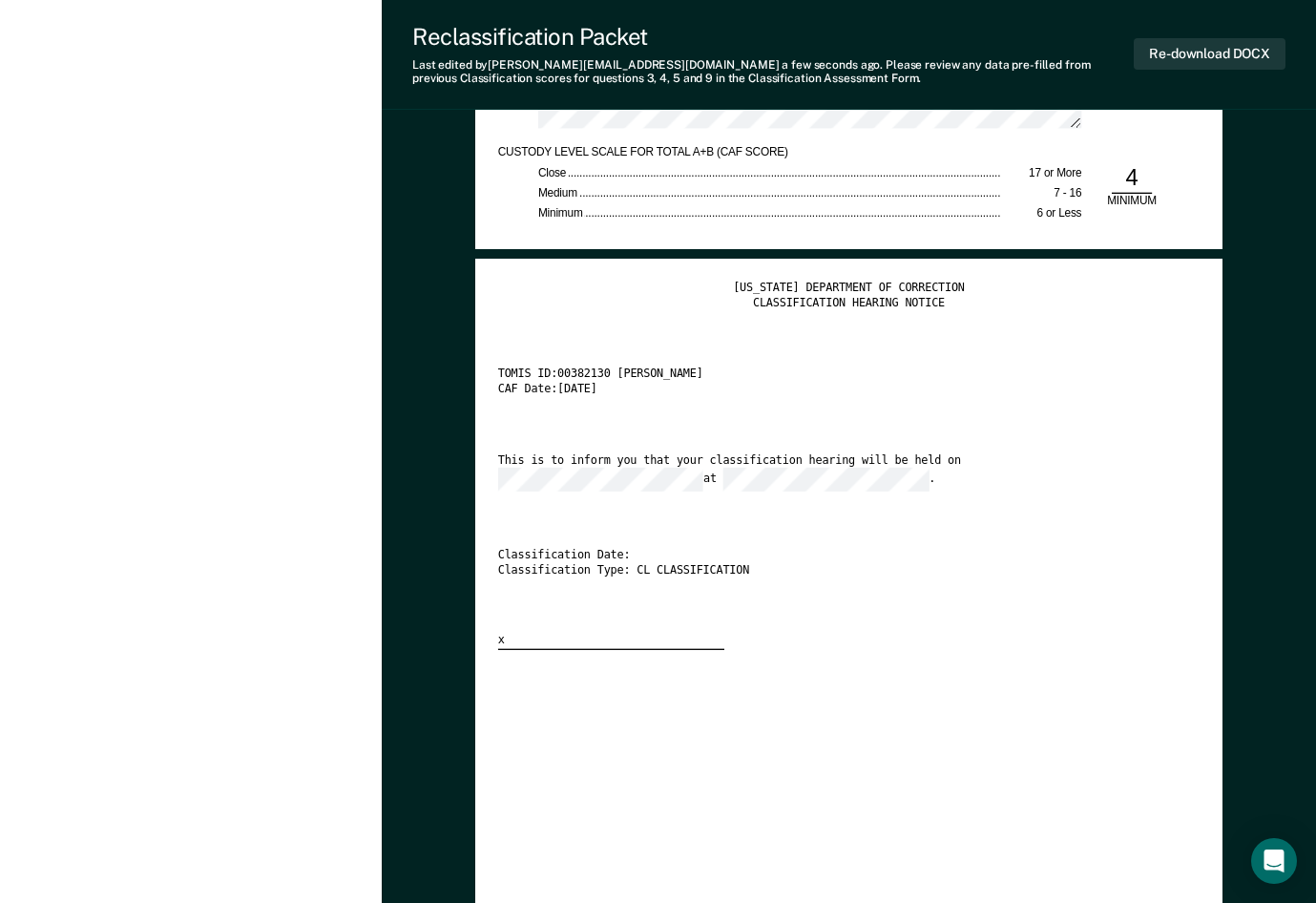
click at [959, 473] on div "This is to inform you that your classification hearing will be held on at ." at bounding box center [831, 472] width 667 height 38
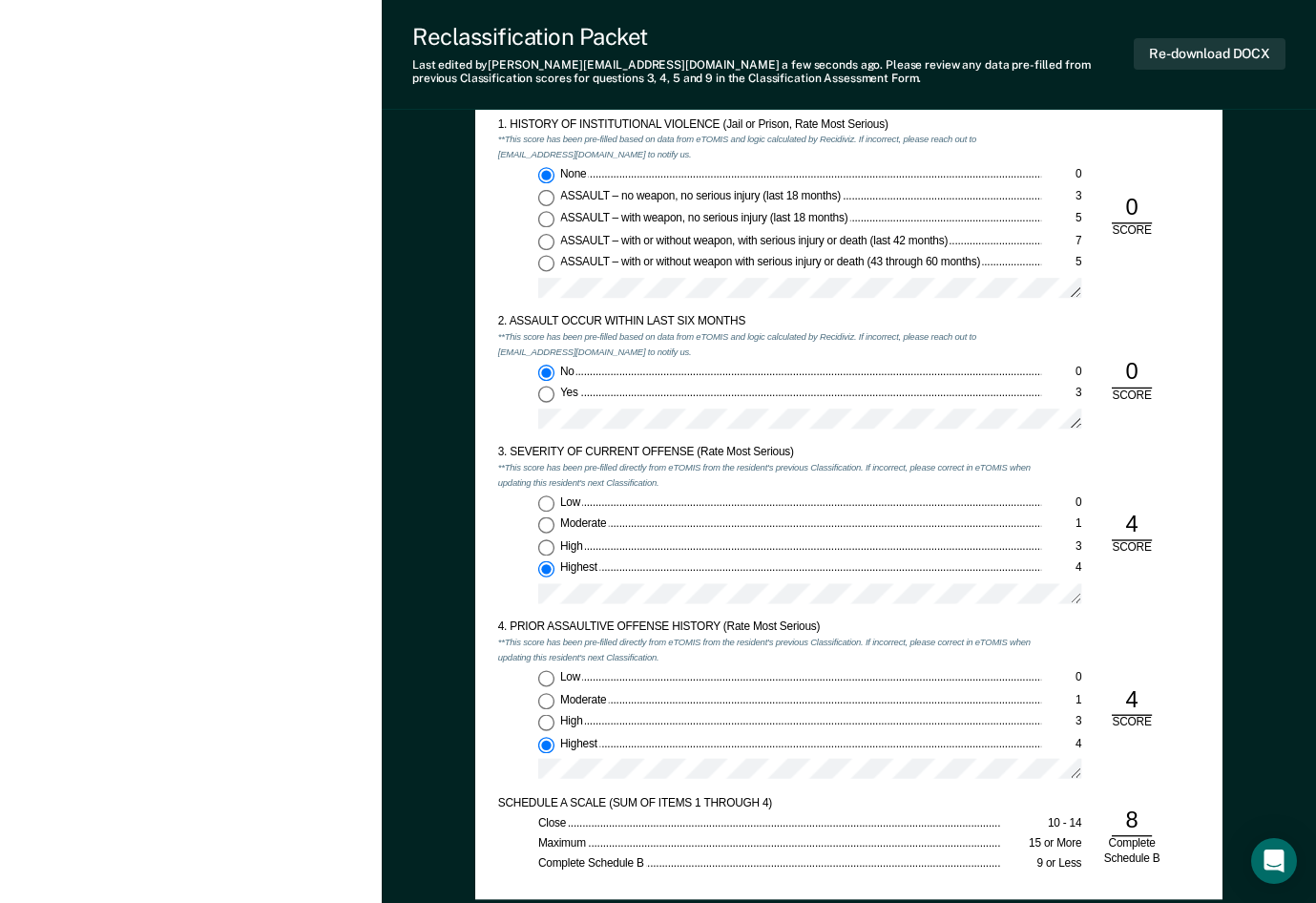
scroll to position [1240, 0]
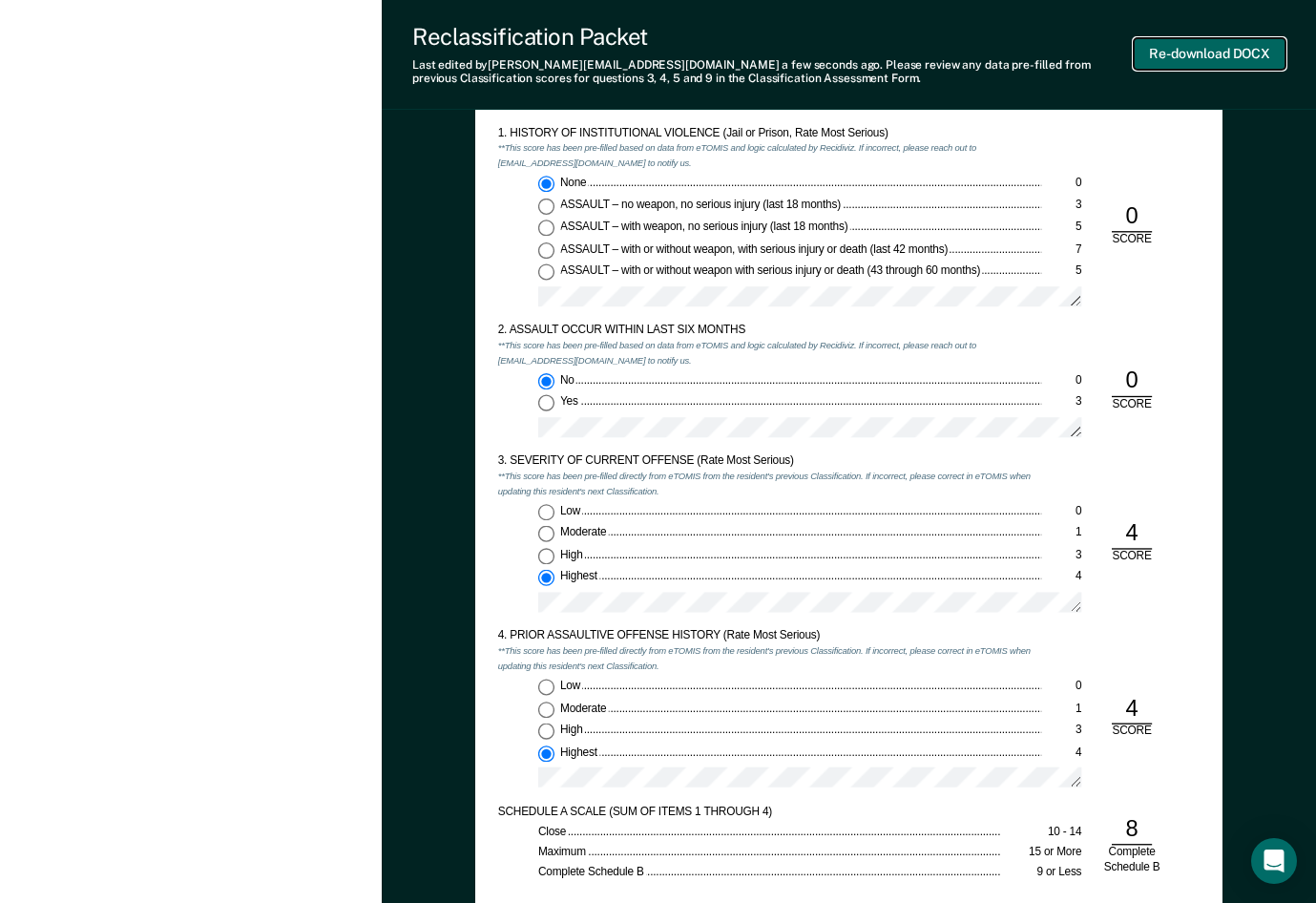
click at [1078, 54] on button "Re-download DOCX" at bounding box center [1209, 54] width 152 height 32
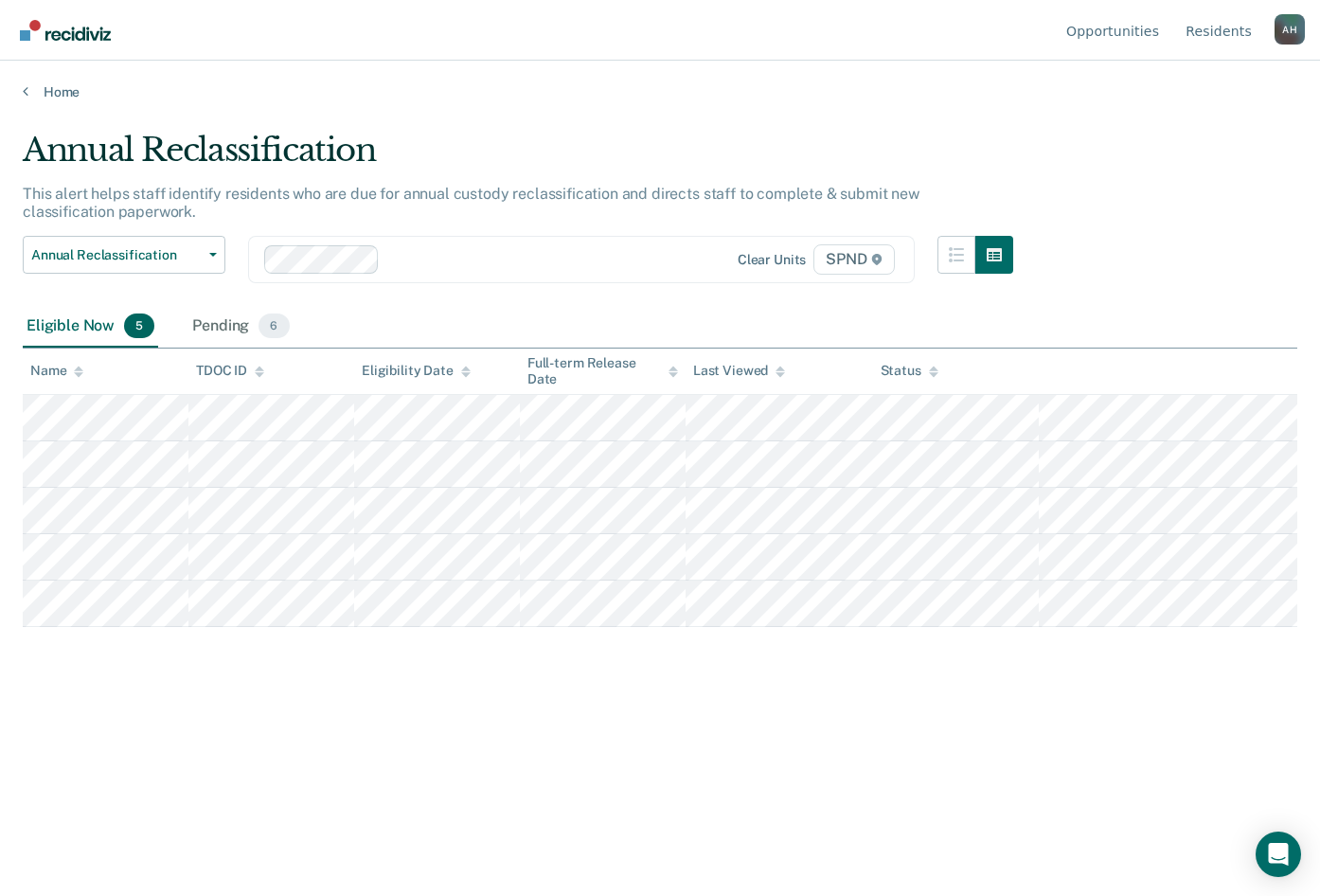
click at [258, 375] on icon at bounding box center [260, 374] width 9 height 5
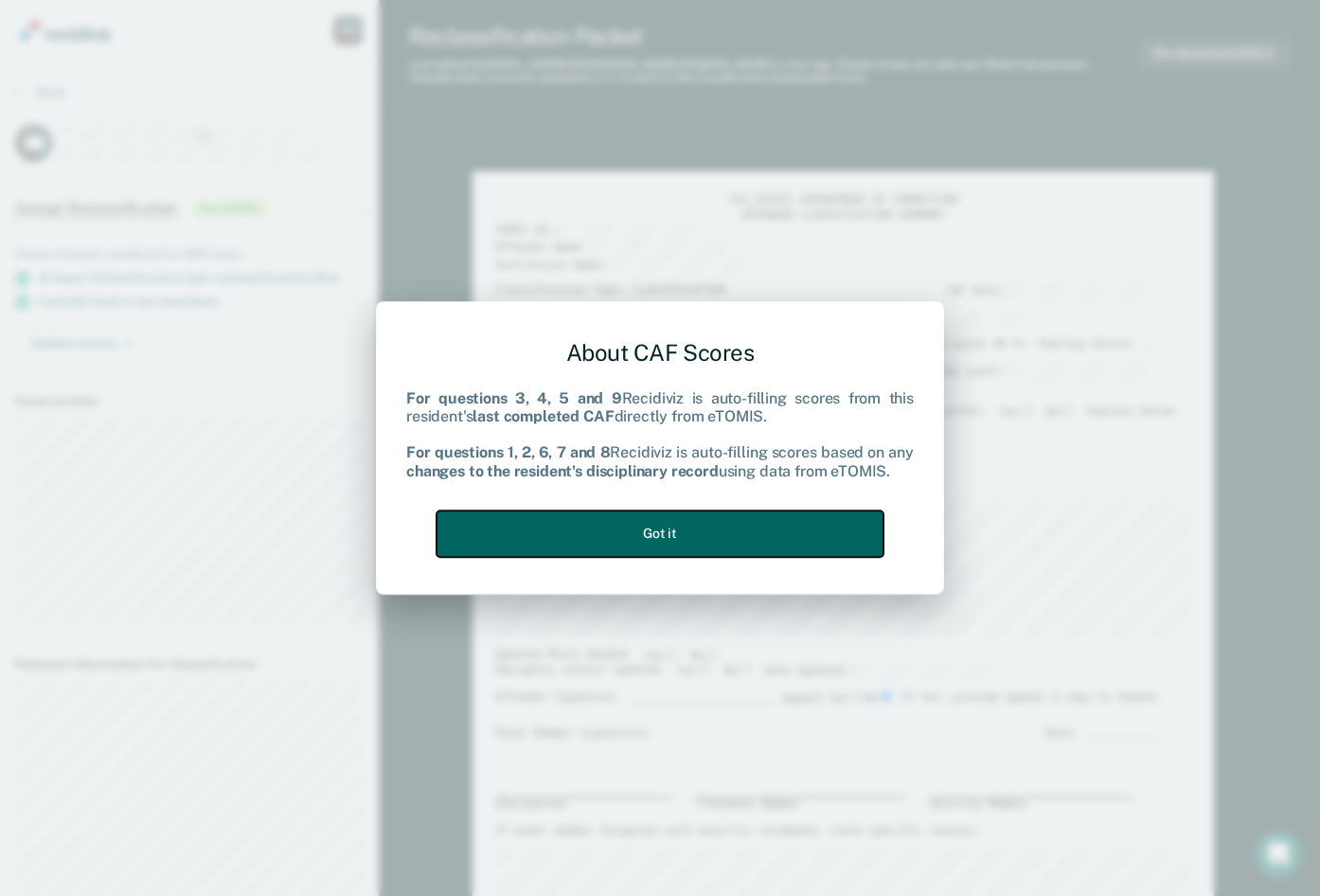
click at [786, 528] on button "Got it" at bounding box center [659, 533] width 447 height 46
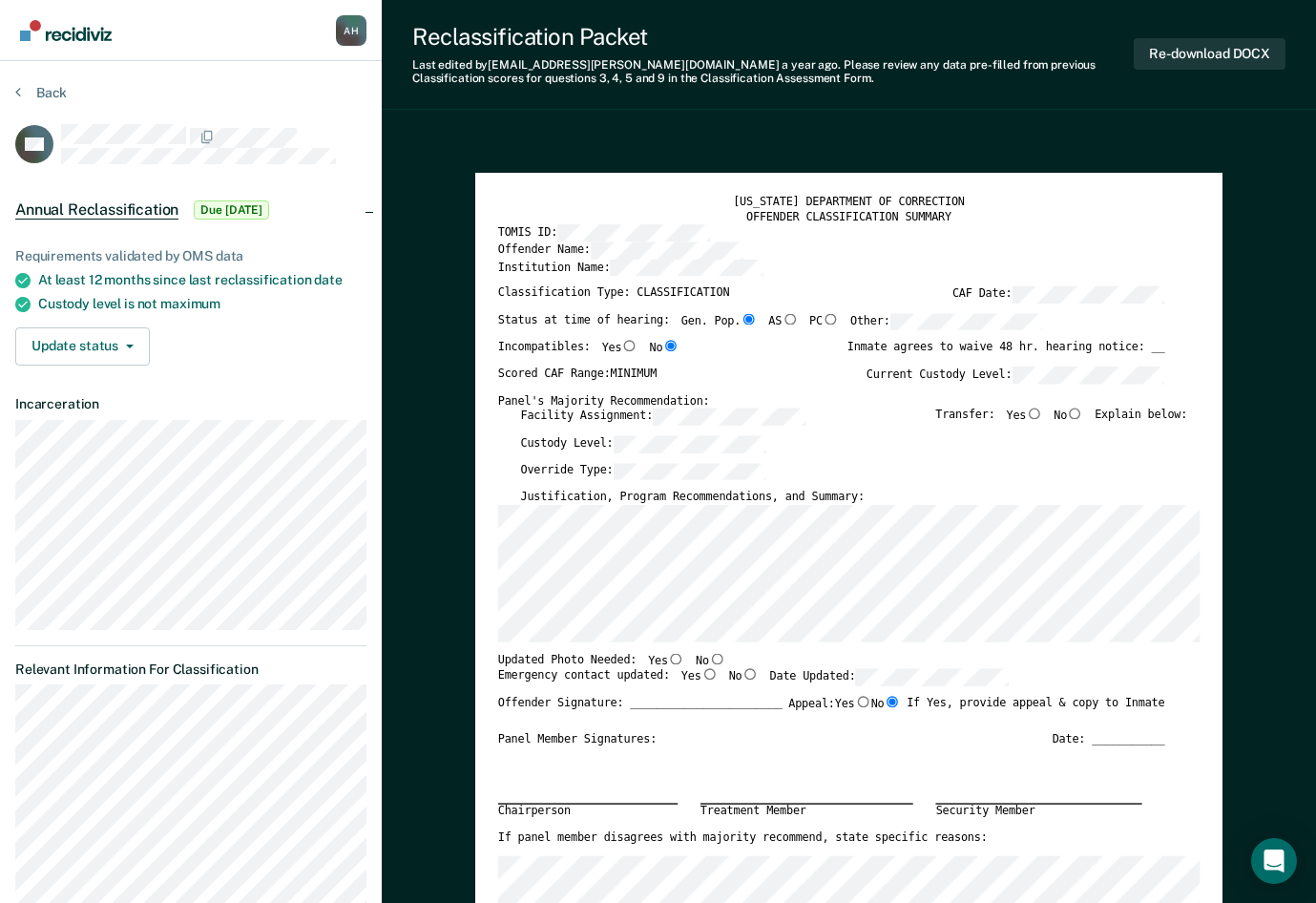
scroll to position [96, 0]
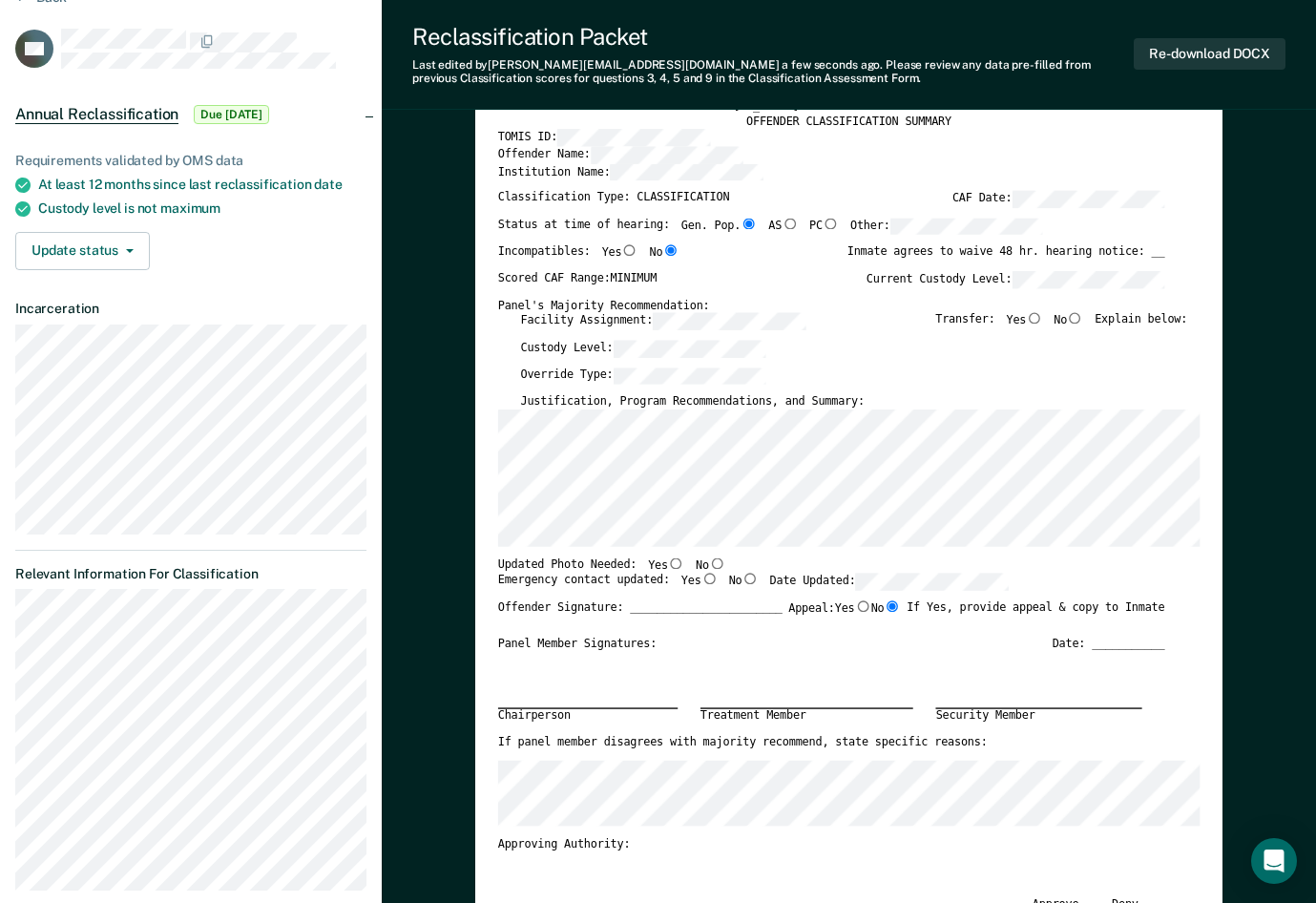
click at [792, 251] on div "Incompatibles: Yes No Inmate agrees to waive 48 hr. hearing notice: __" at bounding box center [831, 257] width 667 height 26
click at [1078, 316] on input "No" at bounding box center [1074, 317] width 16 height 11
type textarea "x"
radio input "true"
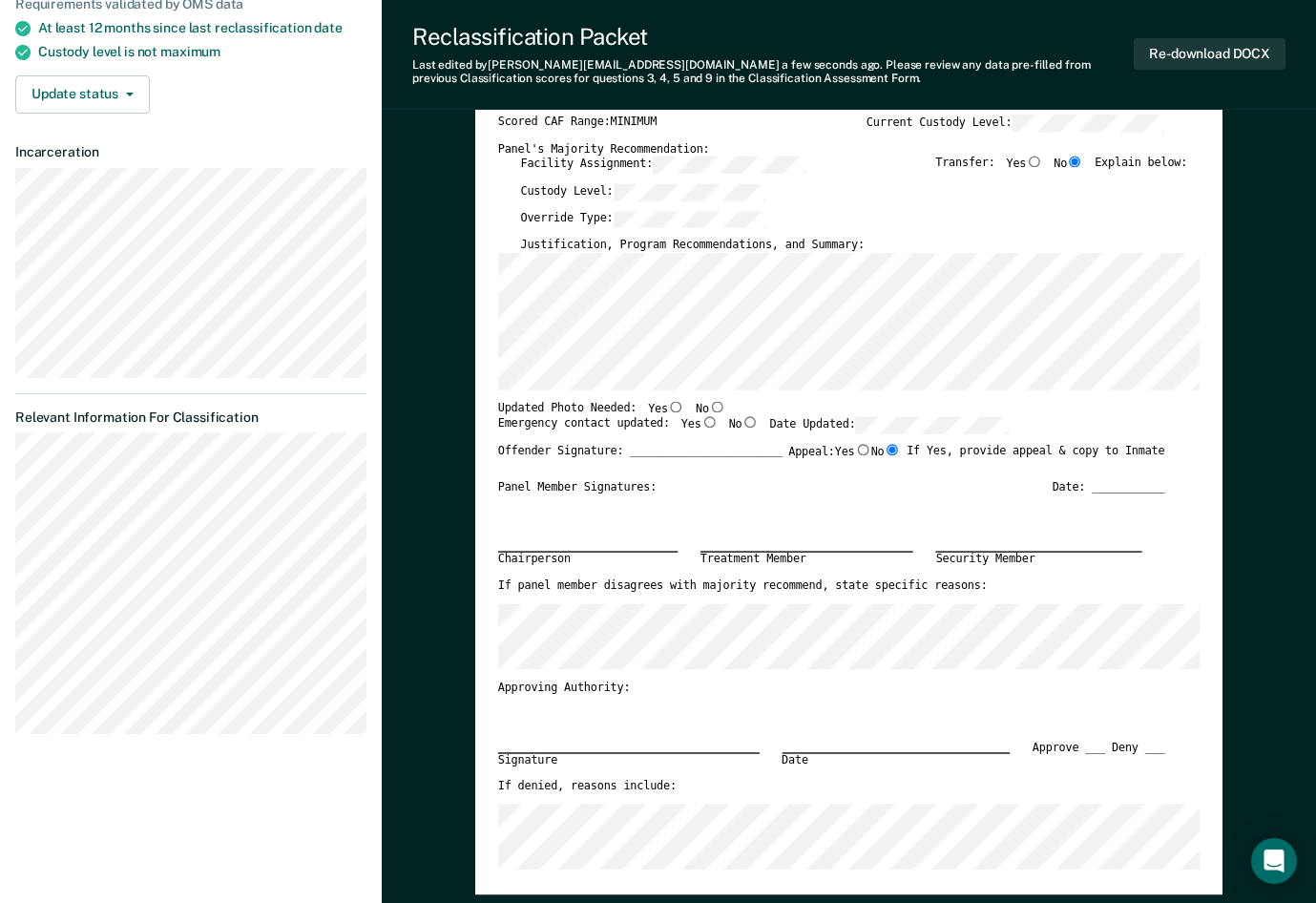
scroll to position [287, 0]
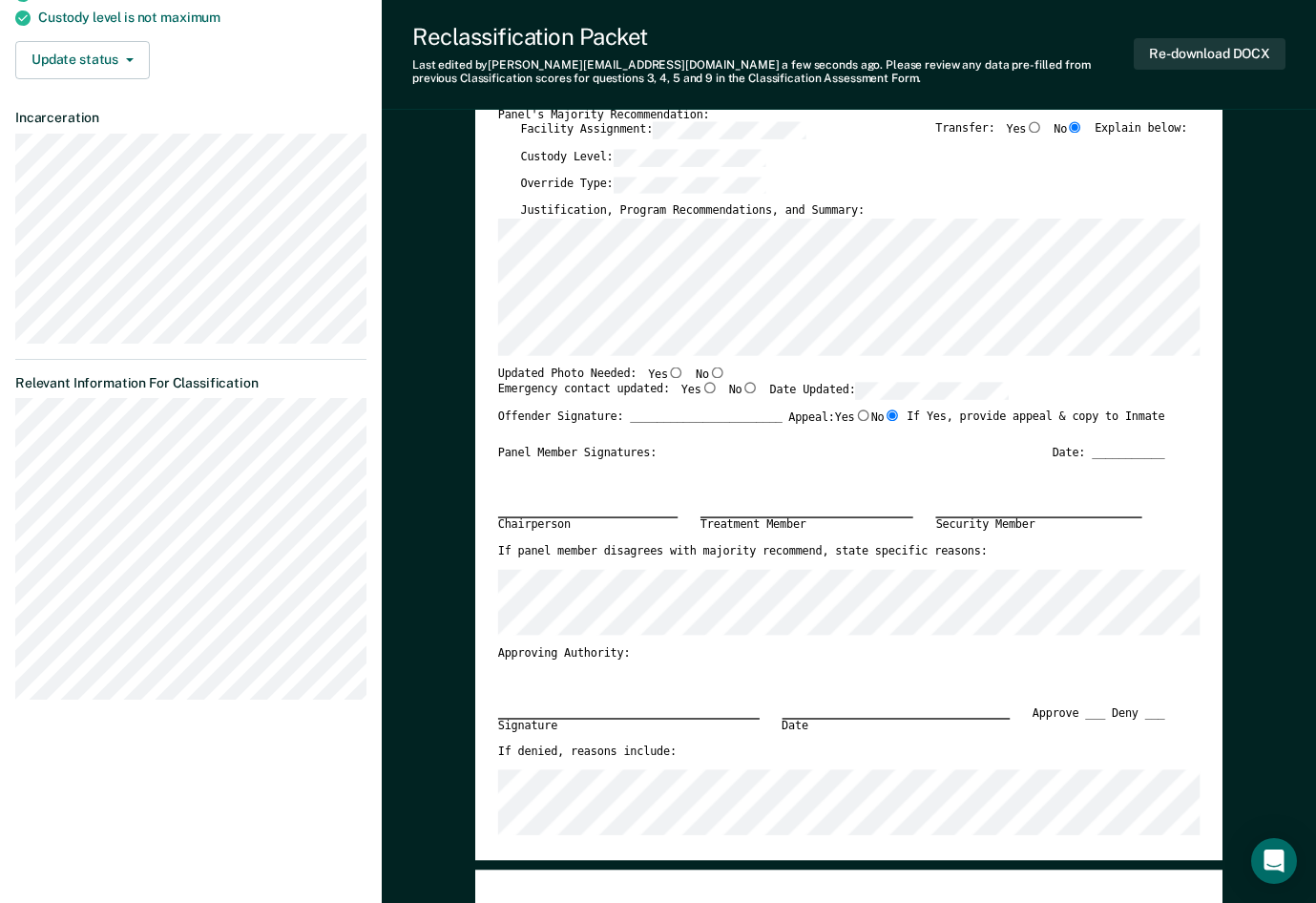
click at [883, 670] on div "Signature Date Approve ___ Deny ___" at bounding box center [831, 702] width 667 height 84
click at [668, 373] on input "Yes" at bounding box center [676, 372] width 16 height 11
type textarea "x"
radio input "true"
click at [701, 388] on input "Yes" at bounding box center [709, 388] width 16 height 11
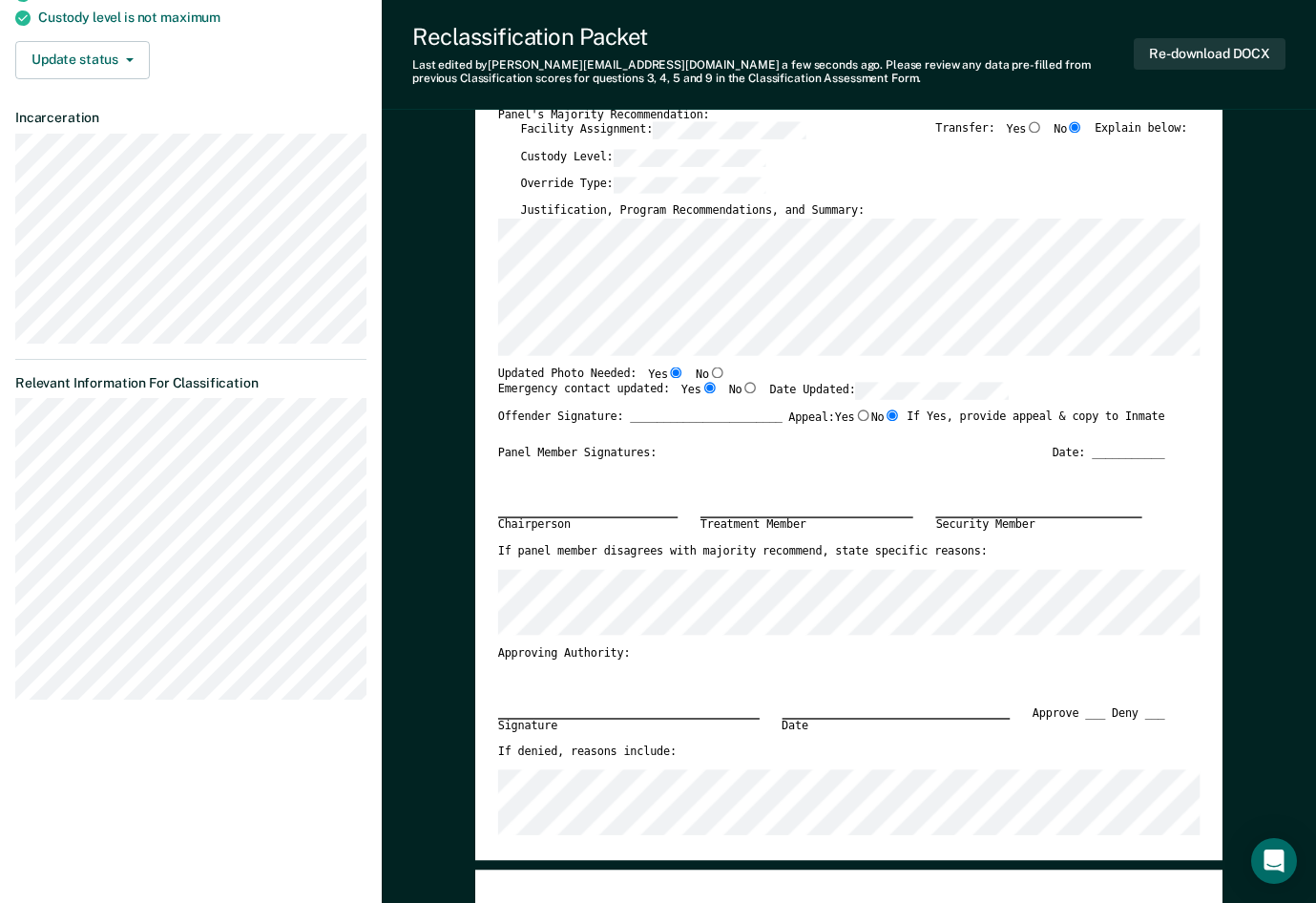
type textarea "x"
radio input "true"
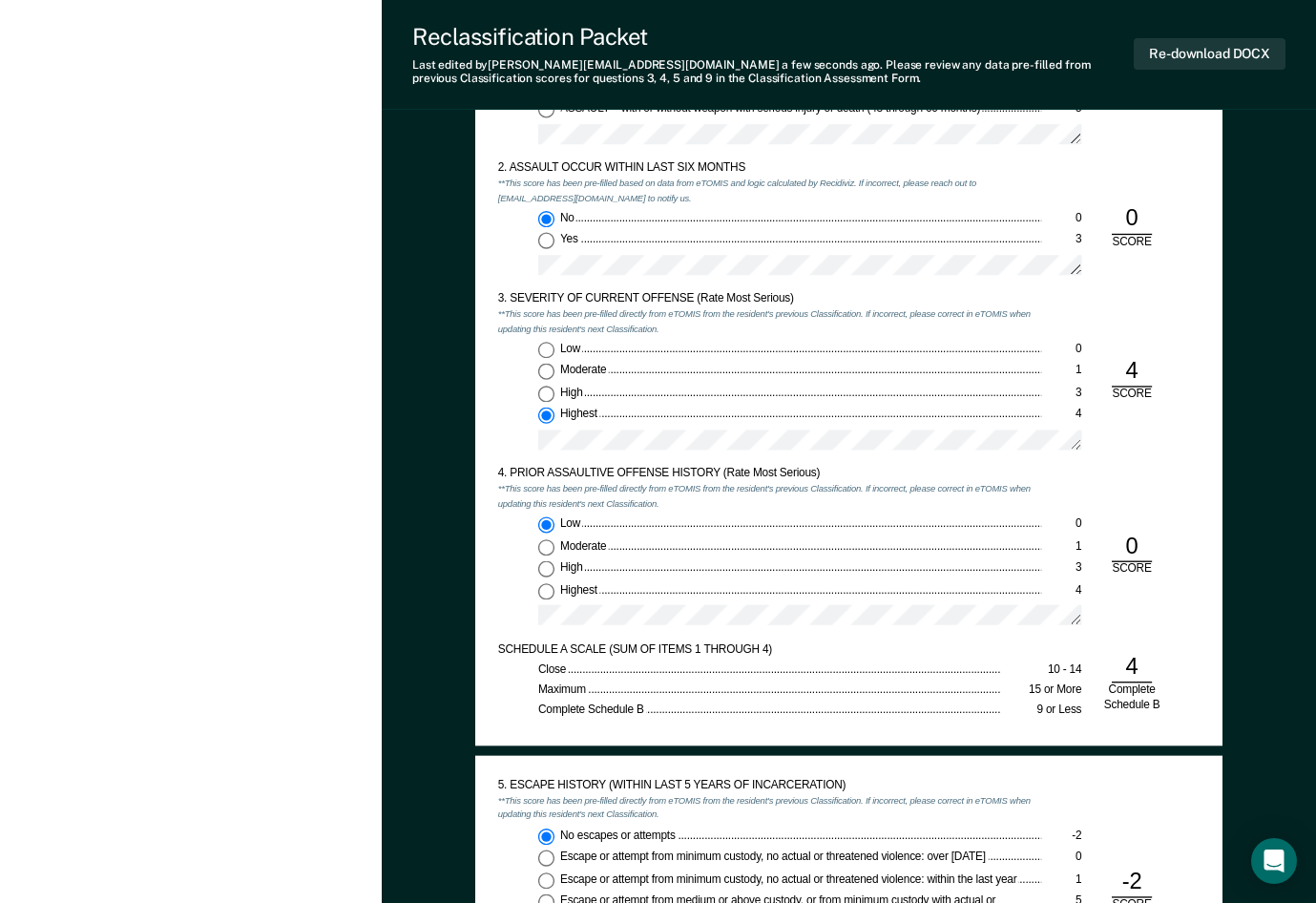
scroll to position [1431, 0]
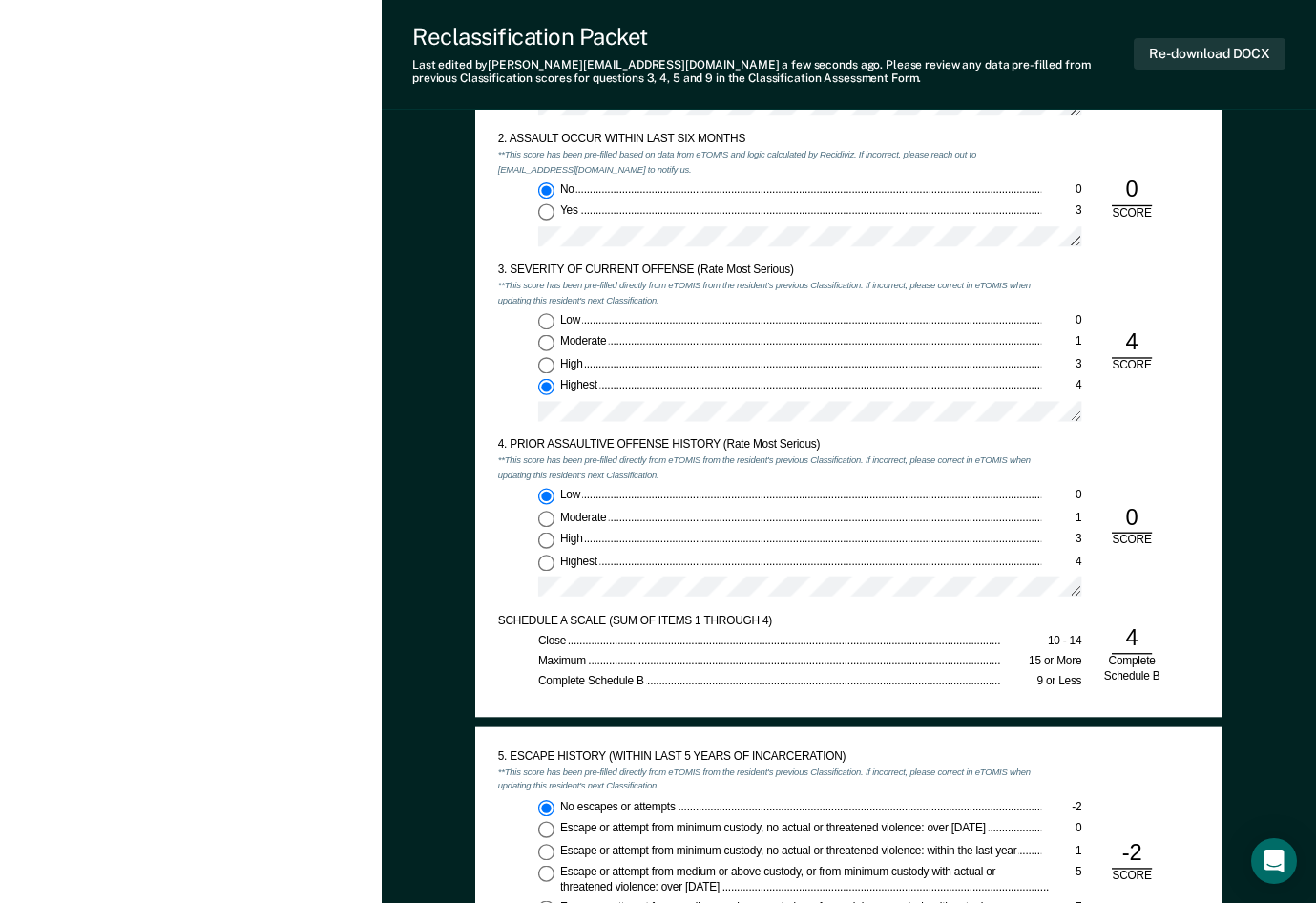
click at [506, 388] on div "Low 0 Moderate 1 High 3 Highest 4" at bounding box center [769, 372] width 543 height 119
click at [482, 539] on div "[US_STATE] DEPARTMENT OF CORRECTION CLASSIFICATION CUSTODY ASSESSMENT INSTITUTI…" at bounding box center [849, 220] width 747 height 992
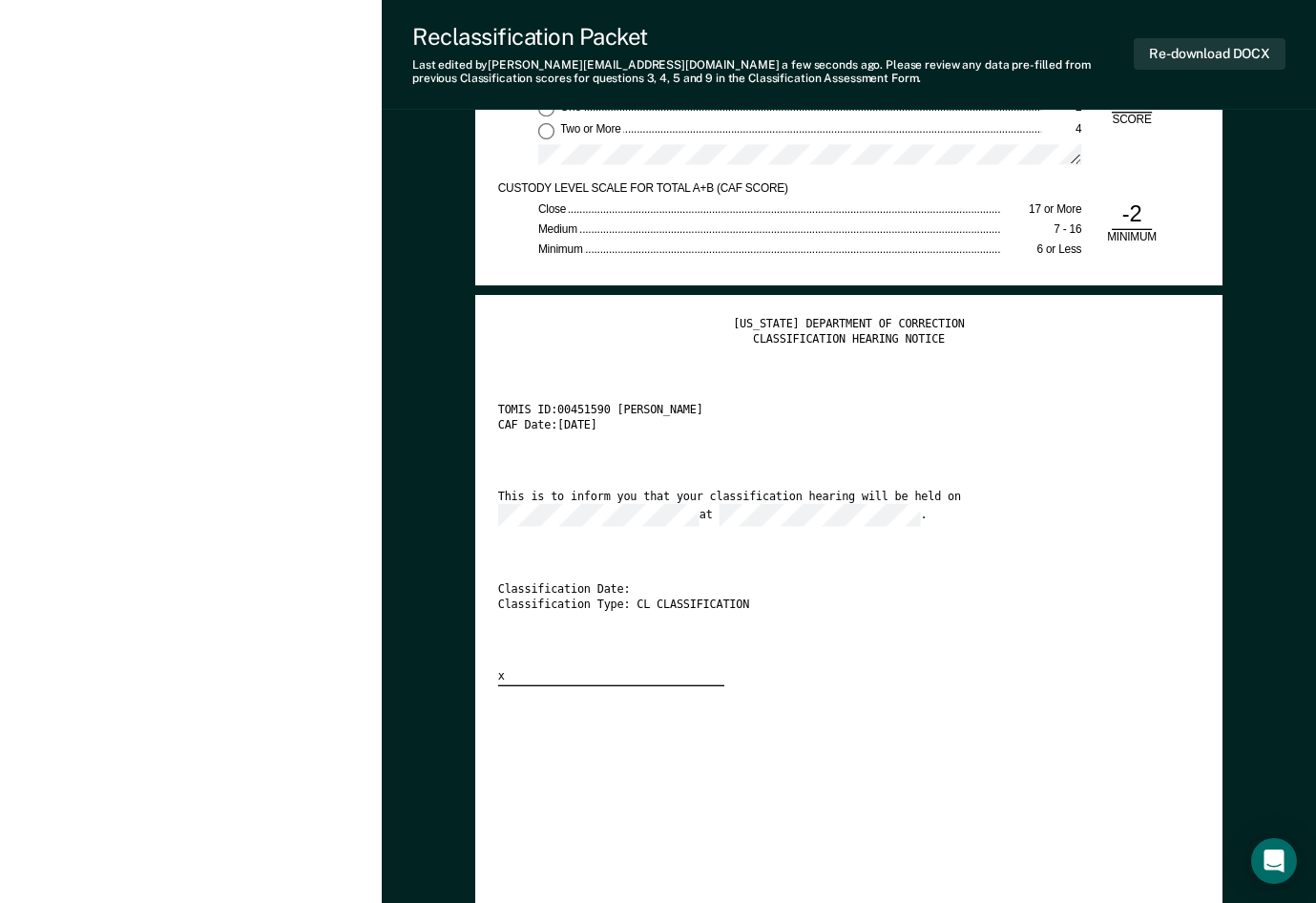
scroll to position [2957, 0]
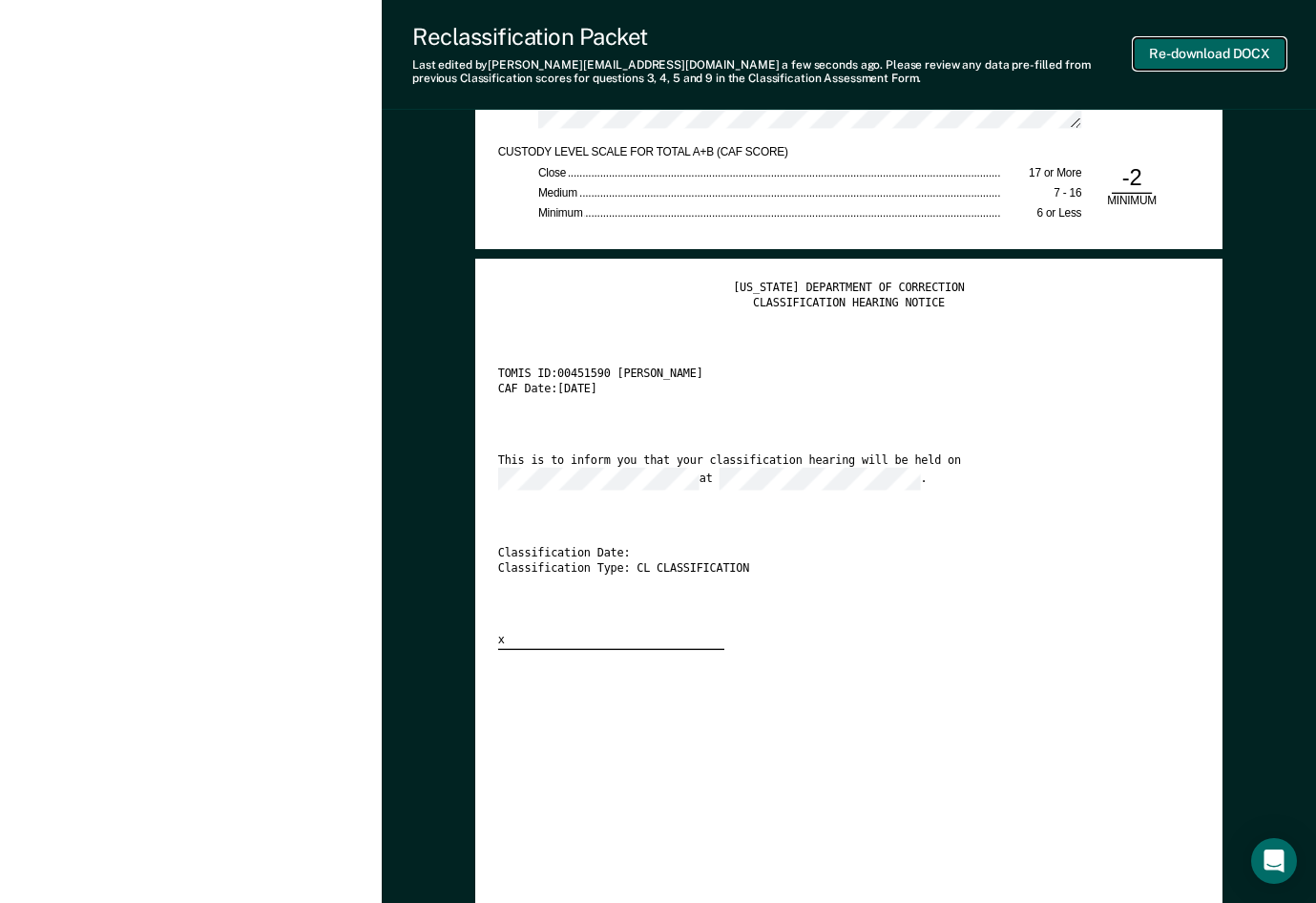
click at [1078, 53] on button "Re-download DOCX" at bounding box center [1209, 54] width 152 height 32
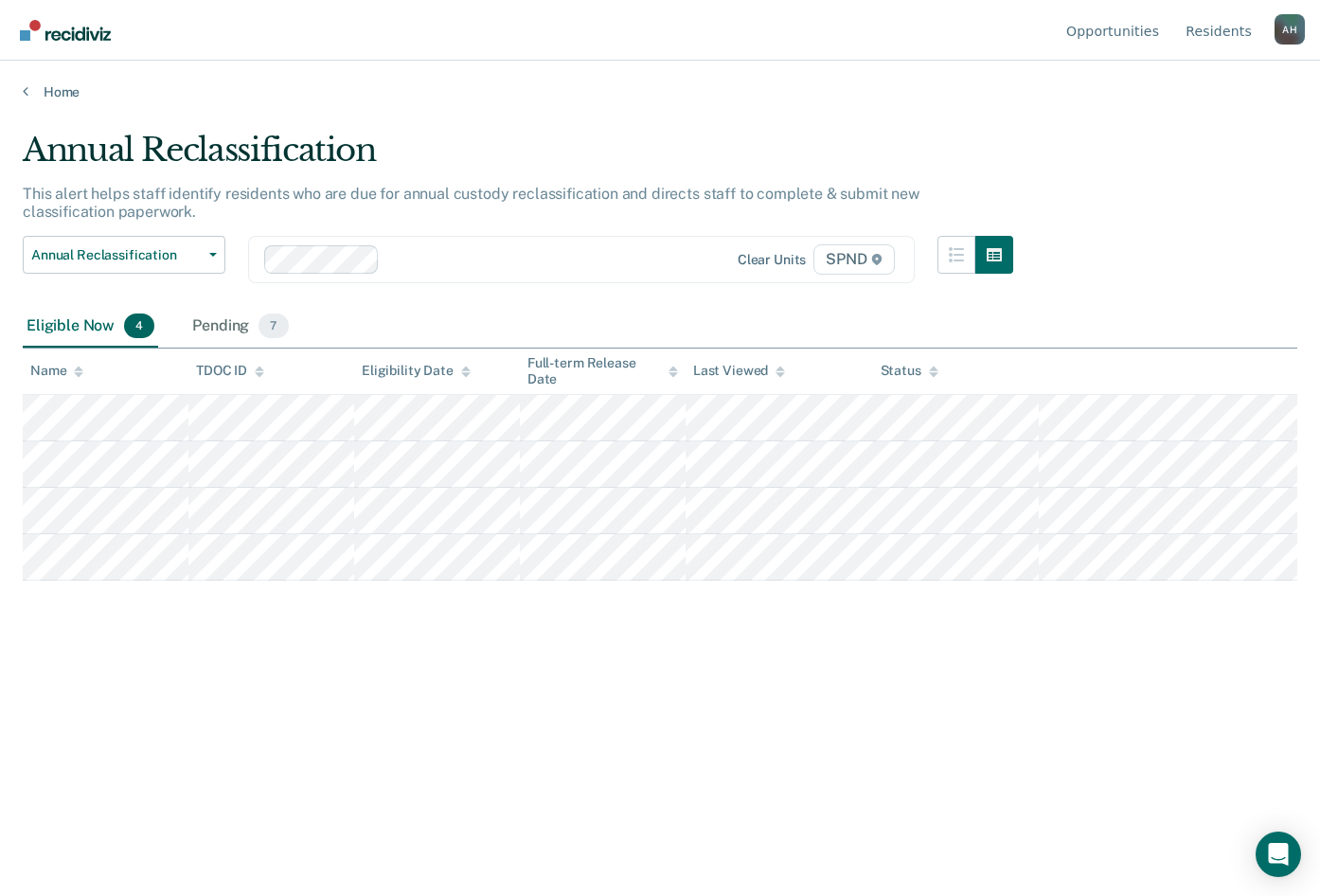
click at [260, 375] on icon at bounding box center [260, 374] width 9 height 5
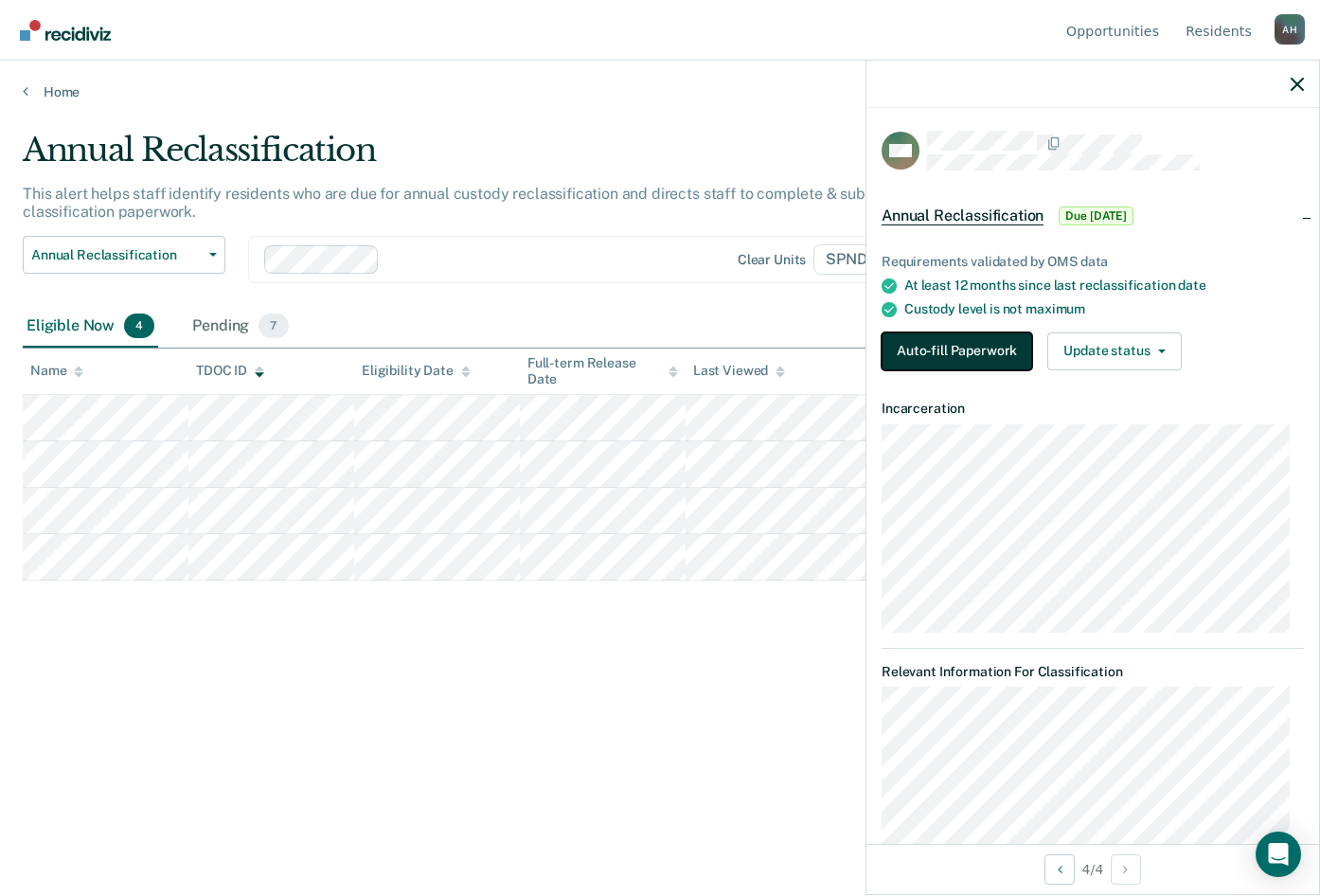
click at [981, 344] on button "Auto-fill Paperwork" at bounding box center [957, 351] width 151 height 38
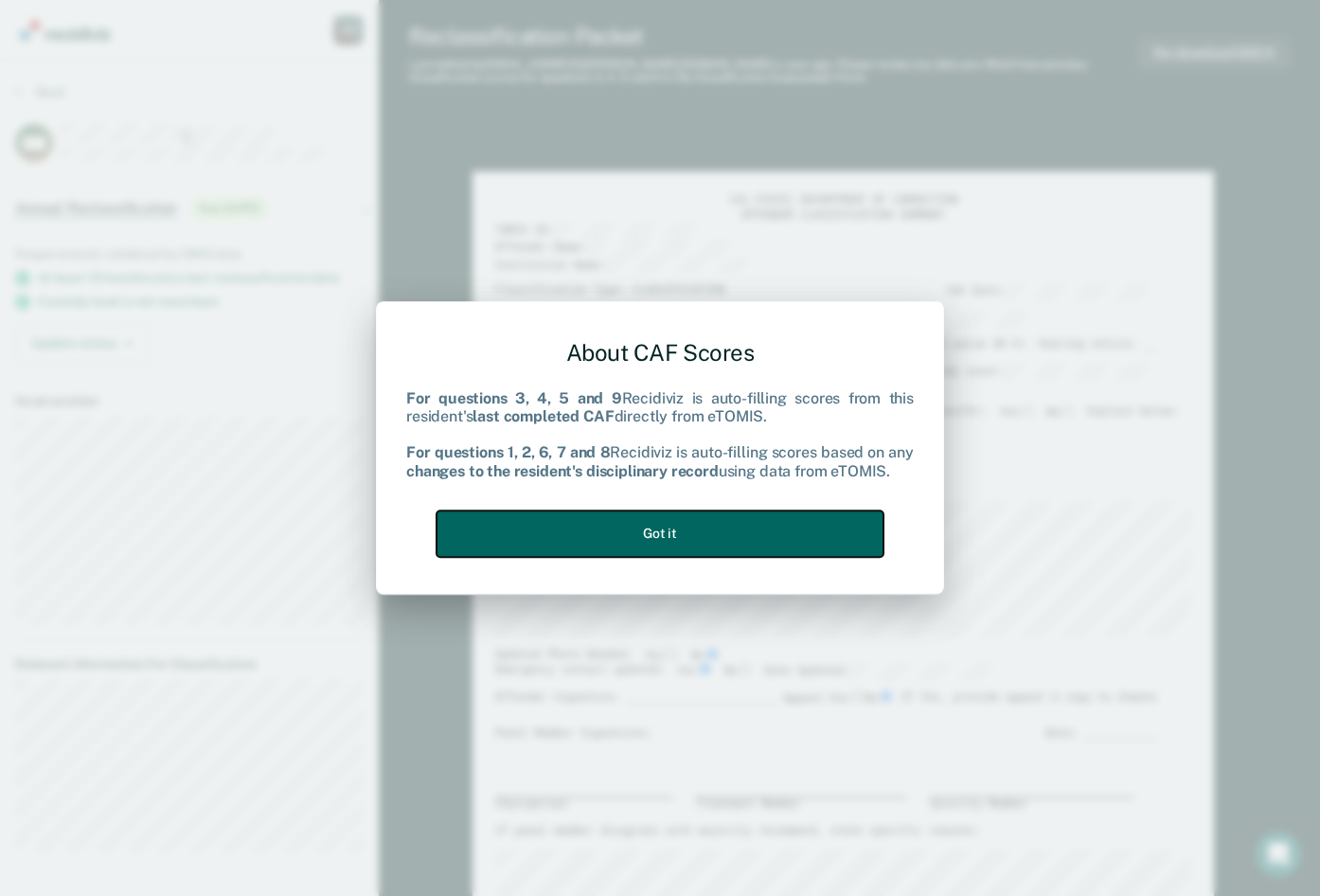
click at [734, 528] on button "Got it" at bounding box center [659, 533] width 447 height 46
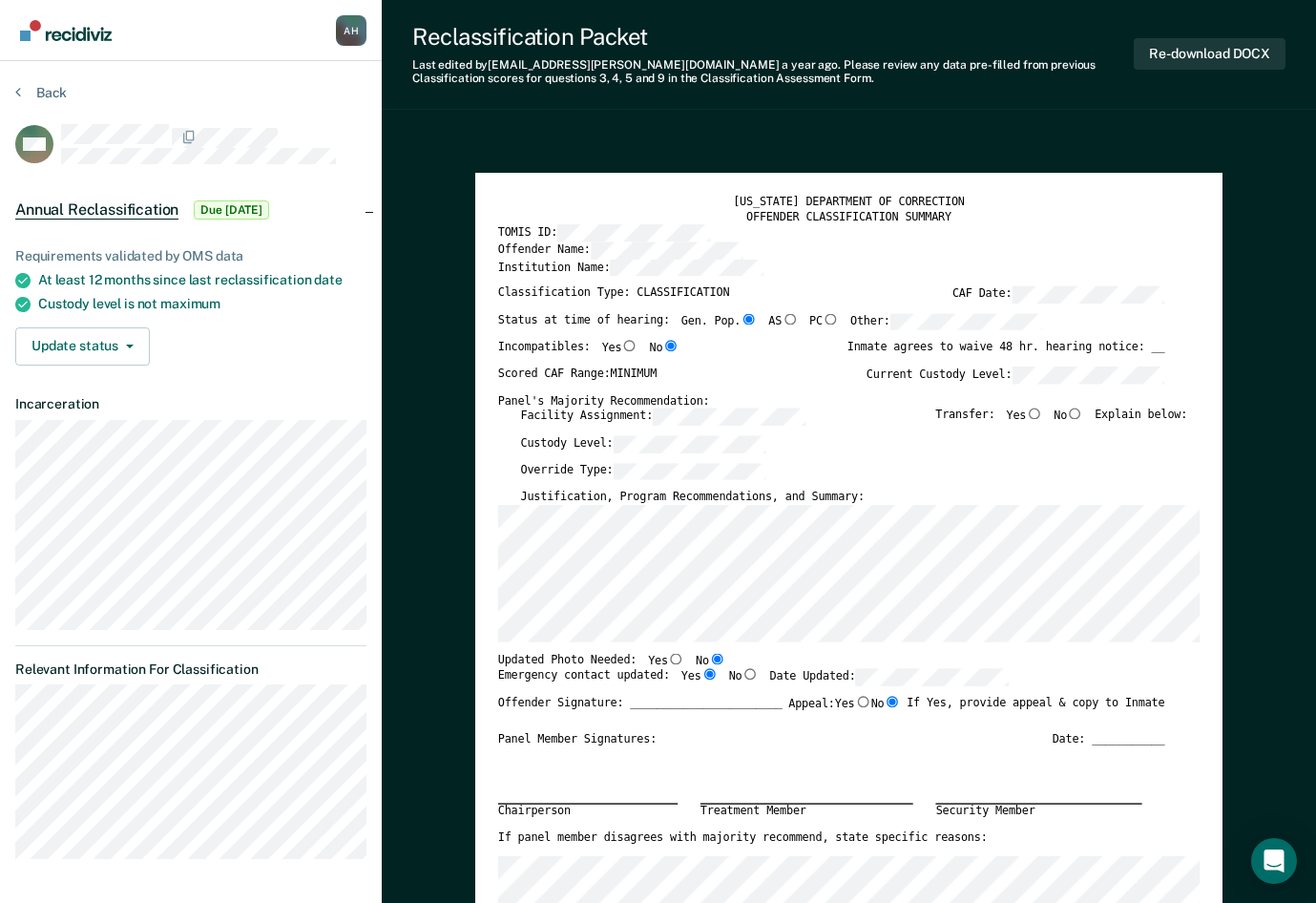
click at [857, 274] on div "Institution Name:" at bounding box center [831, 272] width 667 height 27
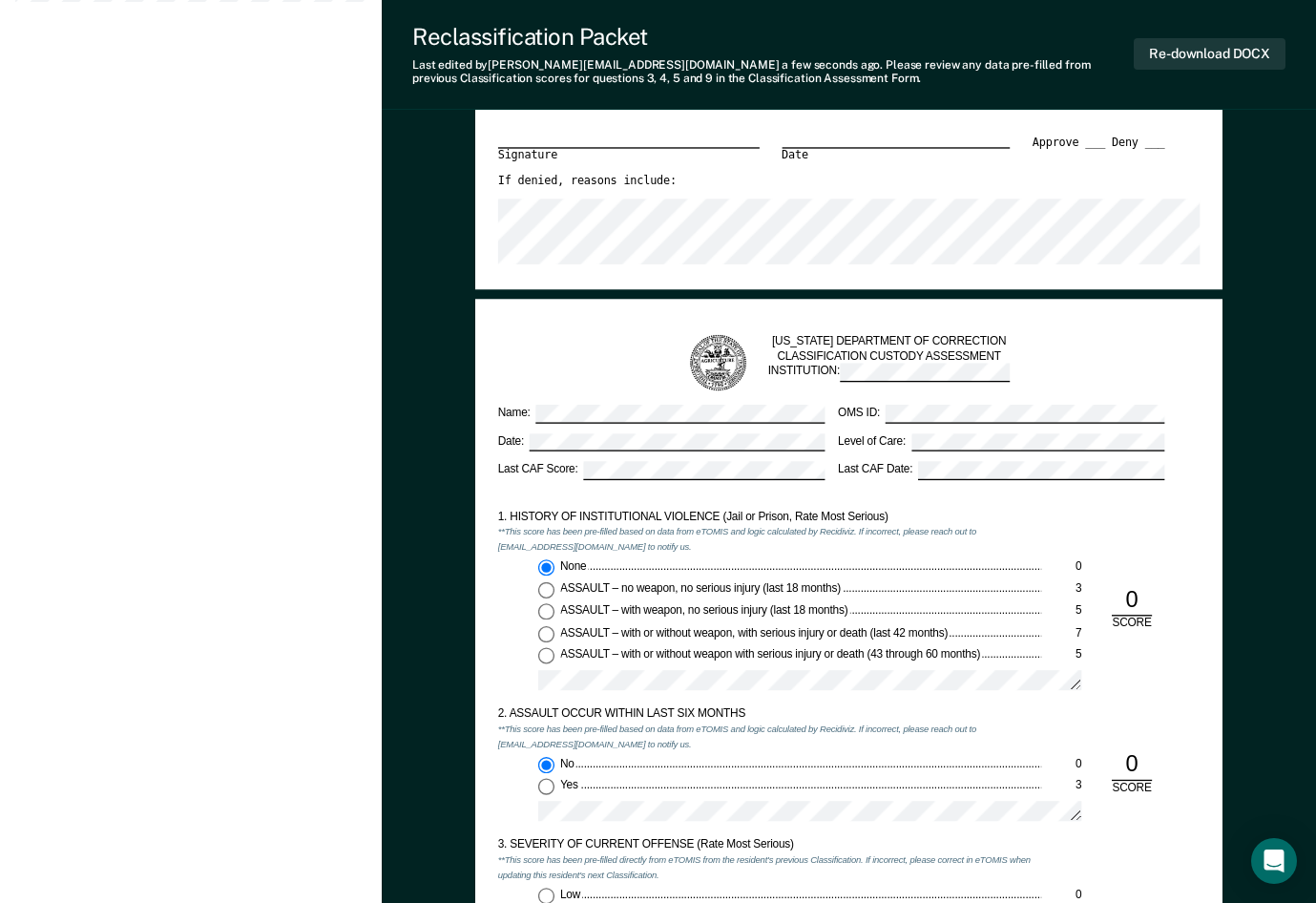
scroll to position [859, 0]
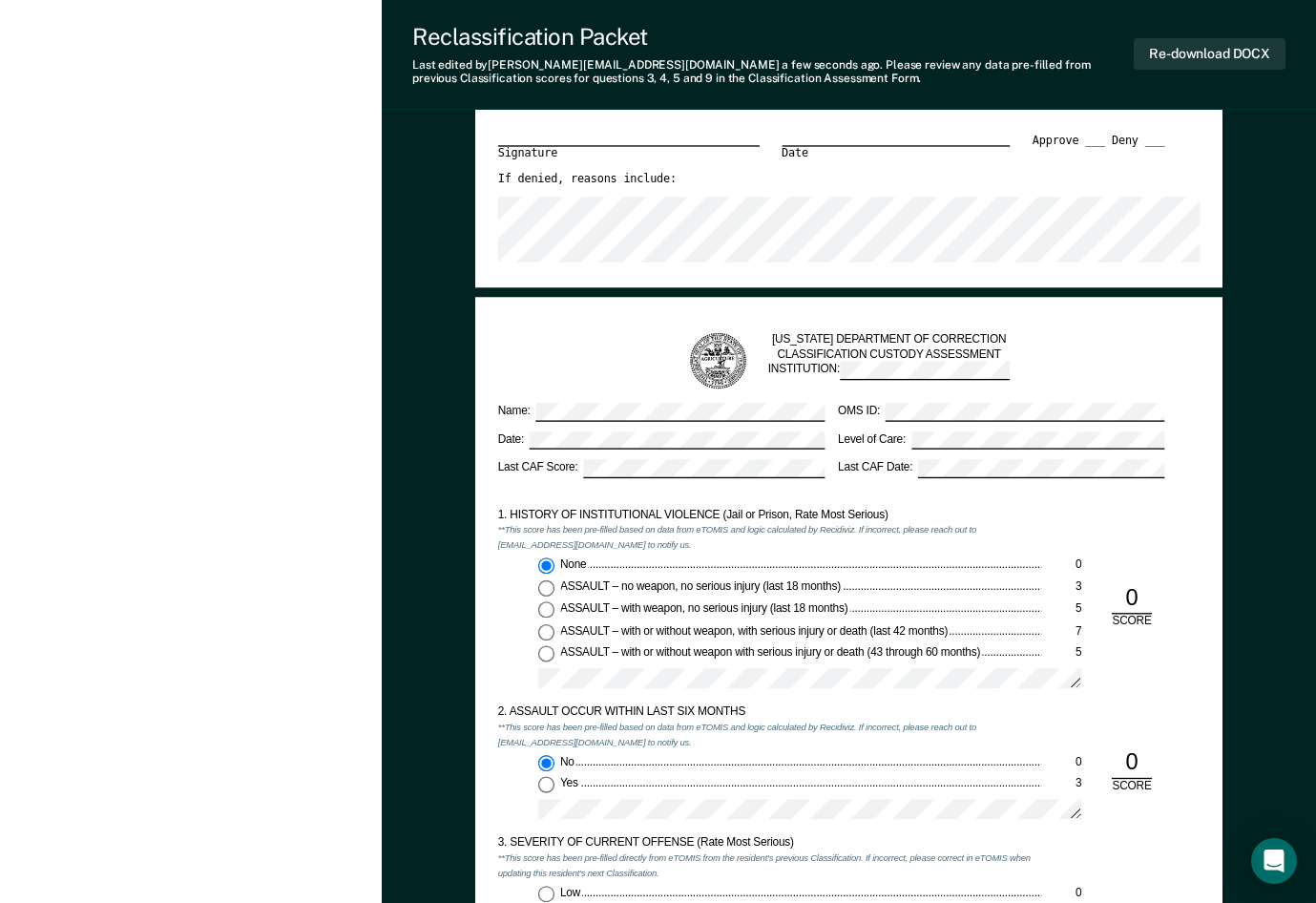
click at [890, 174] on div "If denied, reasons include:" at bounding box center [831, 184] width 667 height 25
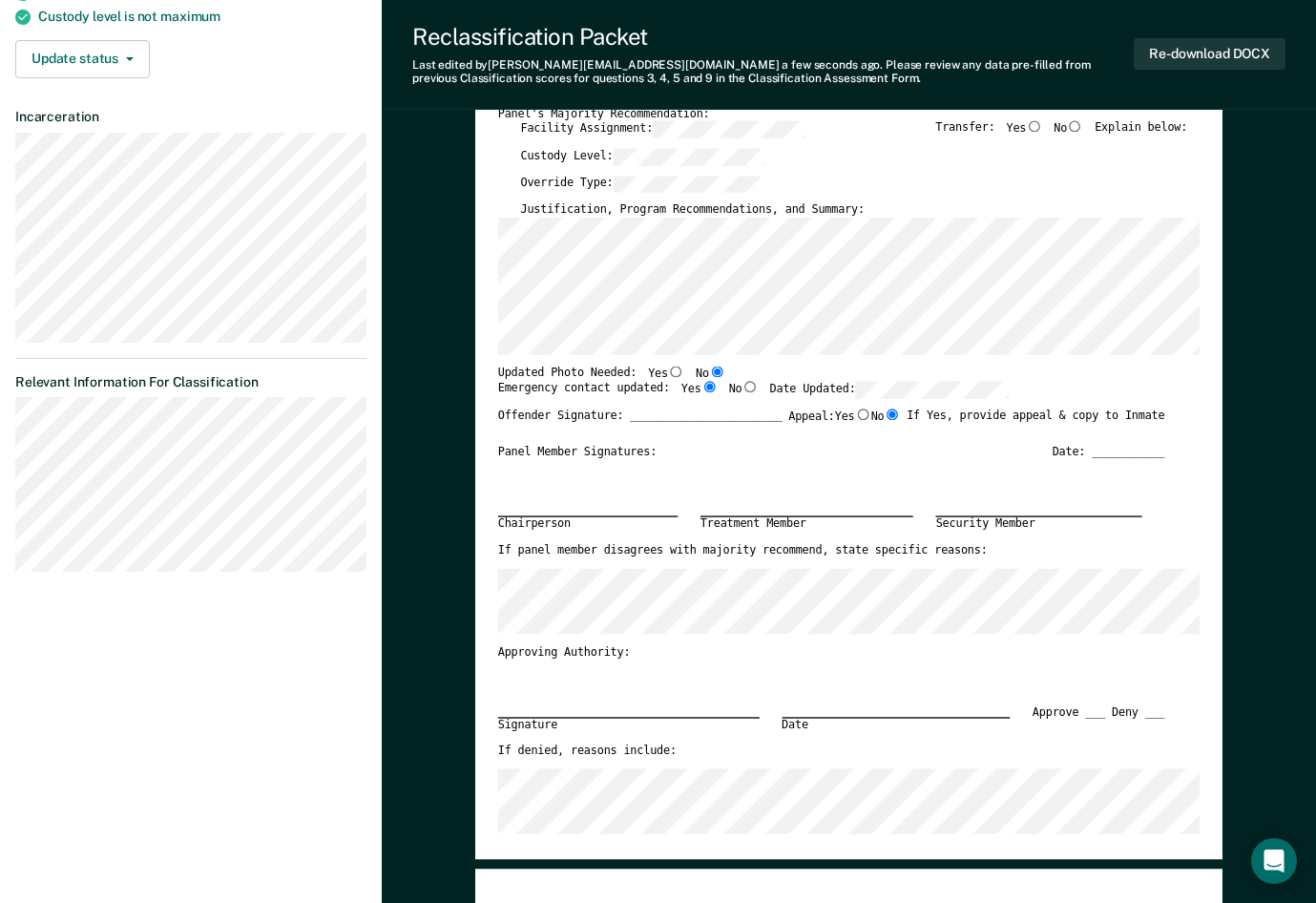
scroll to position [287, 0]
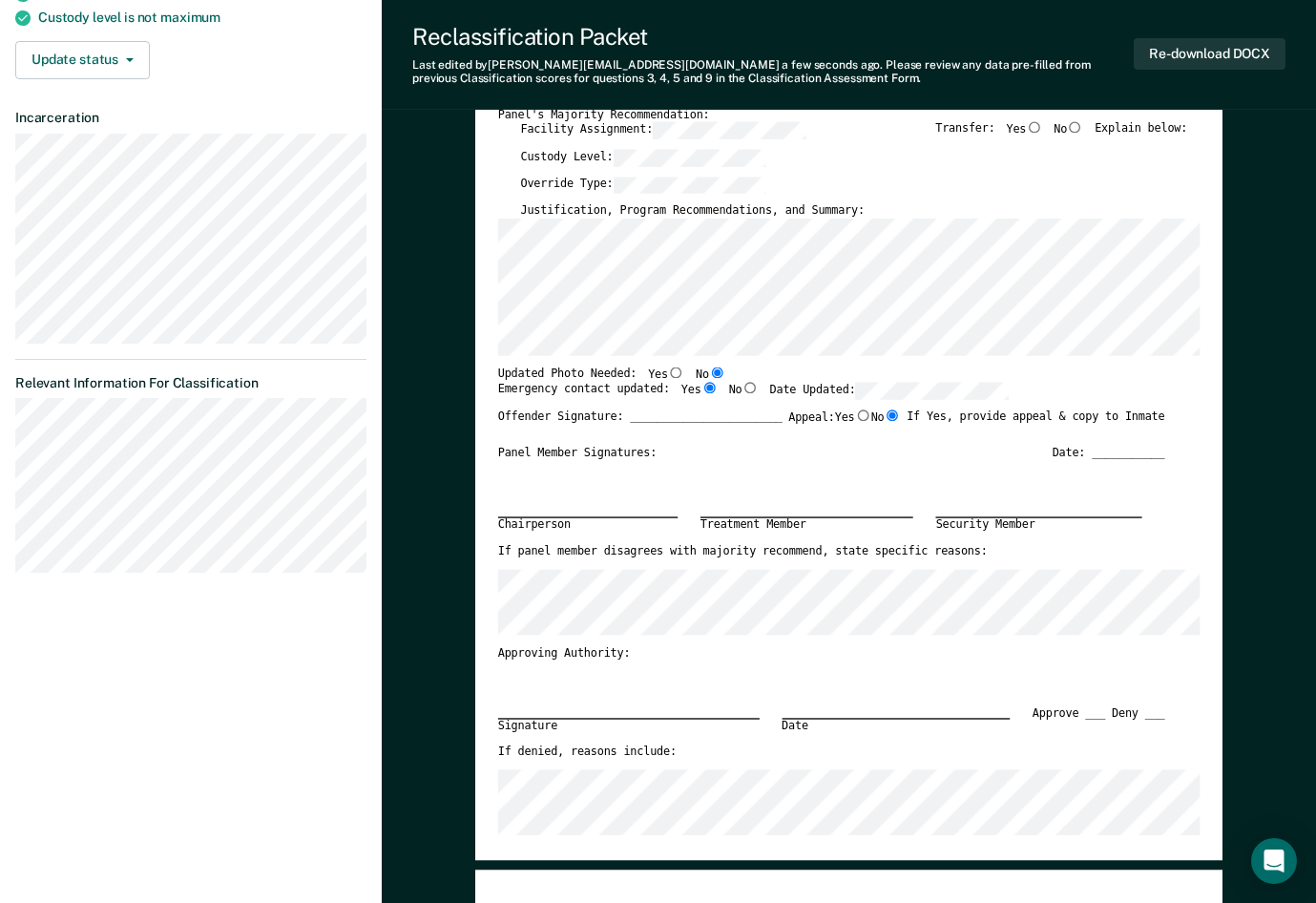
click at [668, 374] on input "Yes" at bounding box center [676, 372] width 16 height 11
type textarea "x"
radio input "true"
radio input "false"
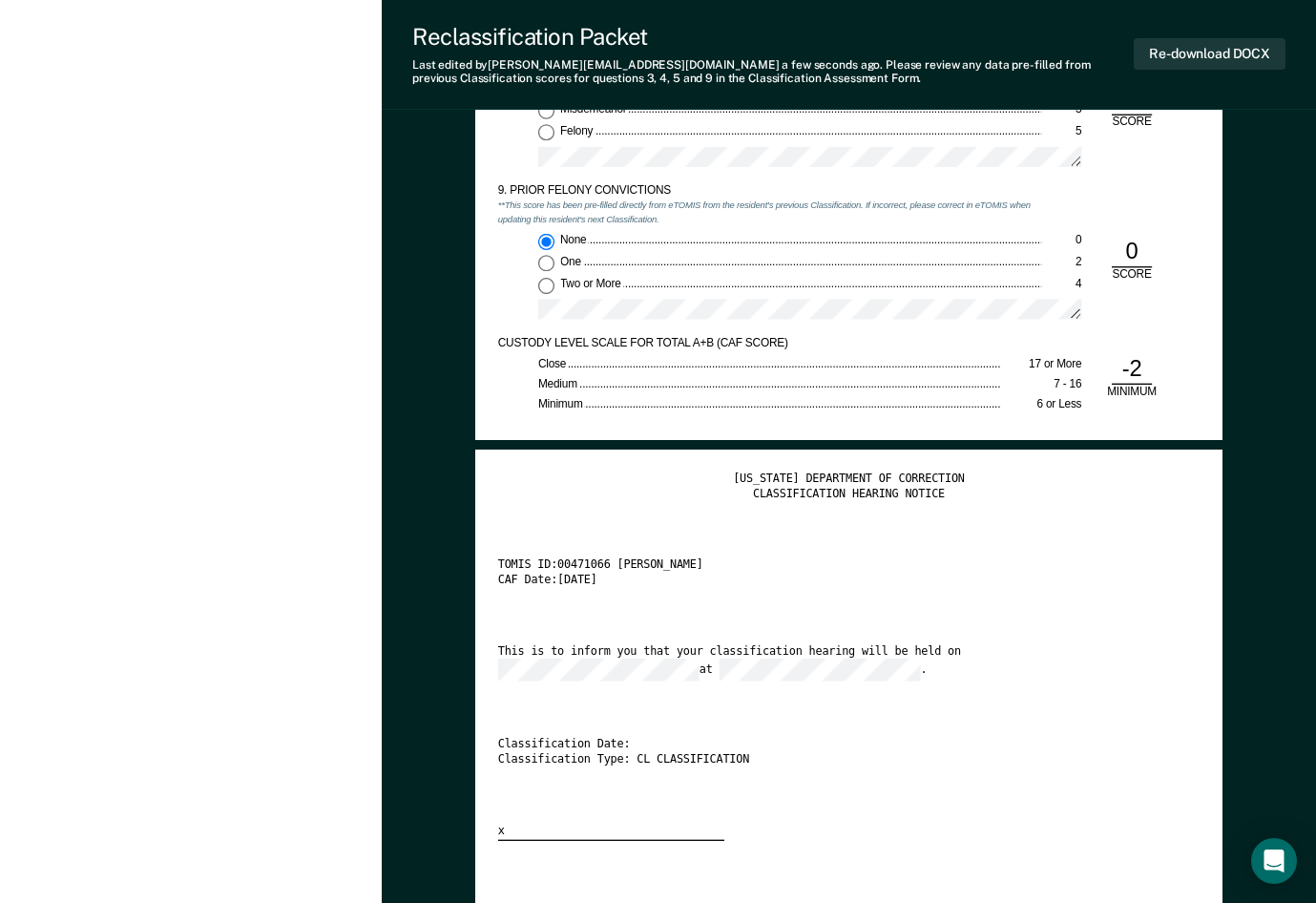
scroll to position [2862, 0]
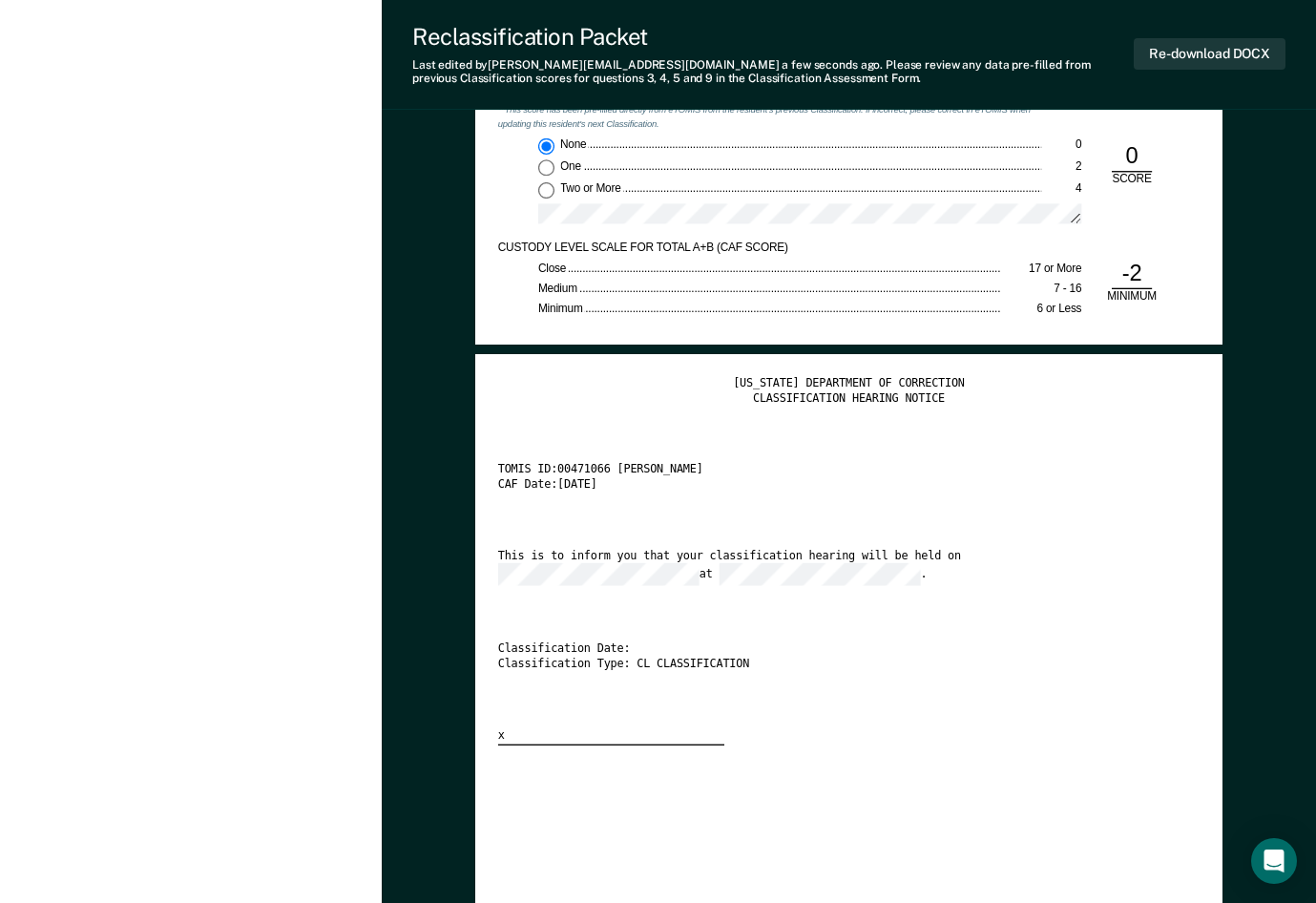
click at [958, 588] on div "[US_STATE] DEPARTMENT OF CORRECTION CLASSIFICATION HEARING NOTICE TOMIS ID: 004…" at bounding box center [849, 560] width 702 height 368
click at [1078, 53] on button "Re-download DOCX" at bounding box center [1209, 54] width 152 height 32
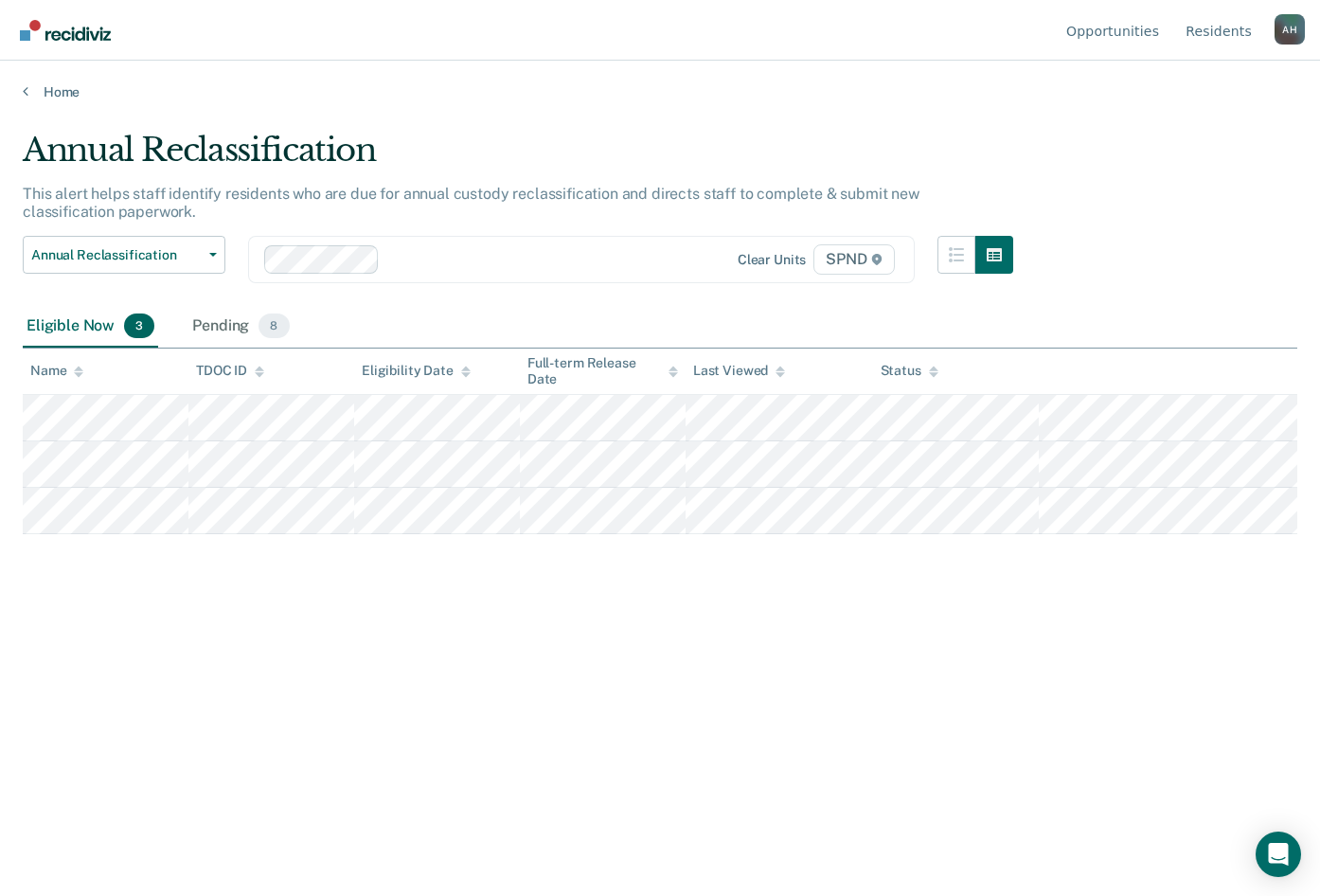
click at [261, 375] on icon at bounding box center [260, 374] width 9 height 5
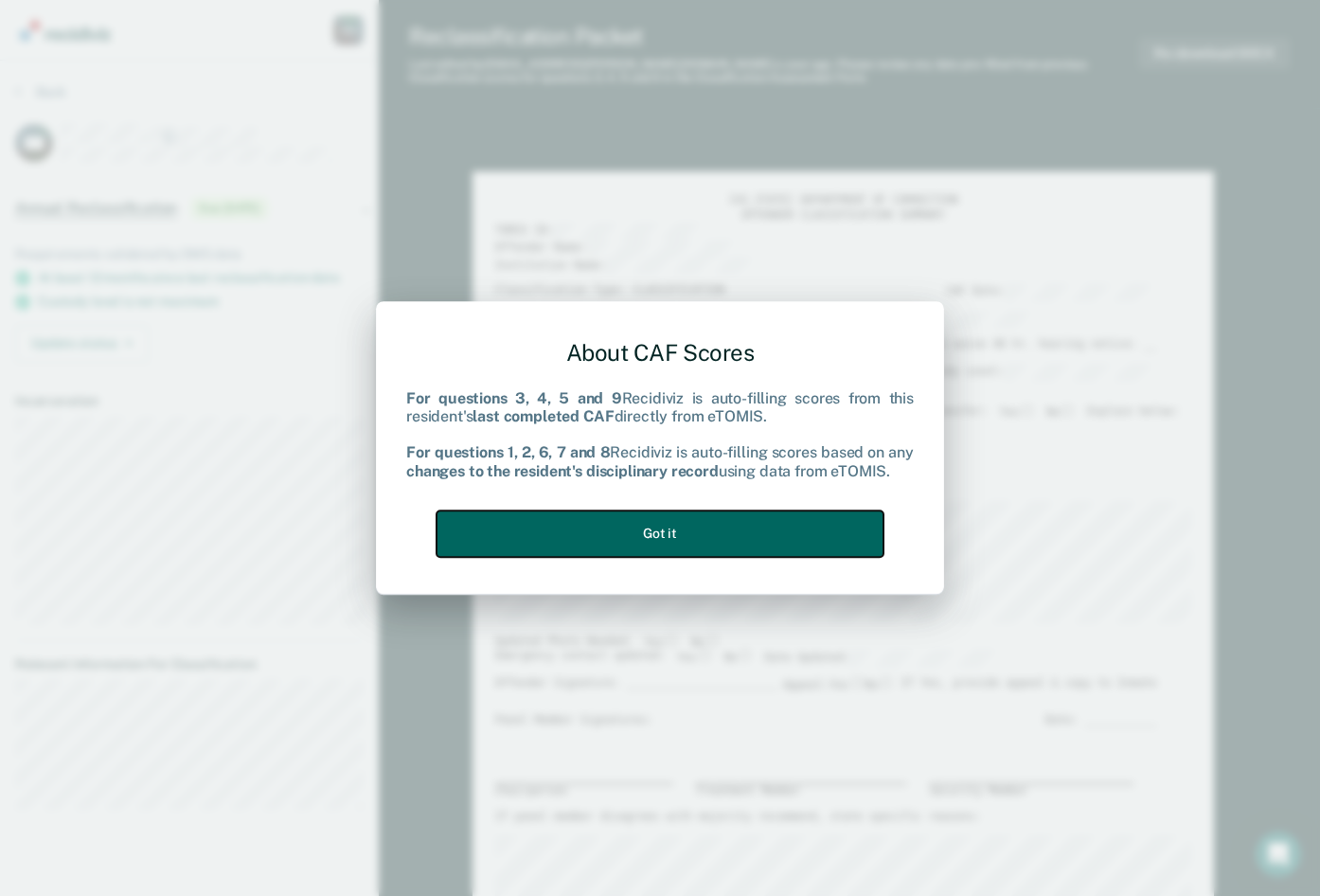
click at [652, 528] on button "Got it" at bounding box center [659, 533] width 447 height 46
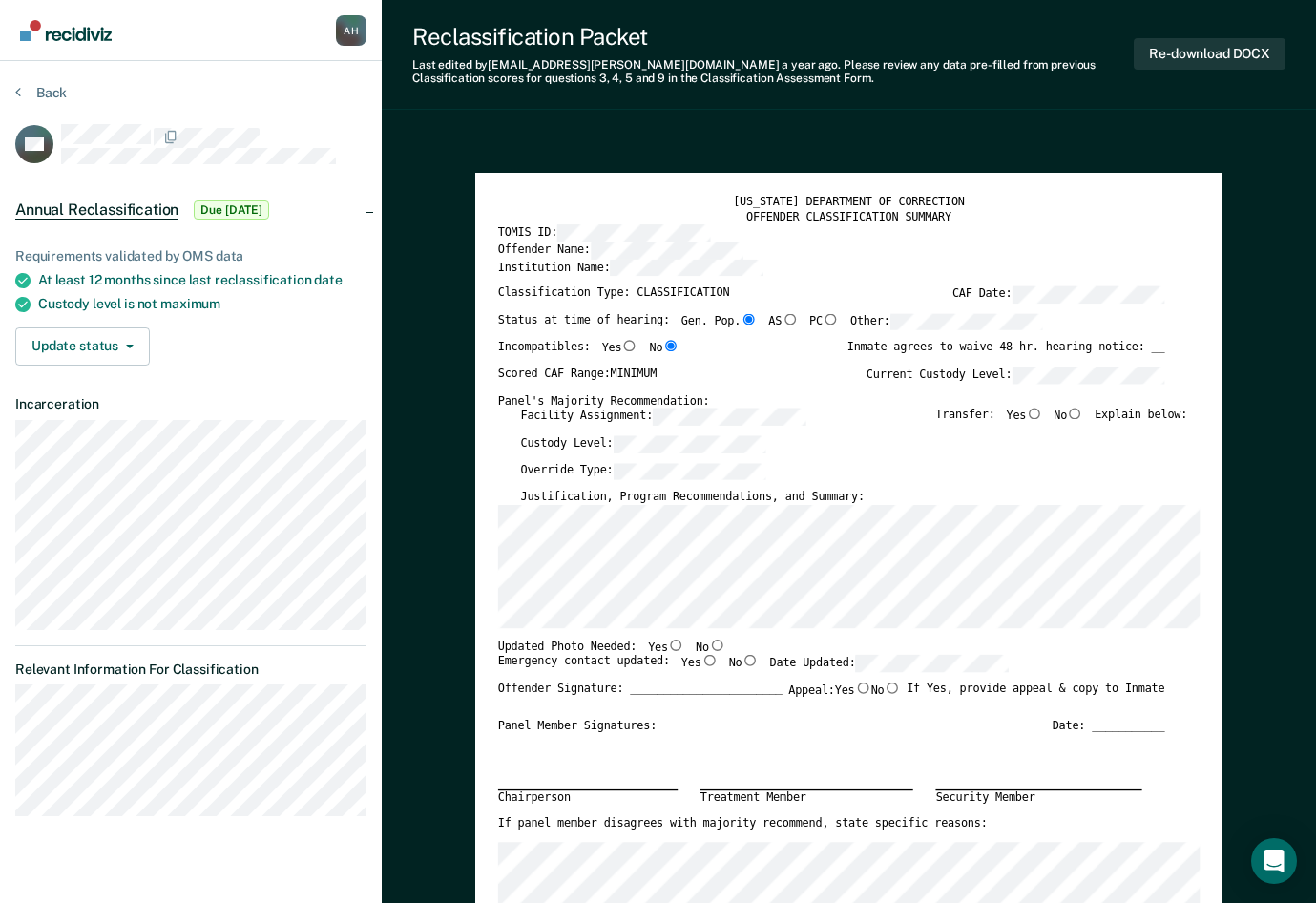
click at [843, 270] on div "Institution Name:" at bounding box center [831, 272] width 667 height 27
click at [815, 369] on div "Scored CAF Range: MINIMUM Current Custody Level:" at bounding box center [831, 379] width 667 height 27
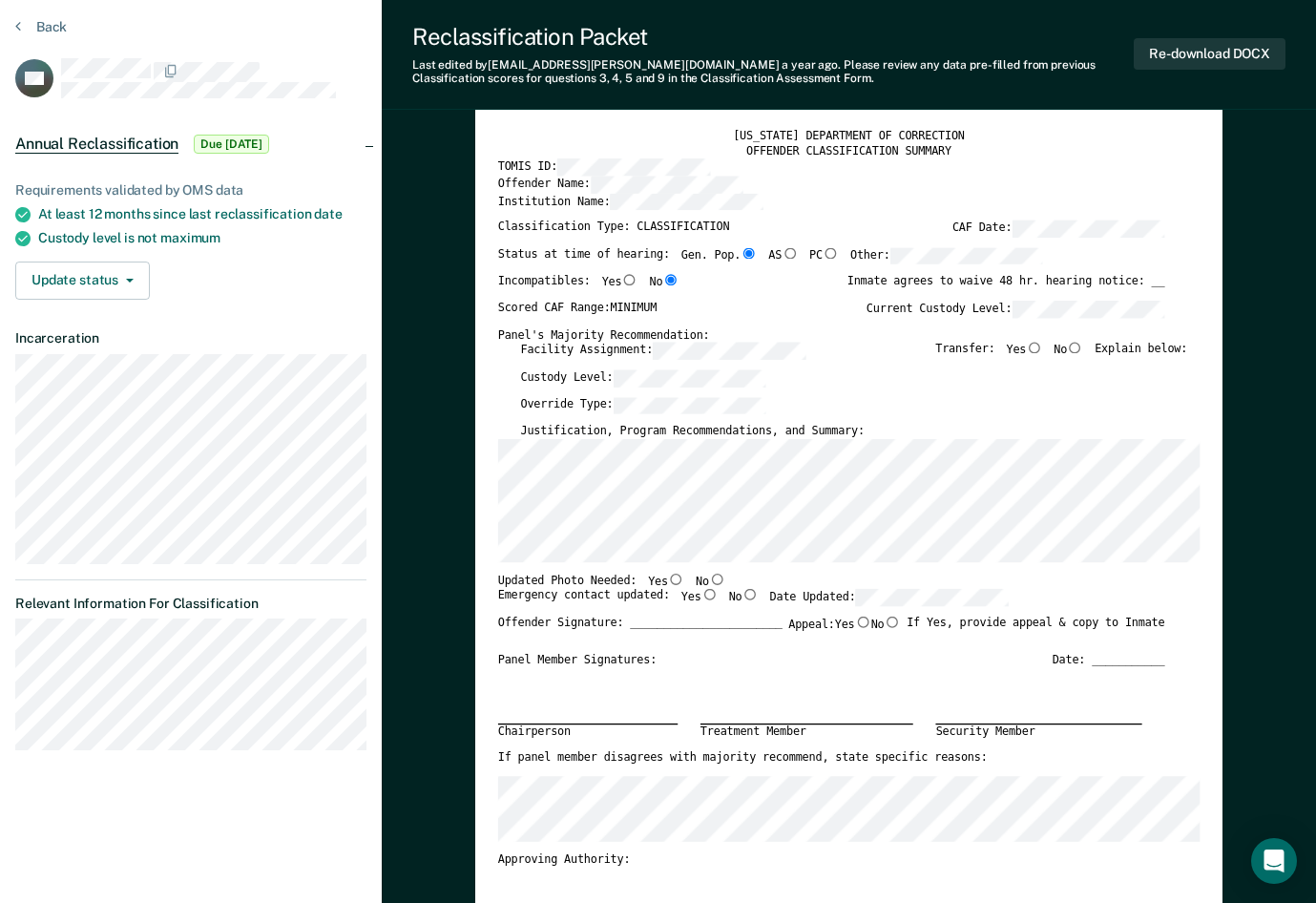
scroll to position [96, 0]
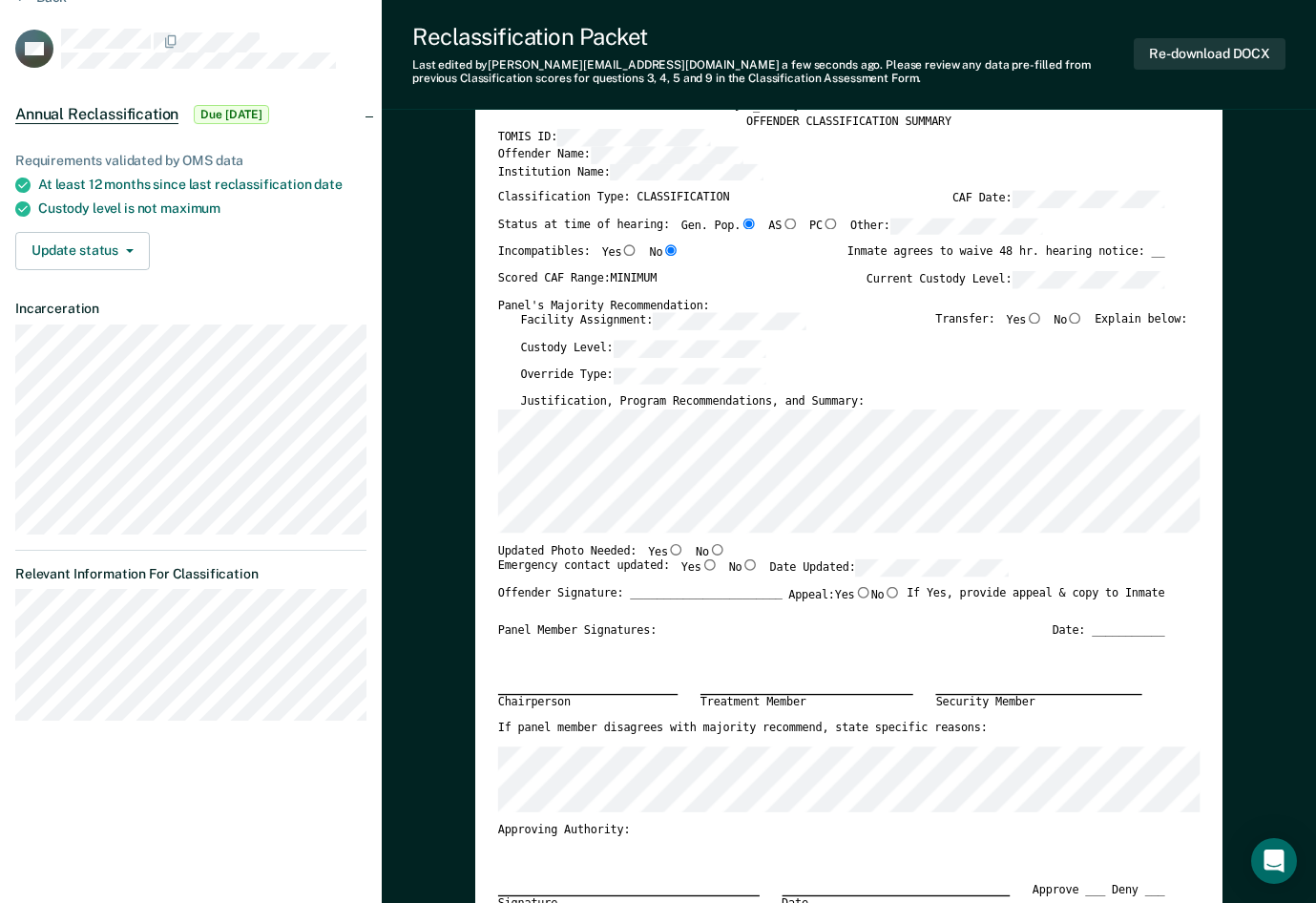
click at [847, 631] on div "Panel Member Signatures: Date: ___________" at bounding box center [831, 629] width 667 height 14
click at [709, 548] on input "No" at bounding box center [717, 548] width 16 height 11
type textarea "x"
radio input "true"
click at [701, 563] on input "Yes" at bounding box center [709, 565] width 16 height 11
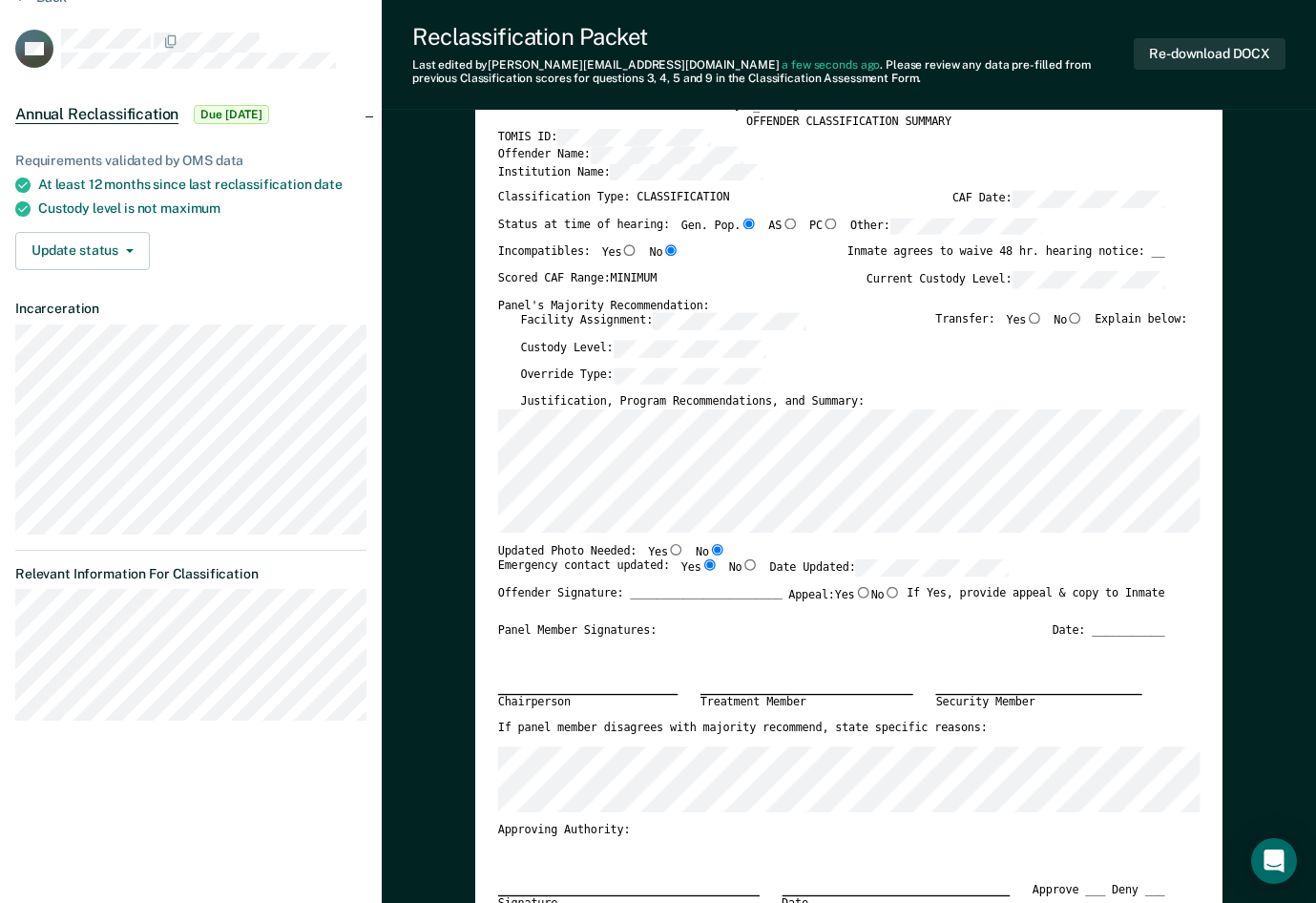
type textarea "x"
radio input "true"
click at [886, 591] on input "No" at bounding box center [892, 592] width 16 height 11
type textarea "x"
radio input "true"
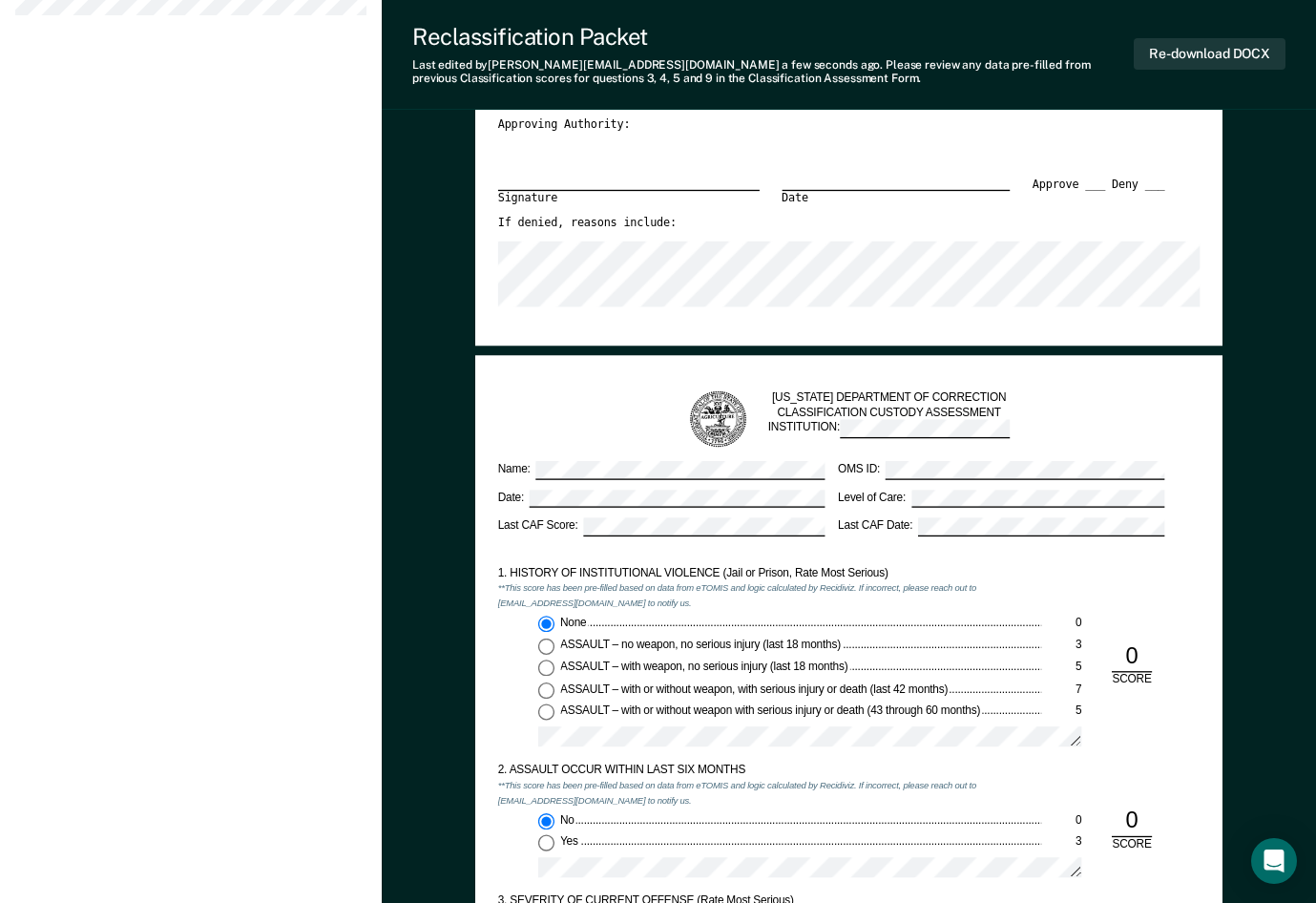
scroll to position [859, 0]
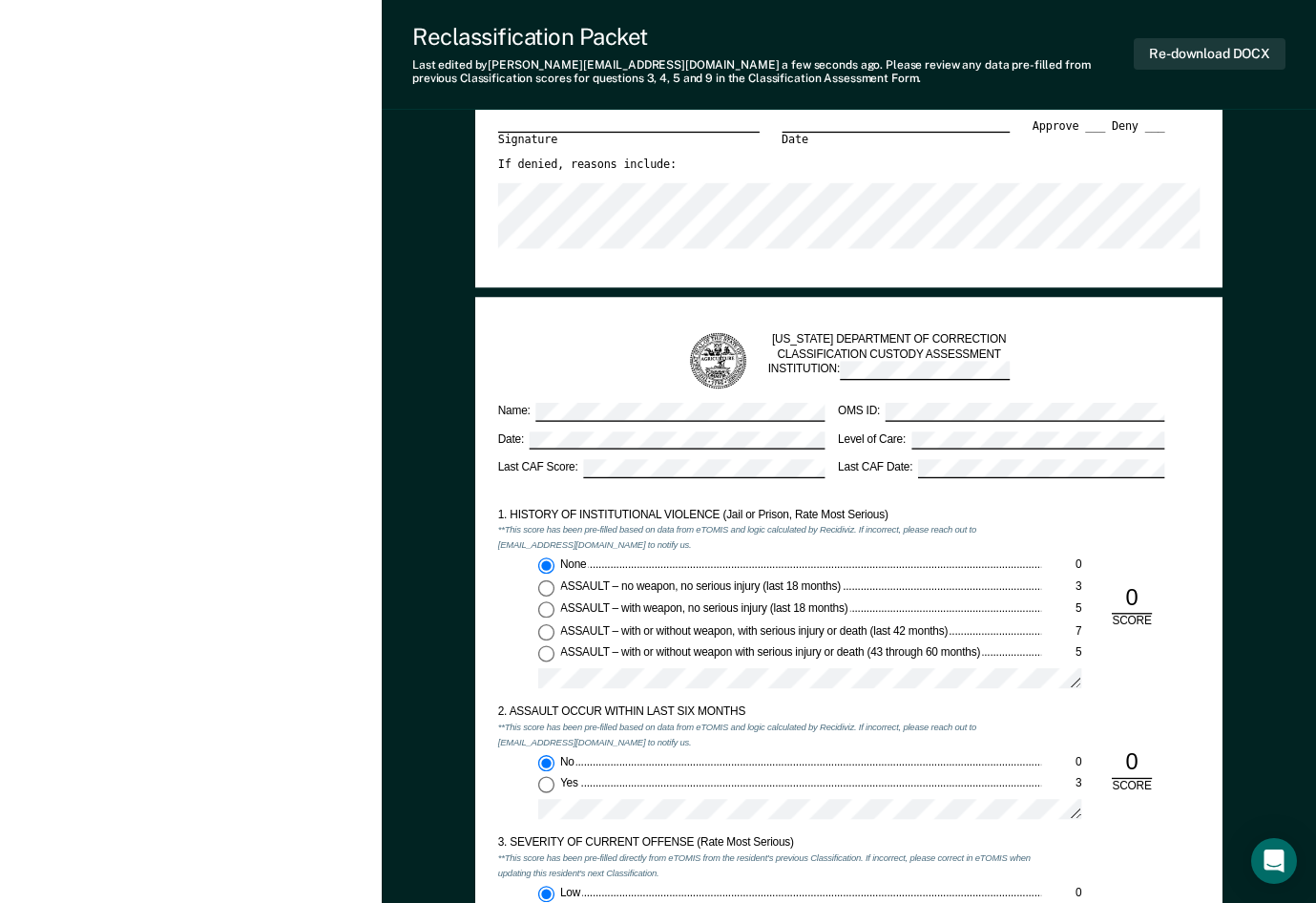
click at [760, 310] on div "[US_STATE] DEPARTMENT OF CORRECTION CLASSIFICATION CUSTODY ASSESSMENT INSTITUTI…" at bounding box center [849, 793] width 747 height 992
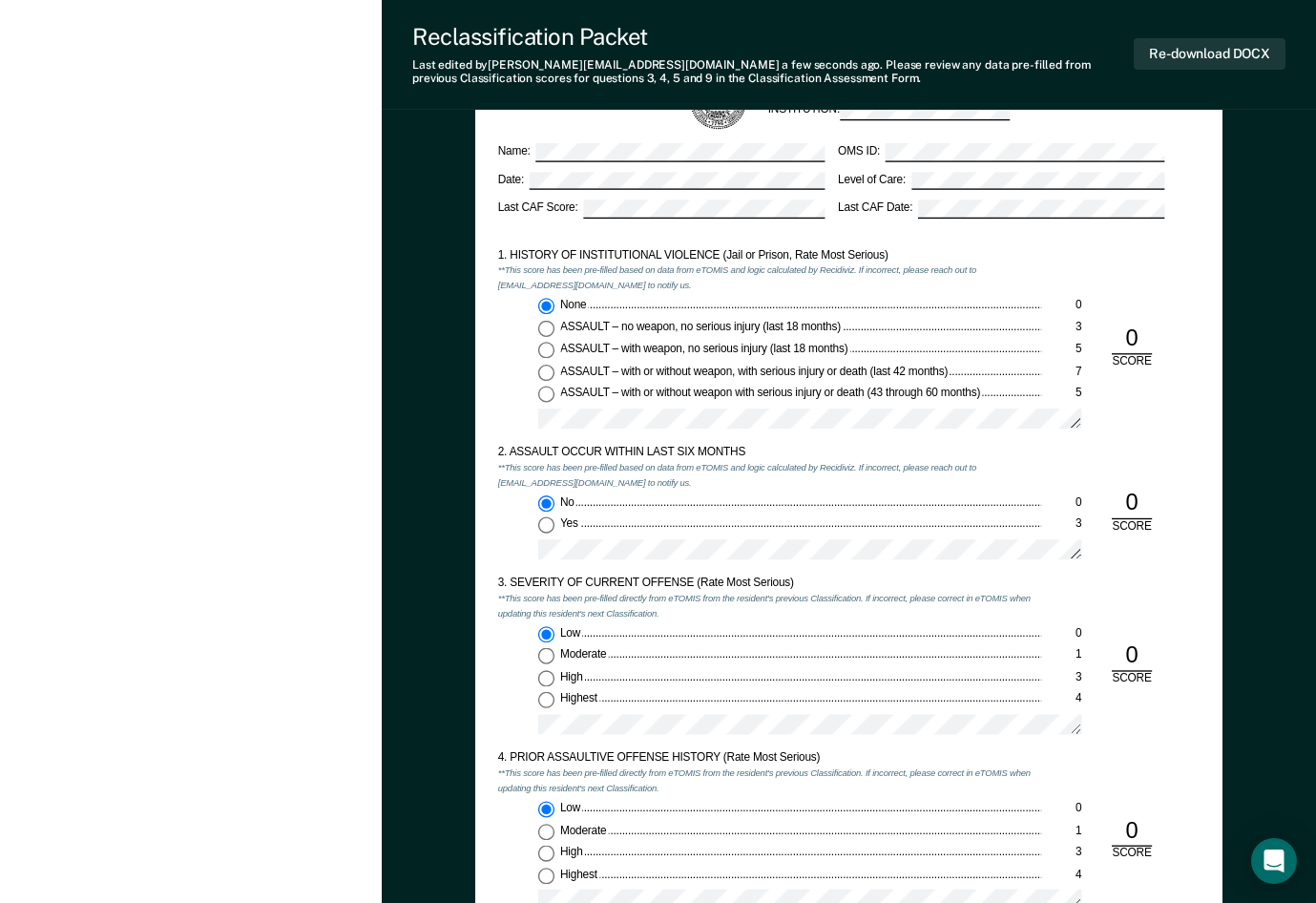
scroll to position [1240, 0]
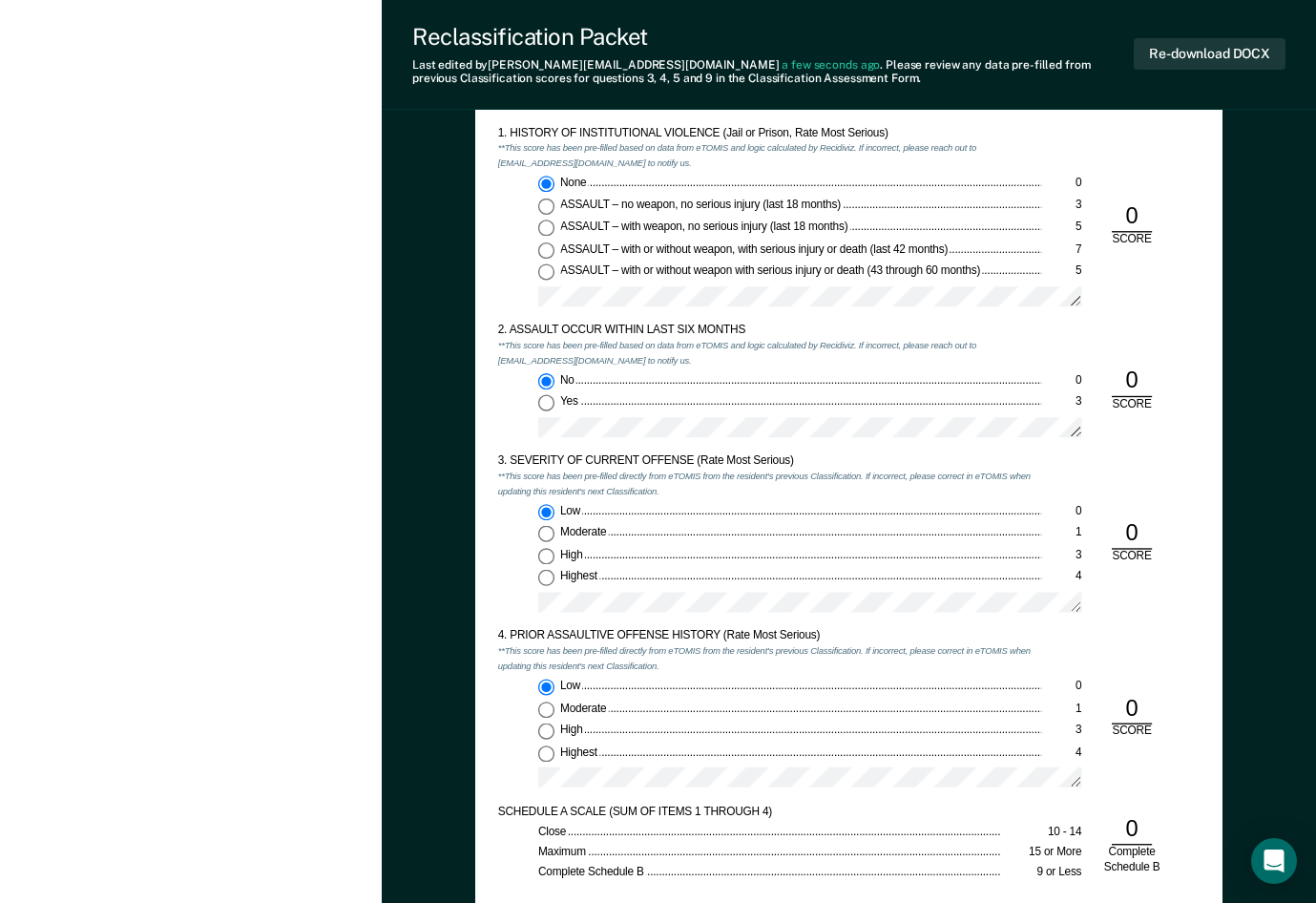
click at [500, 575] on div "Low 0 Moderate 1 High 3 Highest 4" at bounding box center [769, 563] width 543 height 119
click at [1078, 587] on div "3. SEVERITY OF CURRENT OFFENSE (Rate Most Serious) **This score has been pre-fi…" at bounding box center [849, 541] width 702 height 175
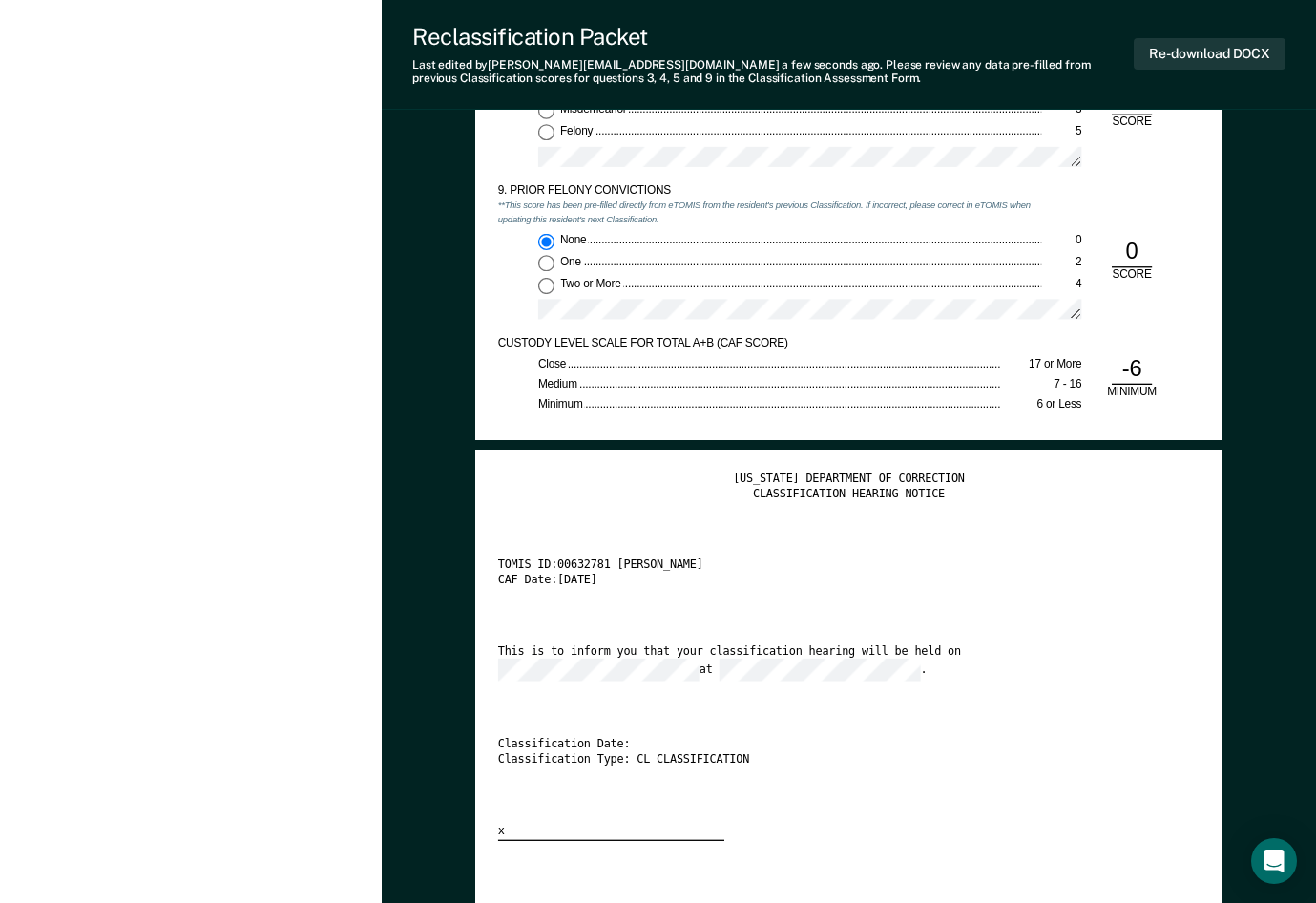
scroll to position [2862, 0]
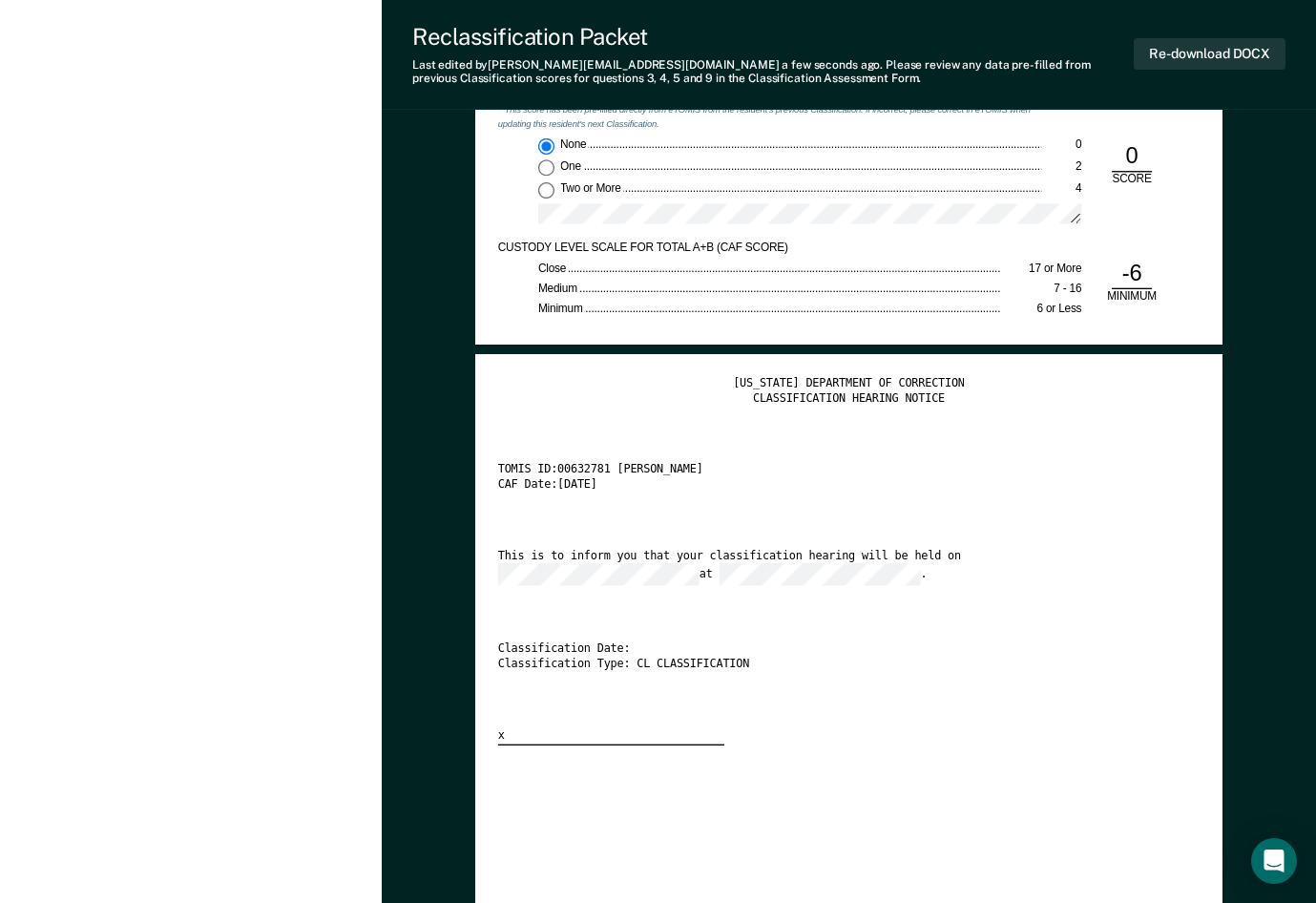
click at [961, 568] on div "This is to inform you that your classification hearing will be held on at ." at bounding box center [831, 567] width 667 height 37
click at [1078, 54] on button "Re-download DOCX" at bounding box center [1209, 54] width 152 height 32
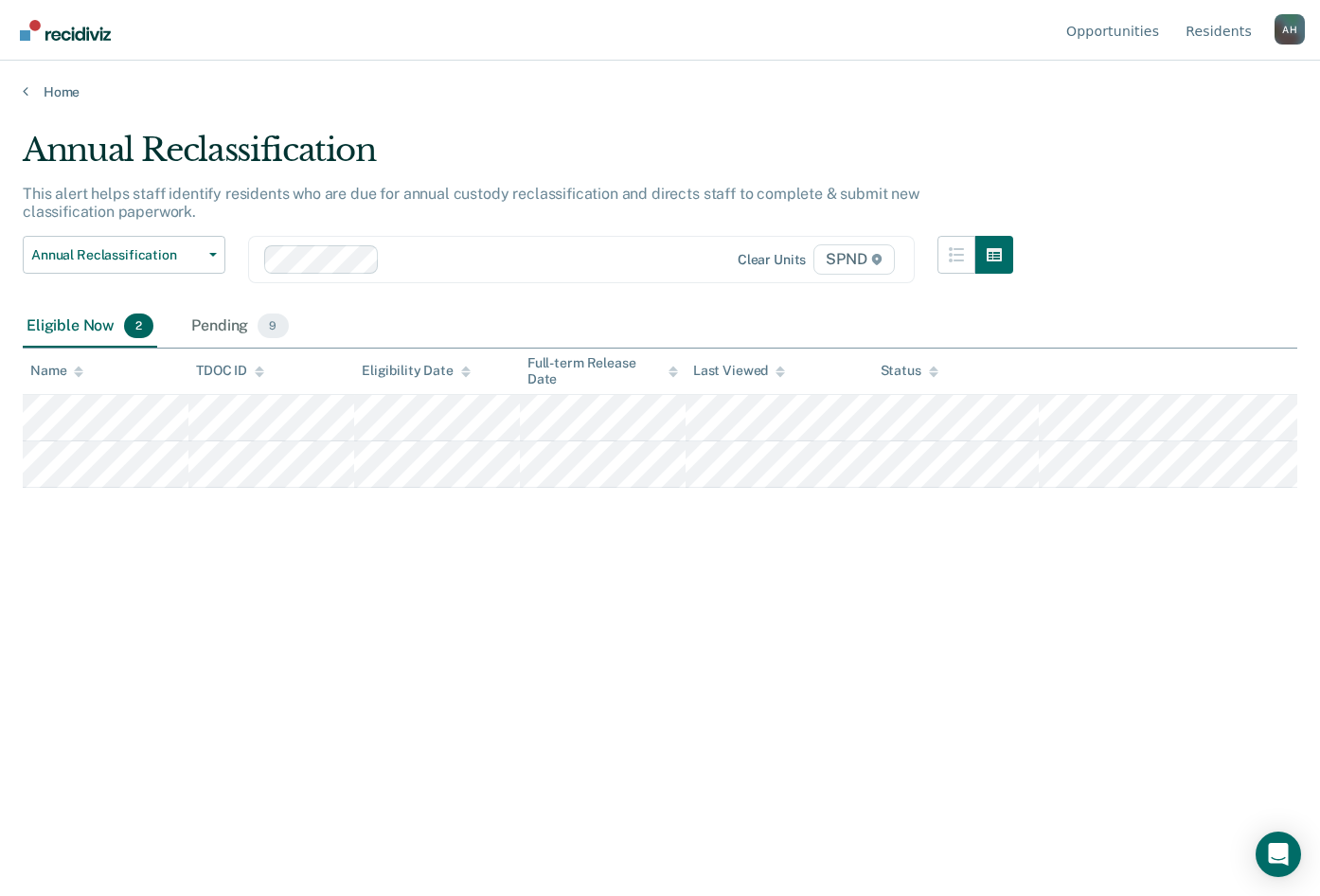
click at [258, 375] on icon at bounding box center [260, 374] width 9 height 5
click at [258, 369] on icon at bounding box center [260, 368] width 9 height 5
click at [256, 375] on icon at bounding box center [260, 371] width 9 height 12
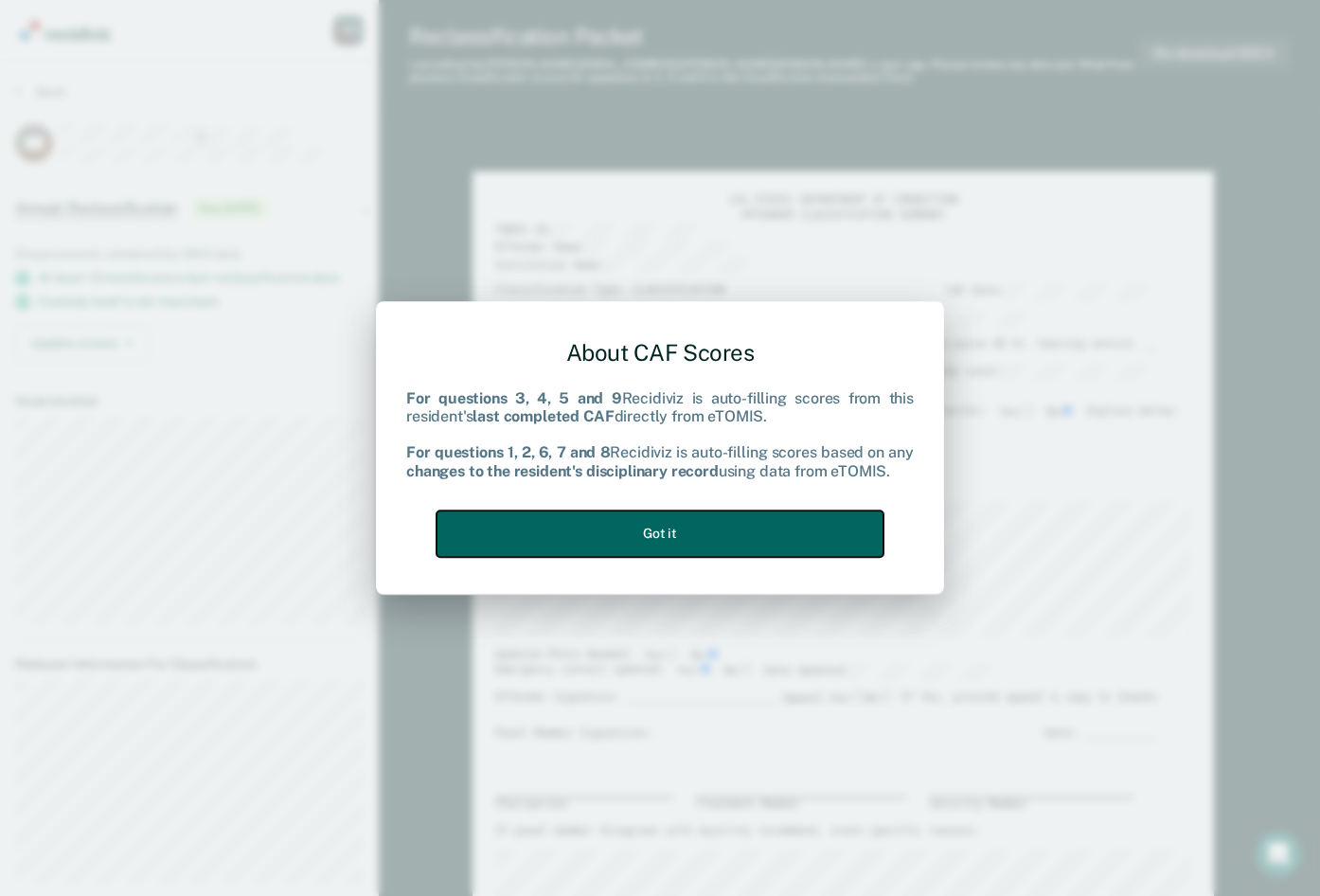
click at [664, 532] on button "Got it" at bounding box center [659, 533] width 447 height 46
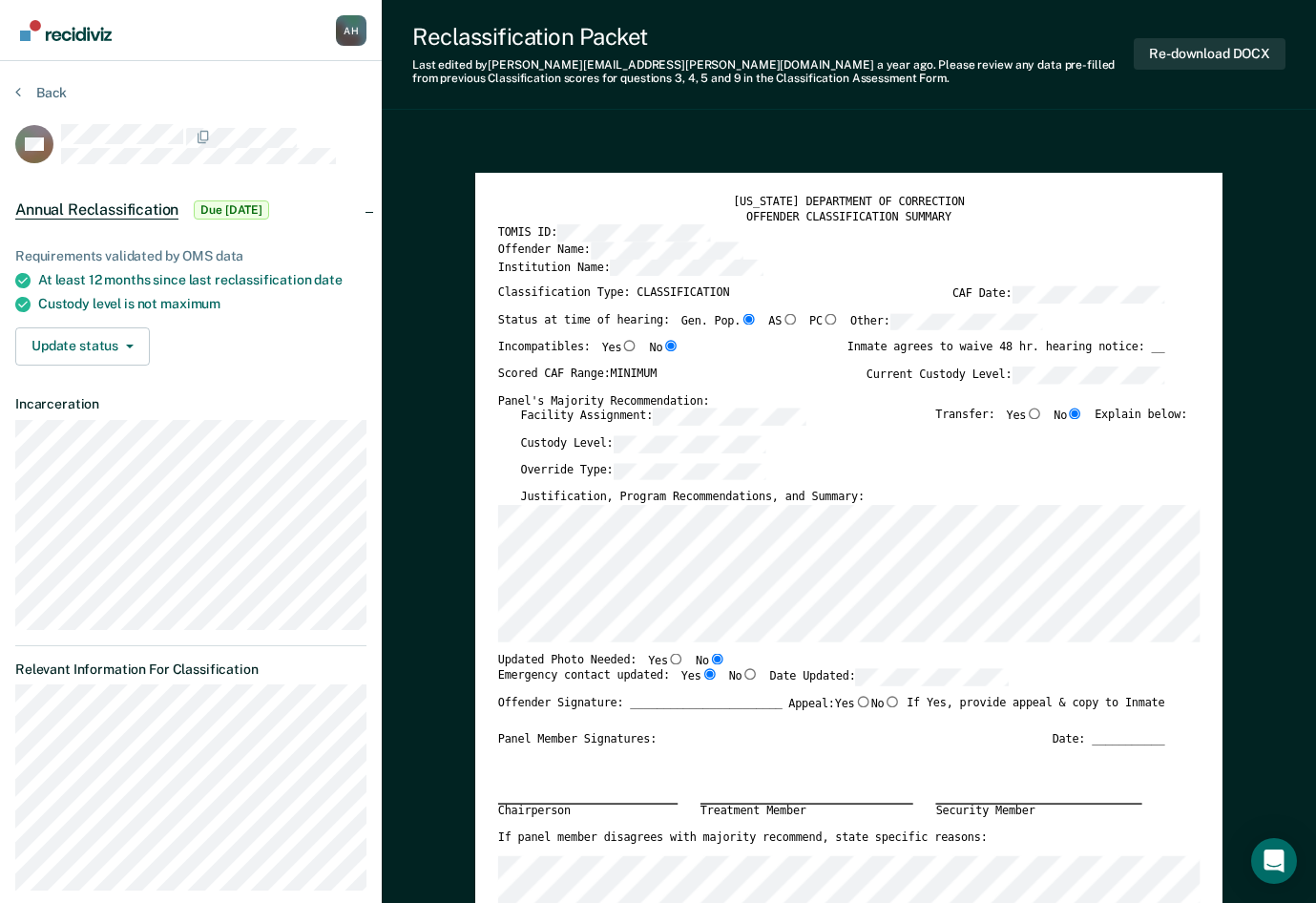
click at [828, 362] on div "Incompatibles: Yes No Inmate agrees to waive 48 hr. hearing notice: __" at bounding box center [831, 352] width 667 height 26
click at [860, 419] on div "Facility Assignment: Transfer: Yes No Explain below:" at bounding box center [853, 420] width 667 height 27
click at [874, 439] on div "Custody Level:" at bounding box center [853, 448] width 667 height 27
click at [890, 702] on input "No" at bounding box center [892, 701] width 16 height 11
type textarea "x"
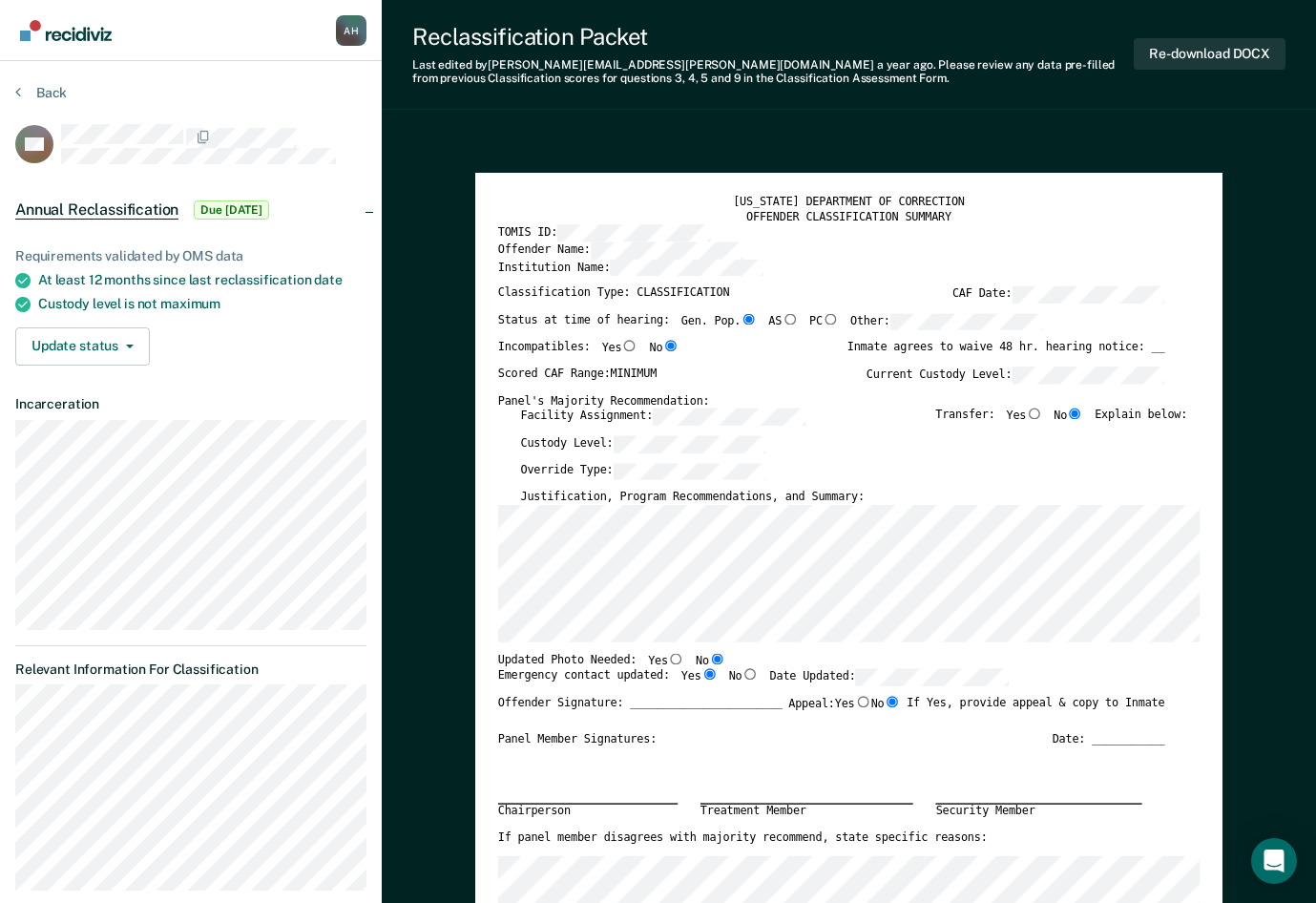
radio input "true"
type textarea "x"
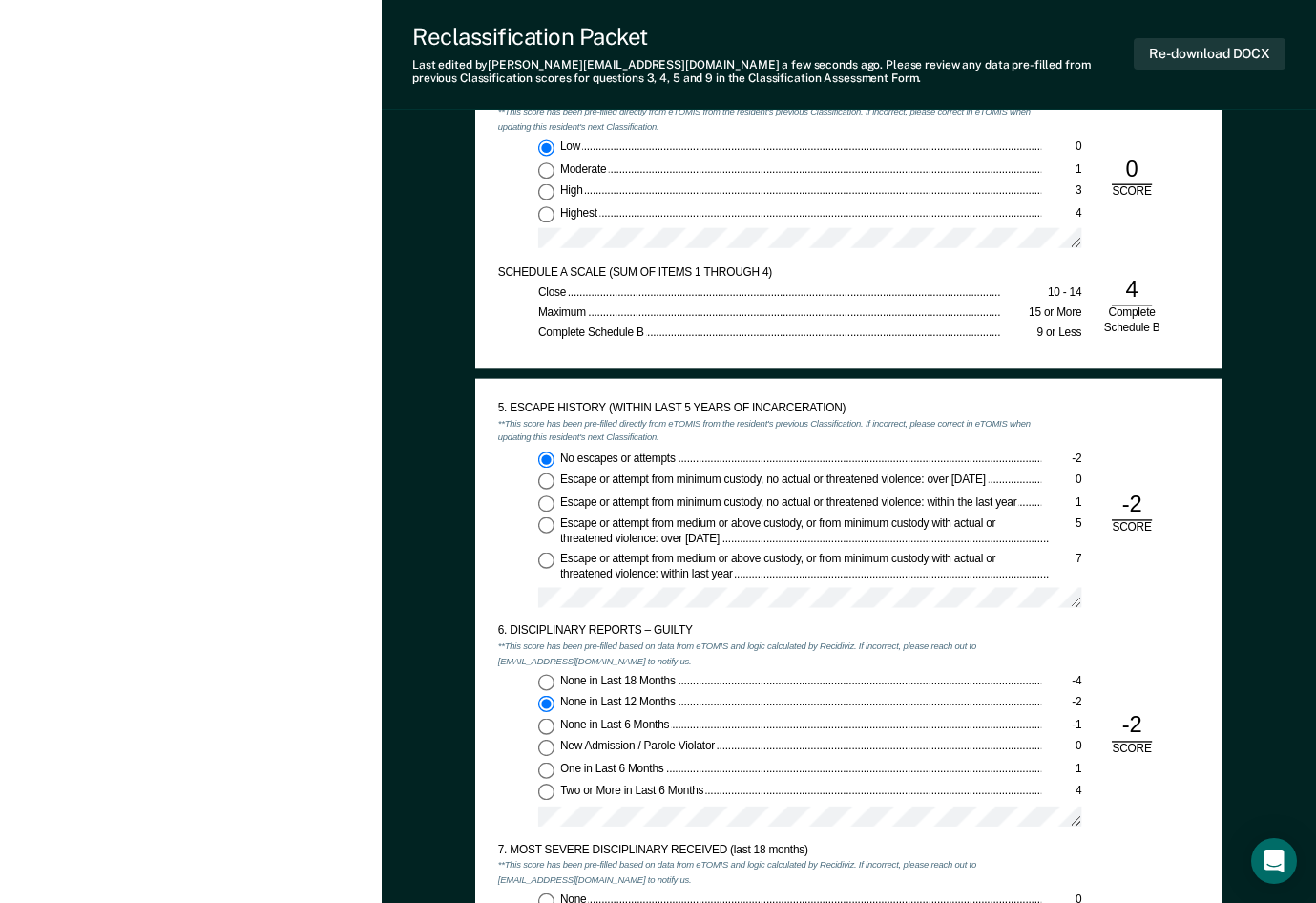
scroll to position [1813, 0]
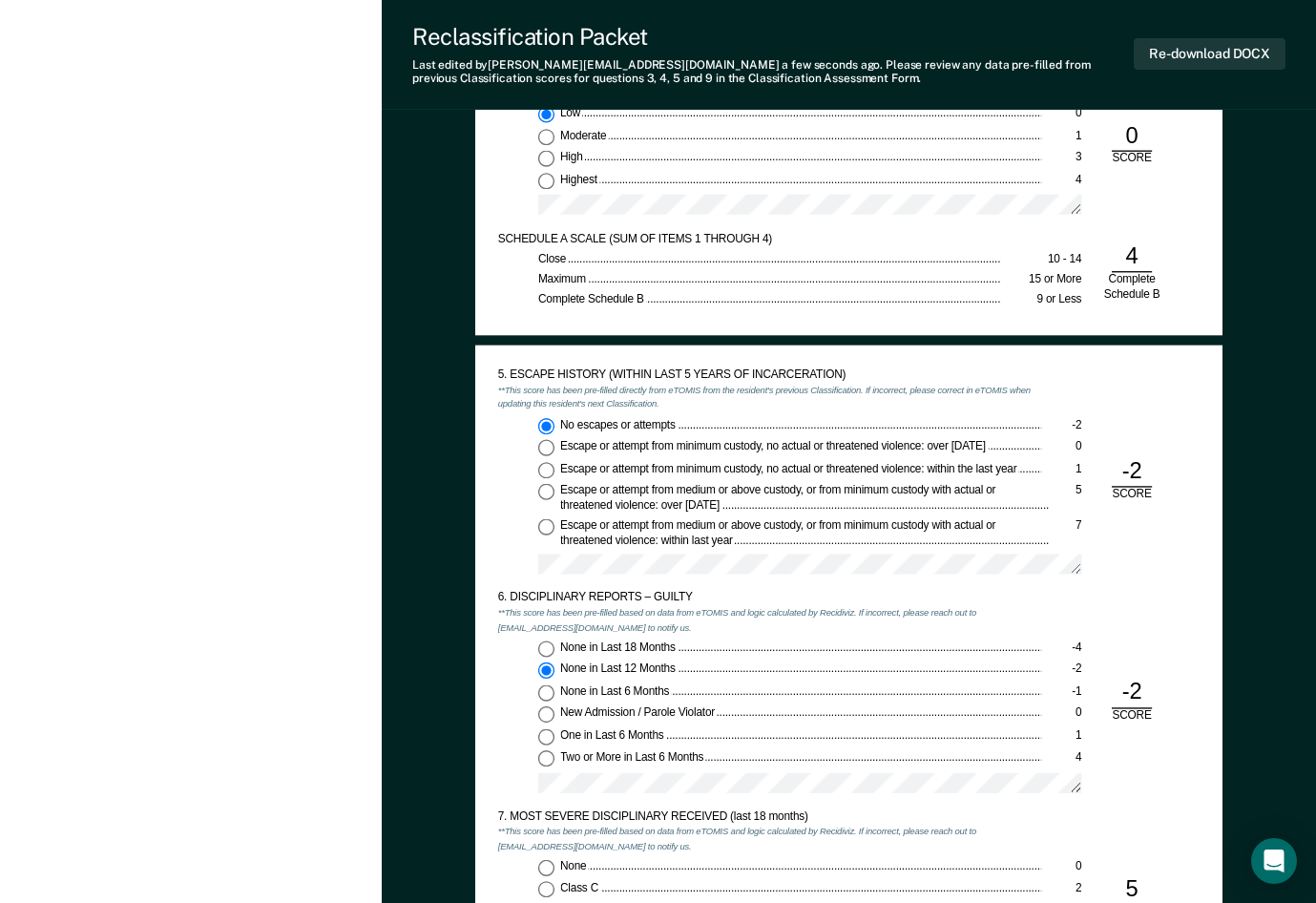
click at [500, 550] on div "No escapes or attempts -2 Escape or attempt from minimum custody, no actual or …" at bounding box center [769, 501] width 543 height 168
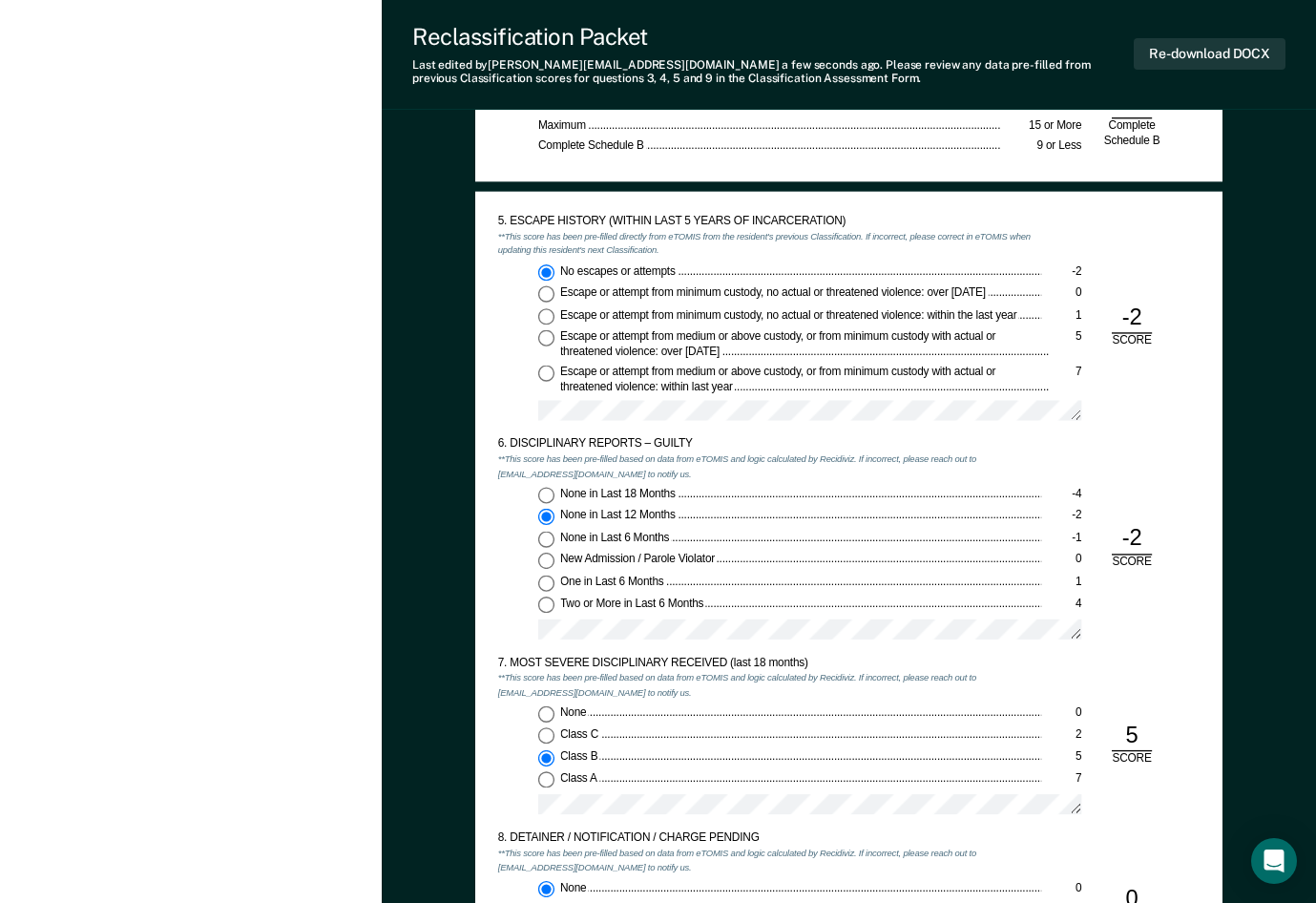
scroll to position [2004, 0]
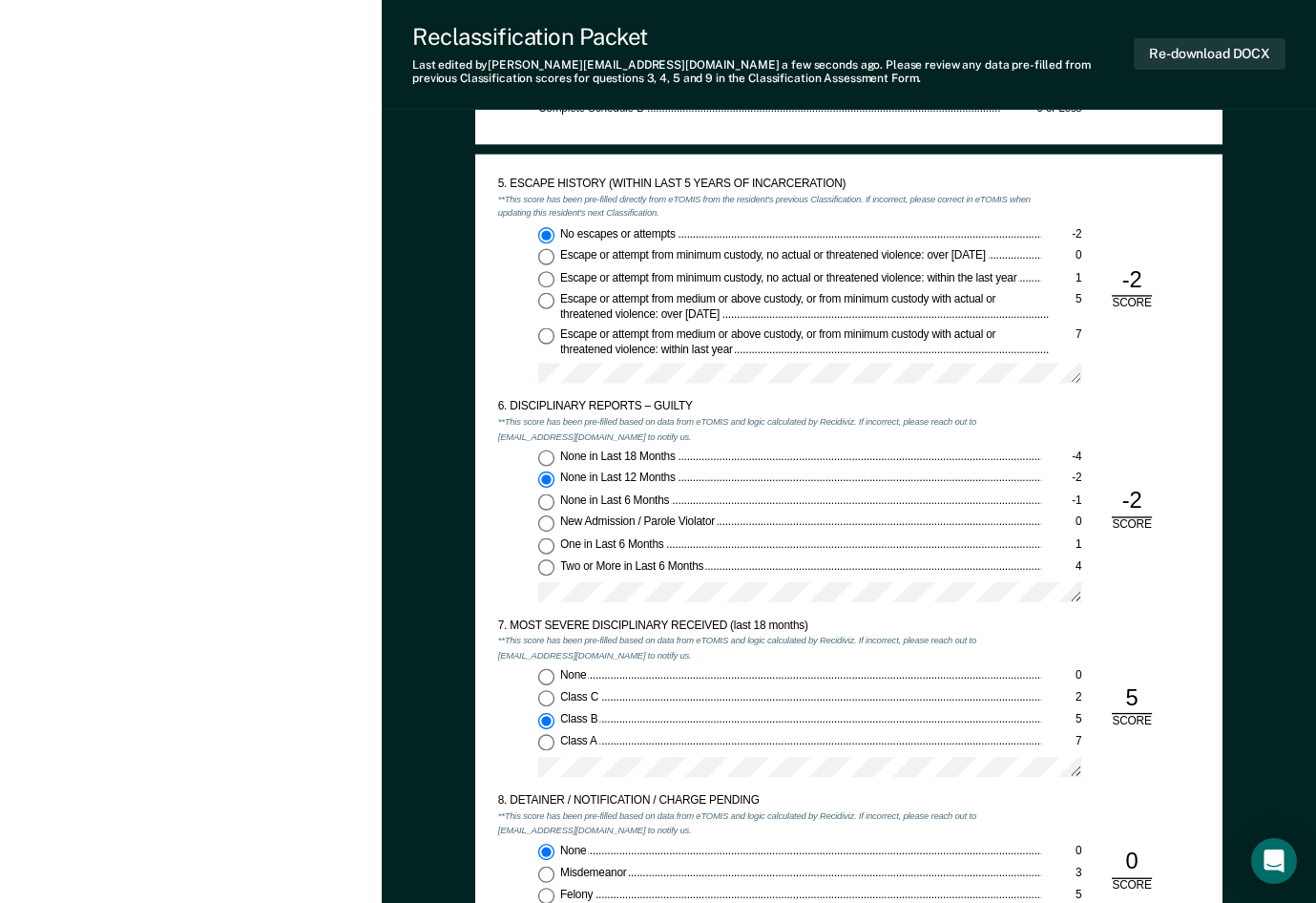
click at [856, 402] on div "6. DISCIPLINARY REPORTS – GUILTY" at bounding box center [769, 406] width 543 height 14
click at [475, 463] on div "5. ESCAPE HISTORY (WITHIN LAST 5 YEARS OF INCARCERATION) **This score has been …" at bounding box center [849, 678] width 747 height 1049
click at [472, 468] on div "[US_STATE] DEPARTMENT OF CORRECTION OFFENDER CLASSIFICATION SUMMARY TOMIS ID: O…" at bounding box center [848, 239] width 934 height 4221
